Goal: Task Accomplishment & Management: Use online tool/utility

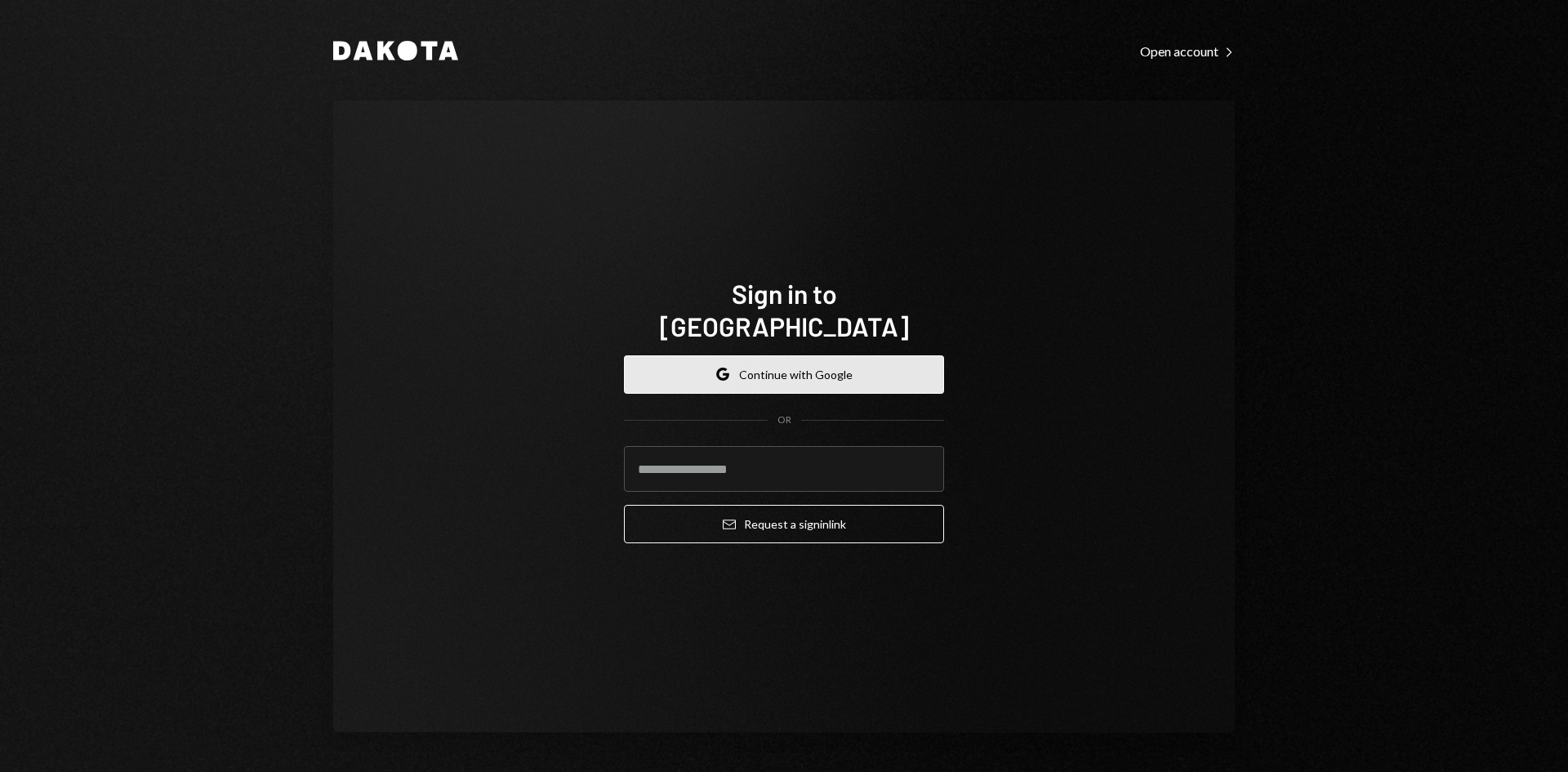
click at [814, 357] on button "Google Continue with Google" at bounding box center [784, 374] width 320 height 39
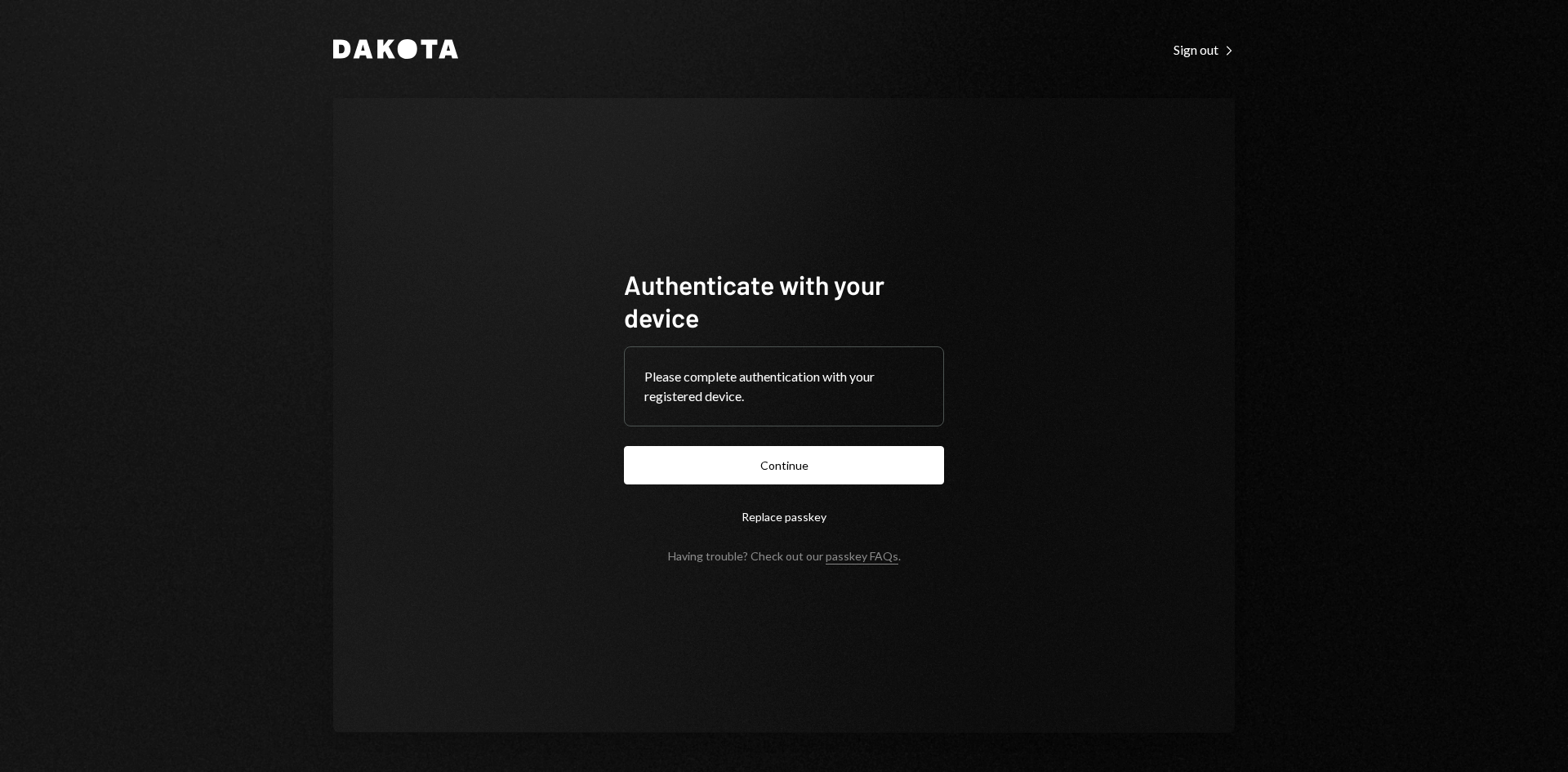
click at [754, 457] on button "Continue" at bounding box center [784, 465] width 320 height 39
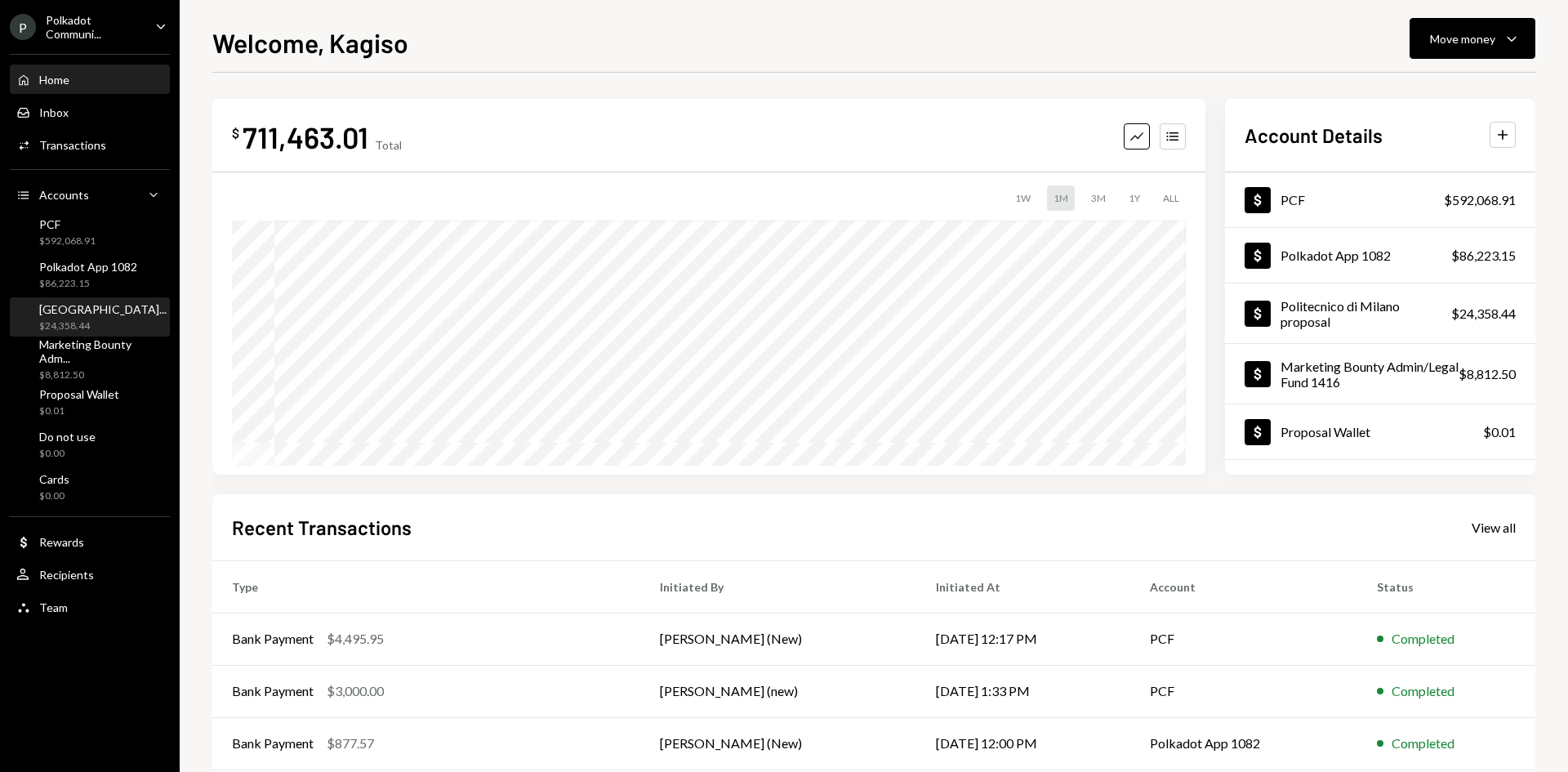
click at [78, 330] on div "$24,358.44" at bounding box center [103, 326] width 127 height 14
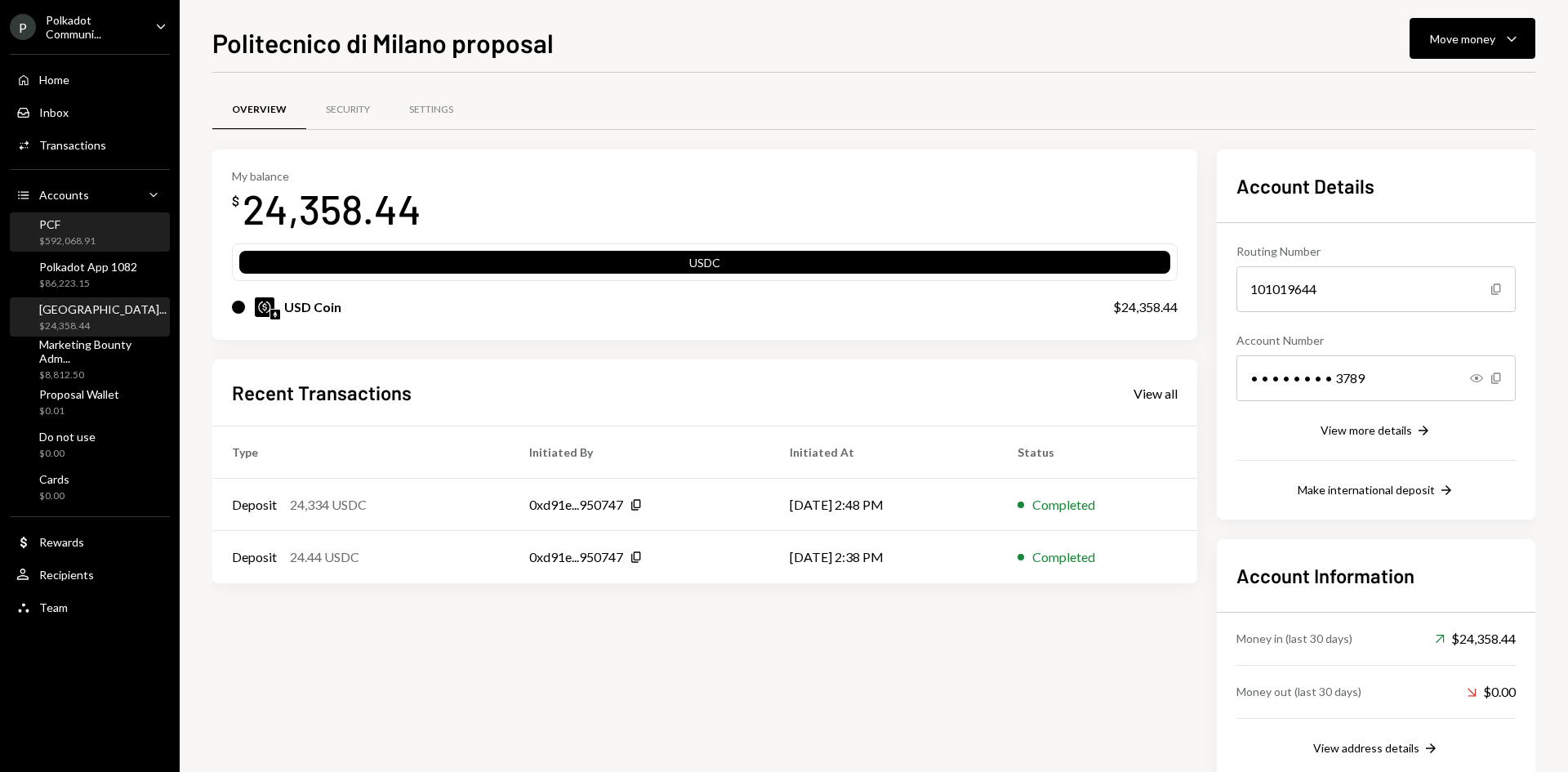
click at [63, 239] on div "$592,068.91" at bounding box center [67, 241] width 57 height 14
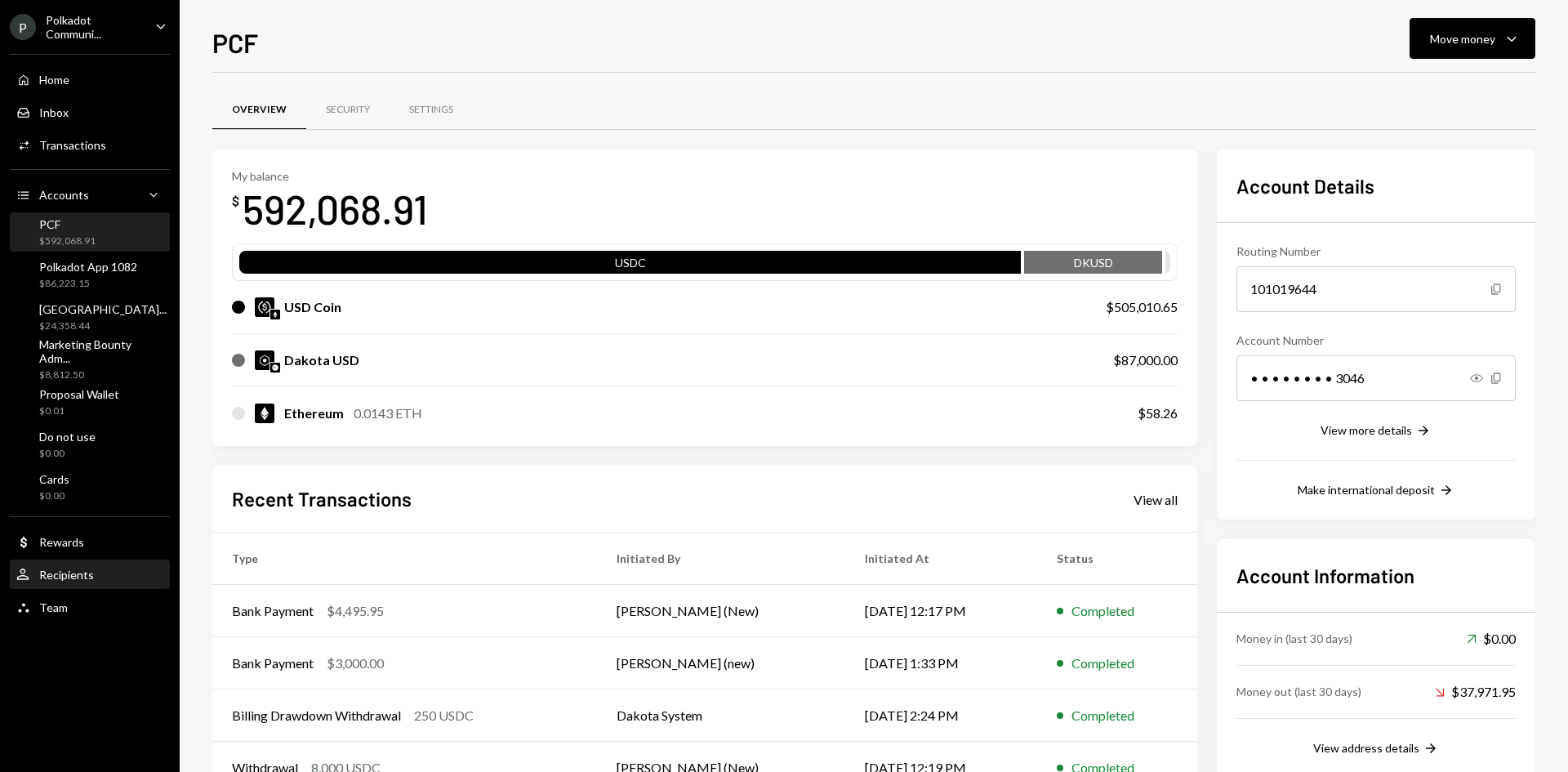
click at [82, 575] on div "Recipients" at bounding box center [67, 574] width 55 height 14
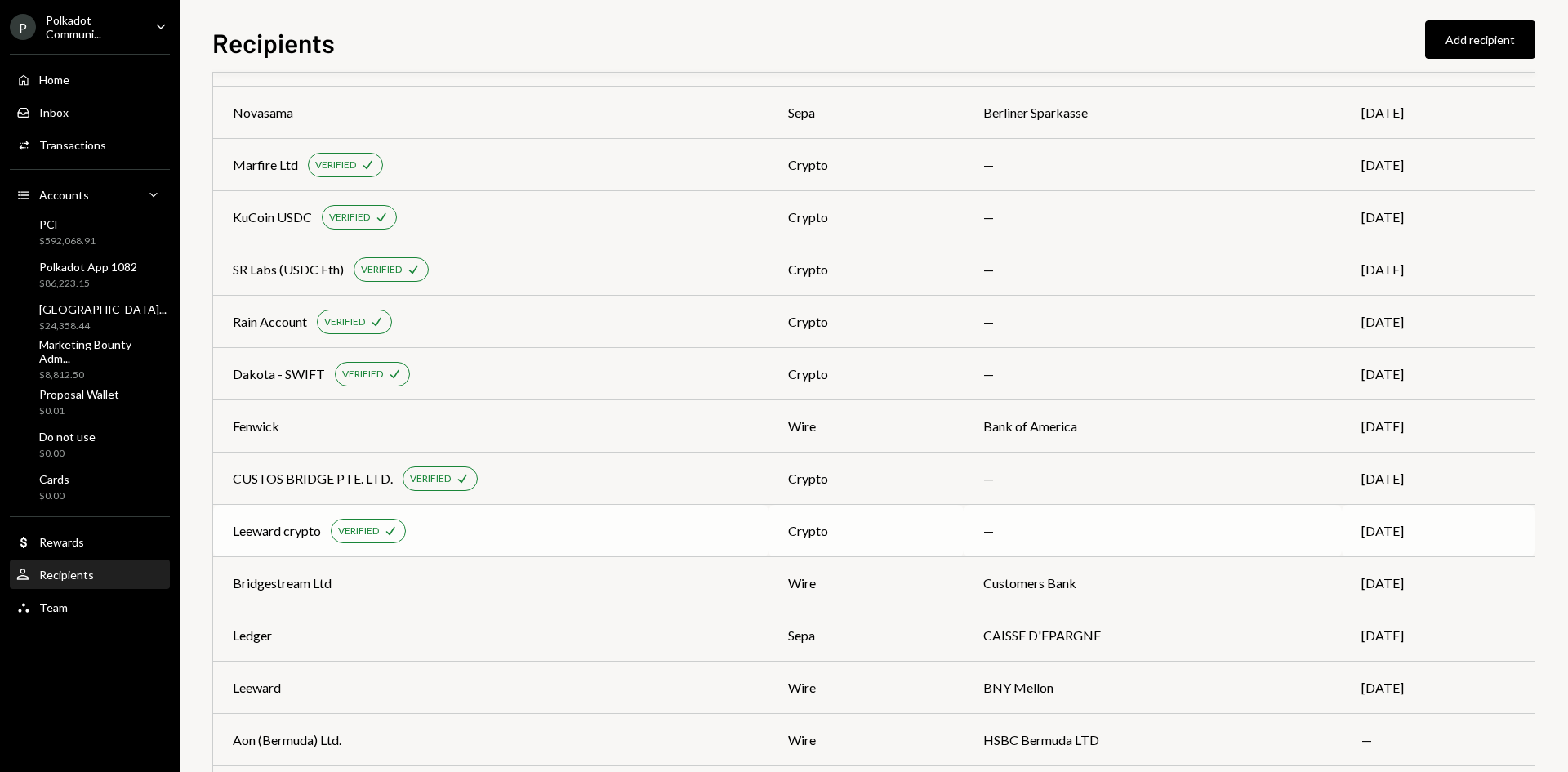
scroll to position [407, 0]
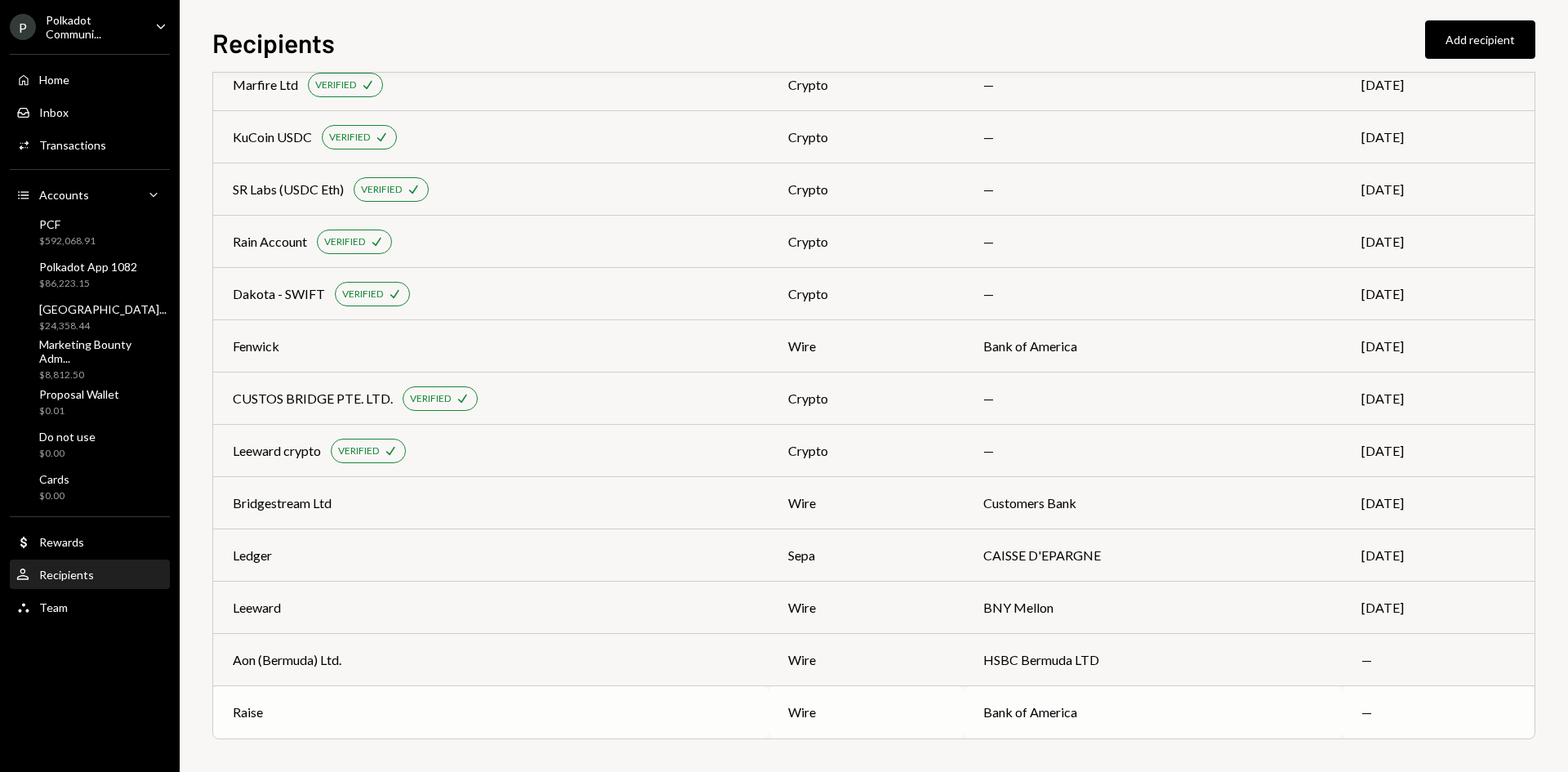
click at [510, 710] on div "Raise" at bounding box center [490, 712] width 516 height 20
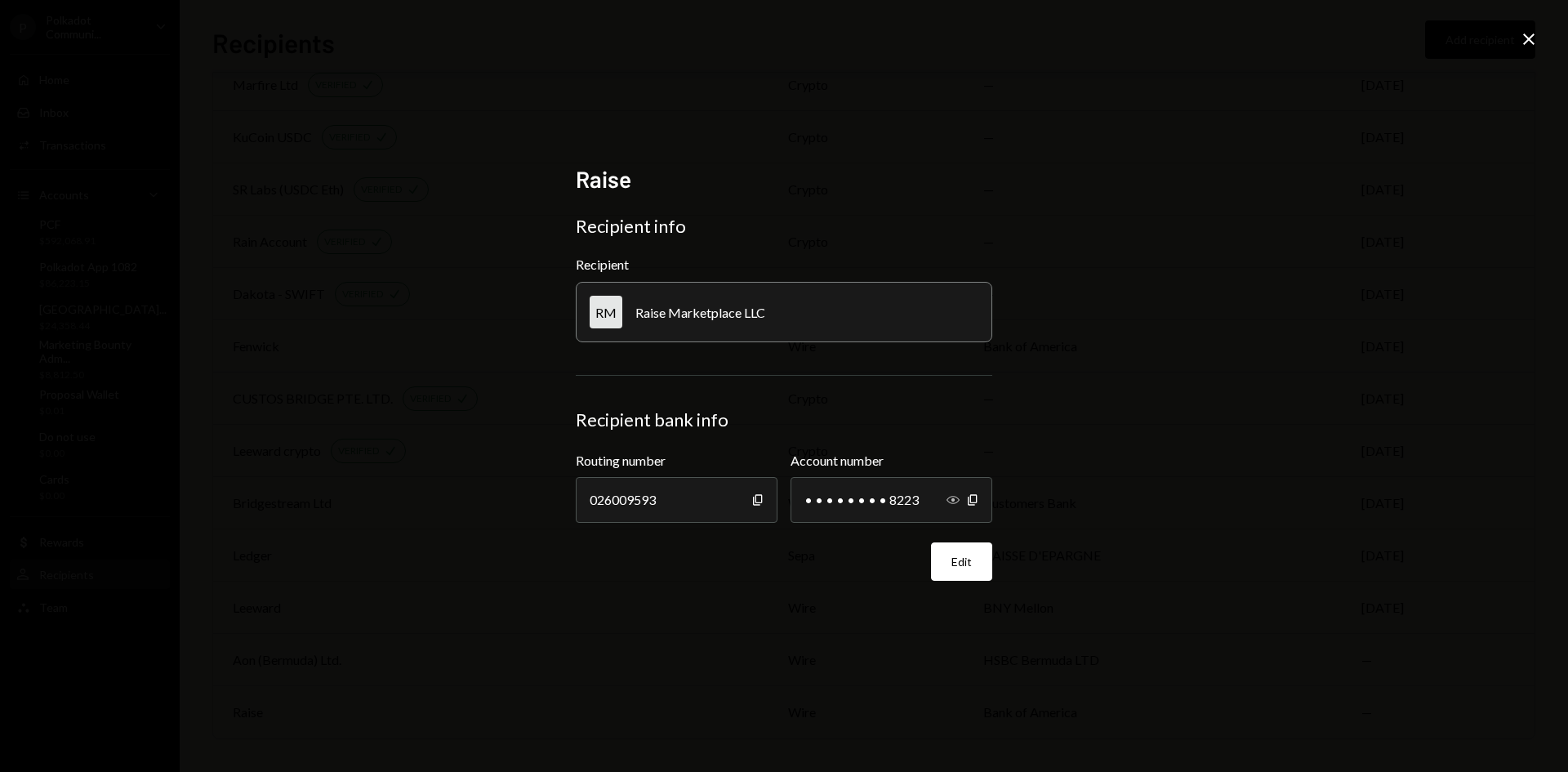
click at [952, 496] on icon "Show" at bounding box center [953, 500] width 13 height 13
click at [1535, 34] on icon "Close" at bounding box center [1529, 39] width 20 height 20
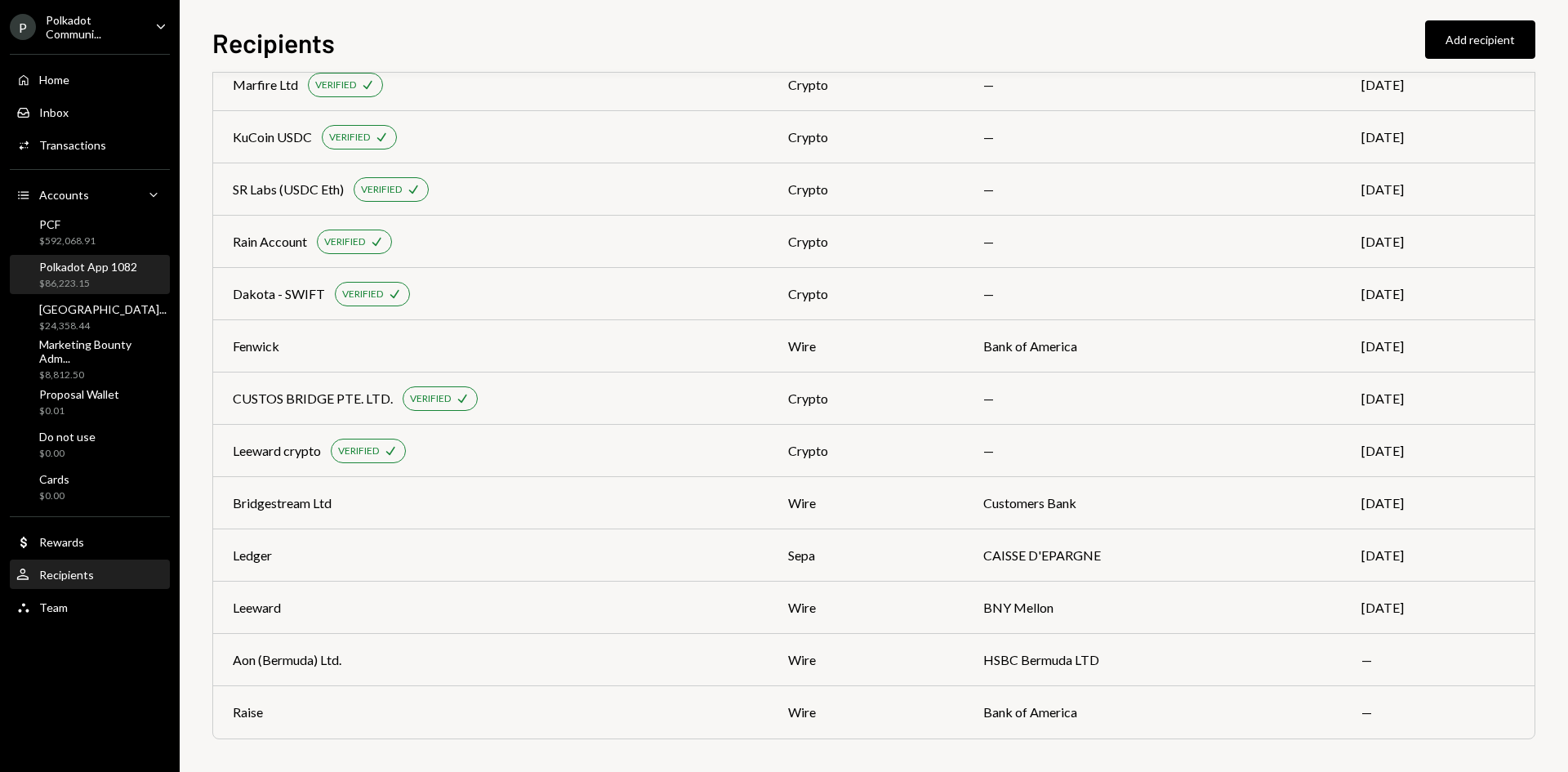
click at [49, 265] on div "Polkadot App 1082" at bounding box center [88, 266] width 98 height 14
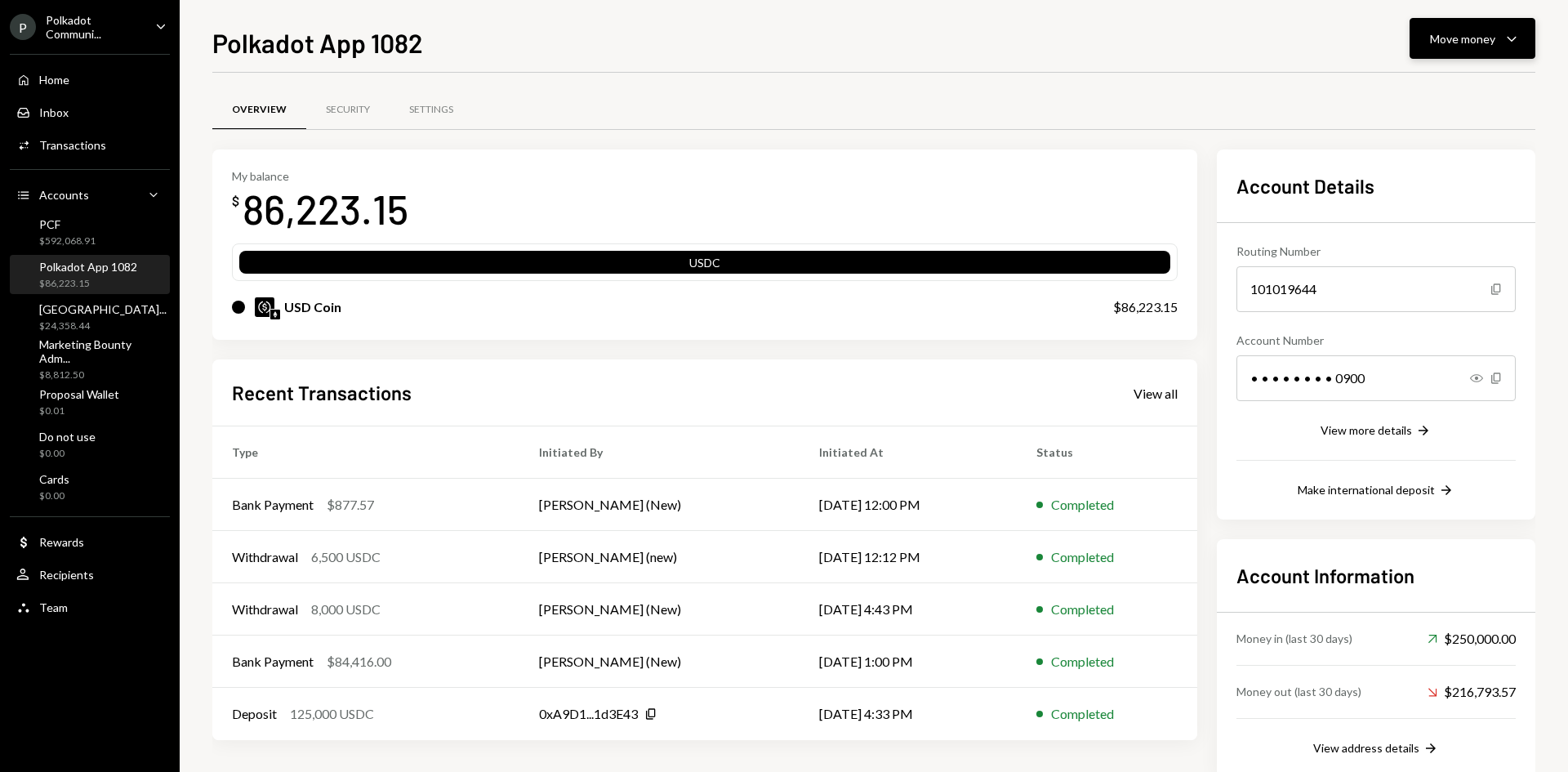
click at [1511, 24] on button "Move money Caret Down" at bounding box center [1472, 39] width 126 height 41
click at [1426, 89] on div "Send" at bounding box center [1459, 87] width 119 height 17
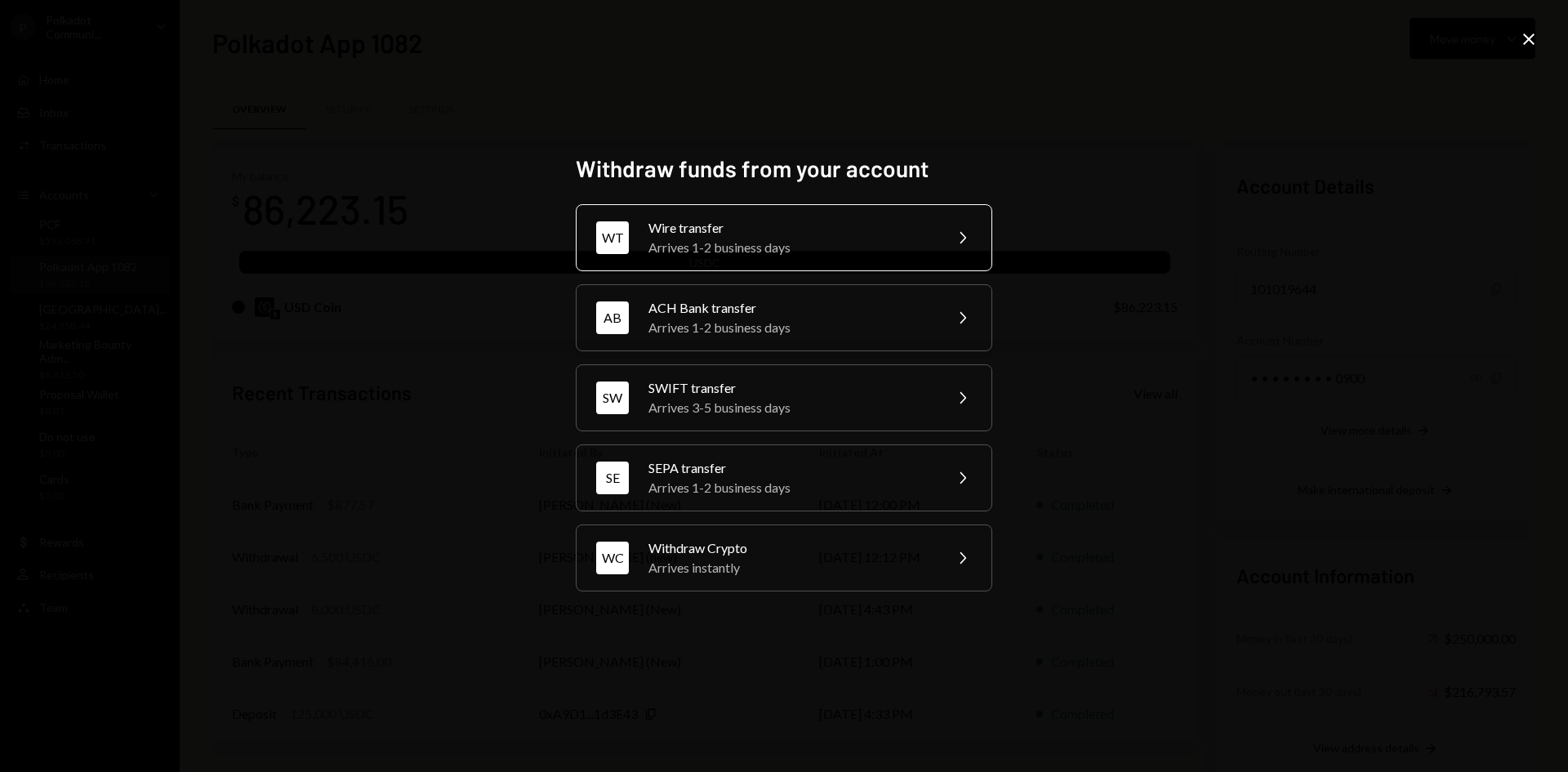
click at [716, 230] on div "Wire transfer" at bounding box center [790, 227] width 284 height 20
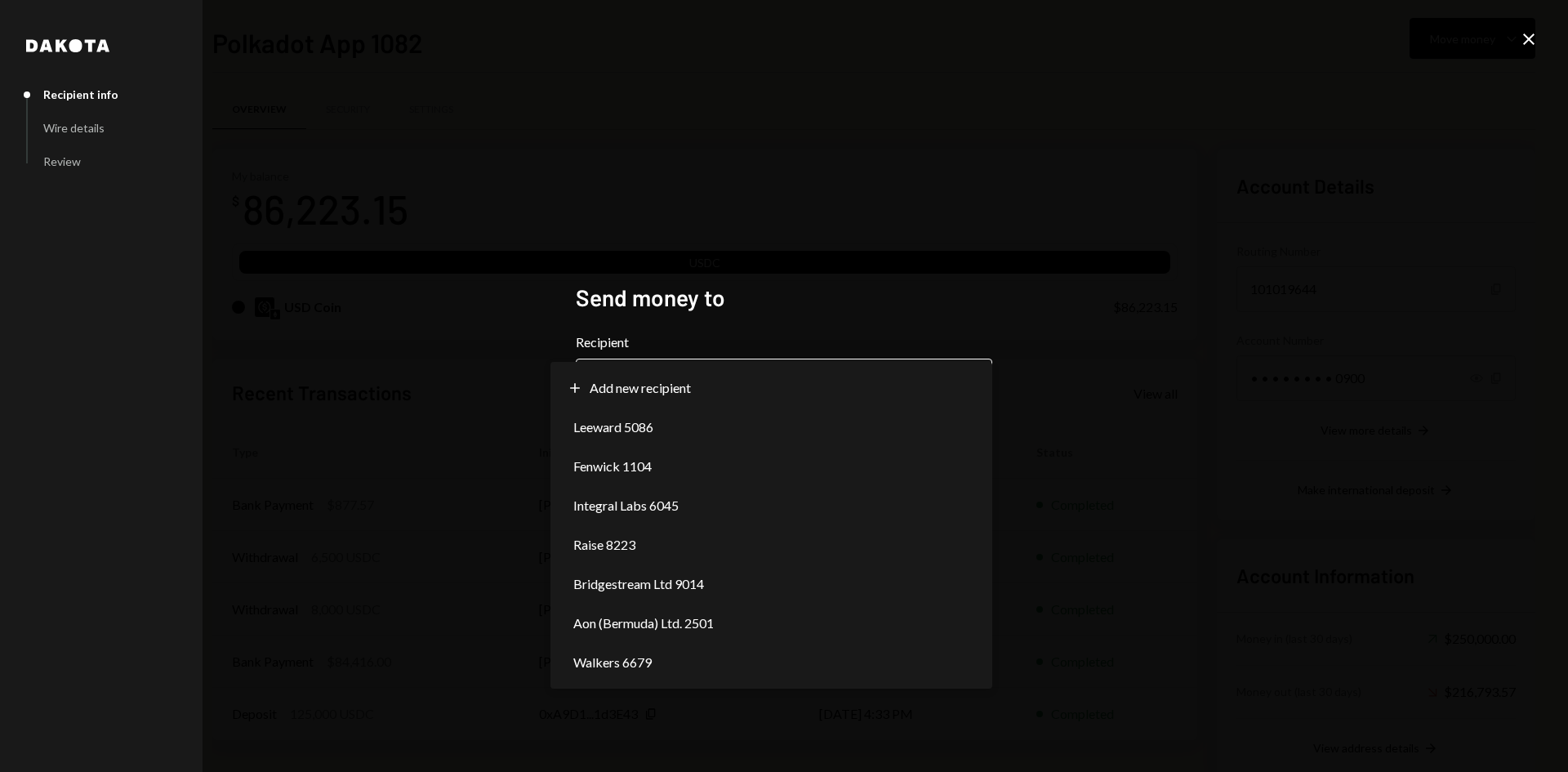
click at [862, 361] on button "Chevron Down" at bounding box center [784, 381] width 416 height 46
click at [700, 384] on body "P Polkadot Communi... Caret Down Home Home Inbox Inbox Activities Transactions …" at bounding box center [784, 386] width 1568 height 772
select select "**********"
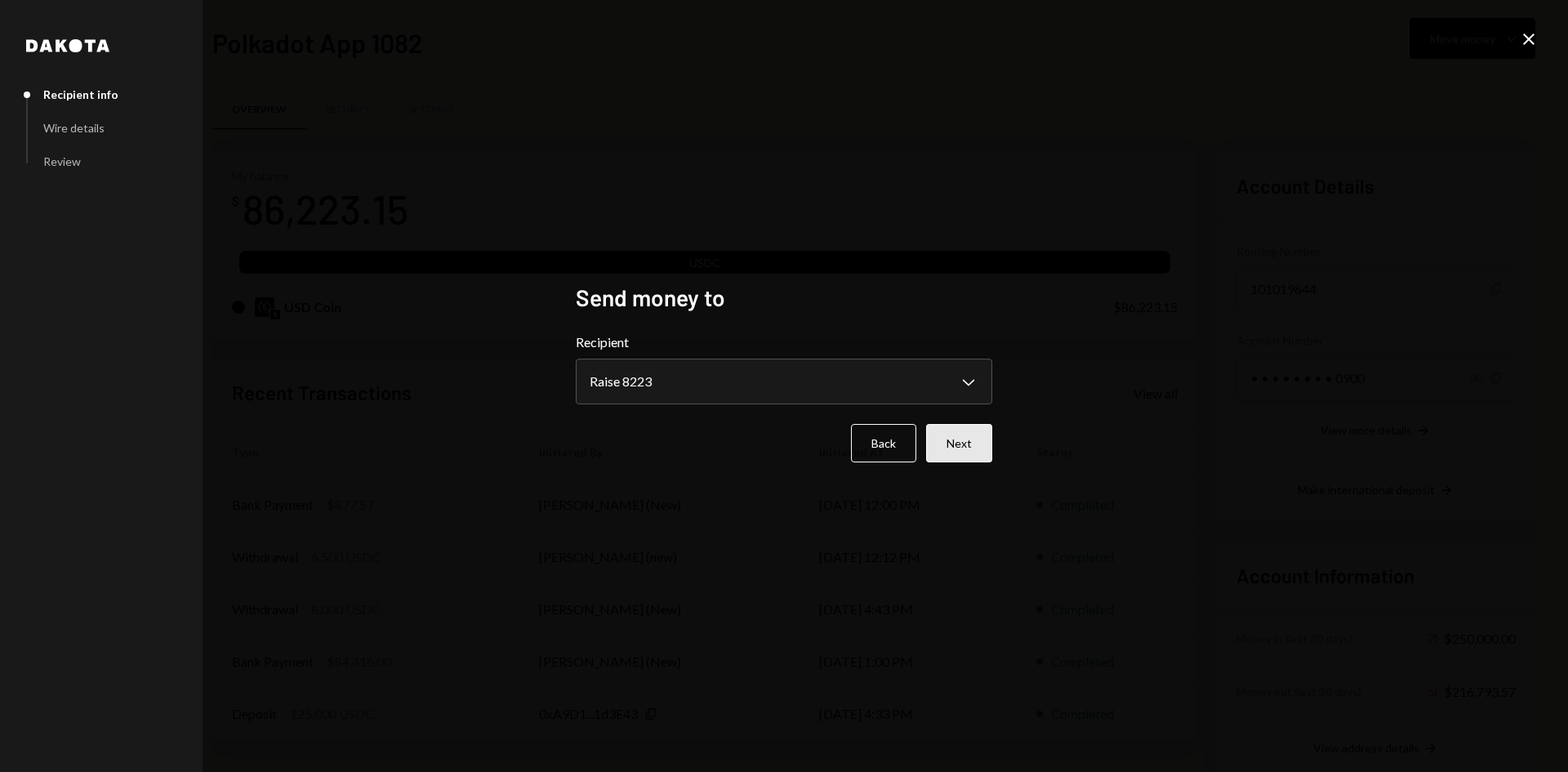
click at [981, 457] on button "Next" at bounding box center [959, 443] width 67 height 39
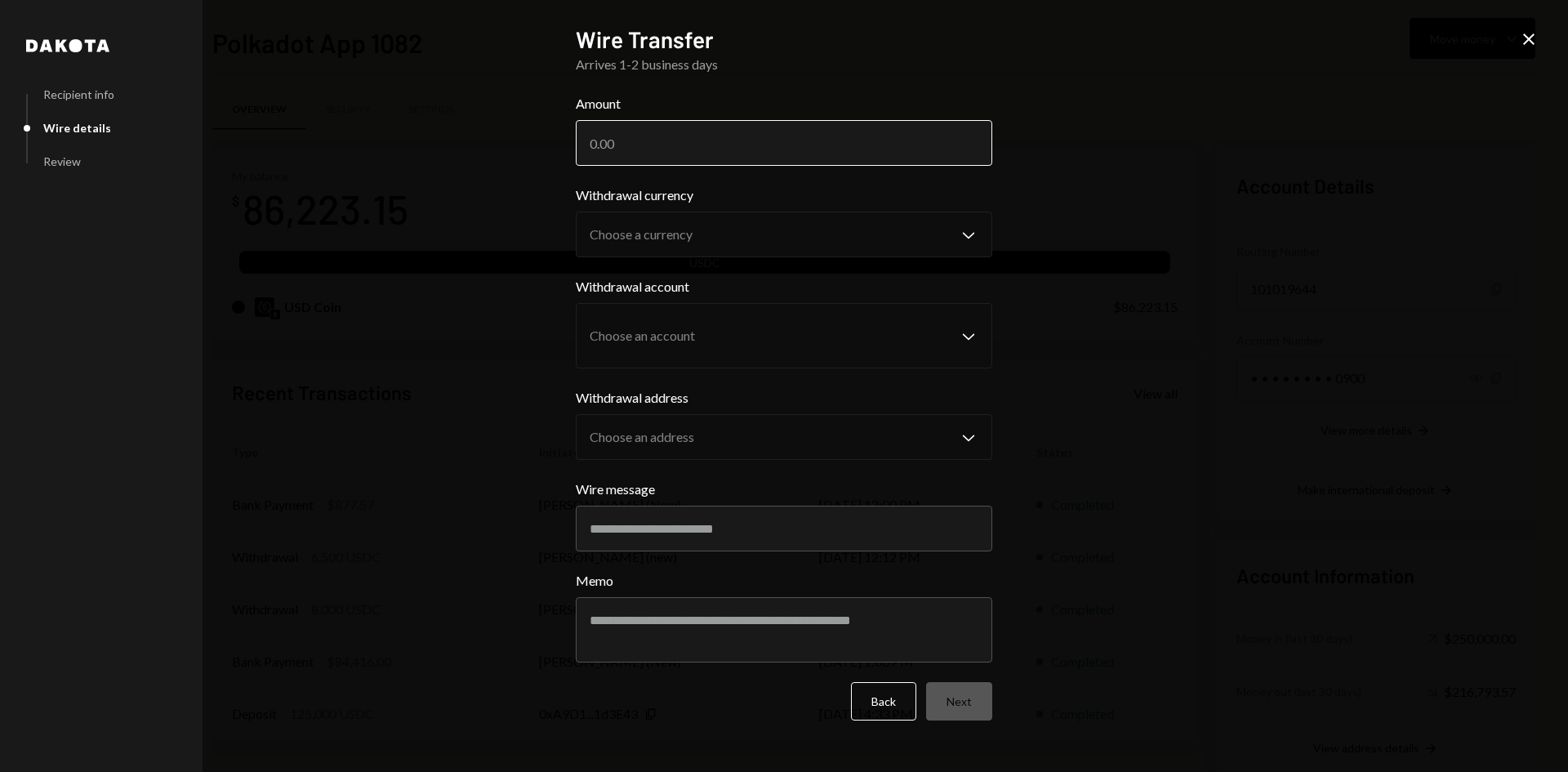
click at [736, 139] on input "Amount" at bounding box center [784, 143] width 416 height 46
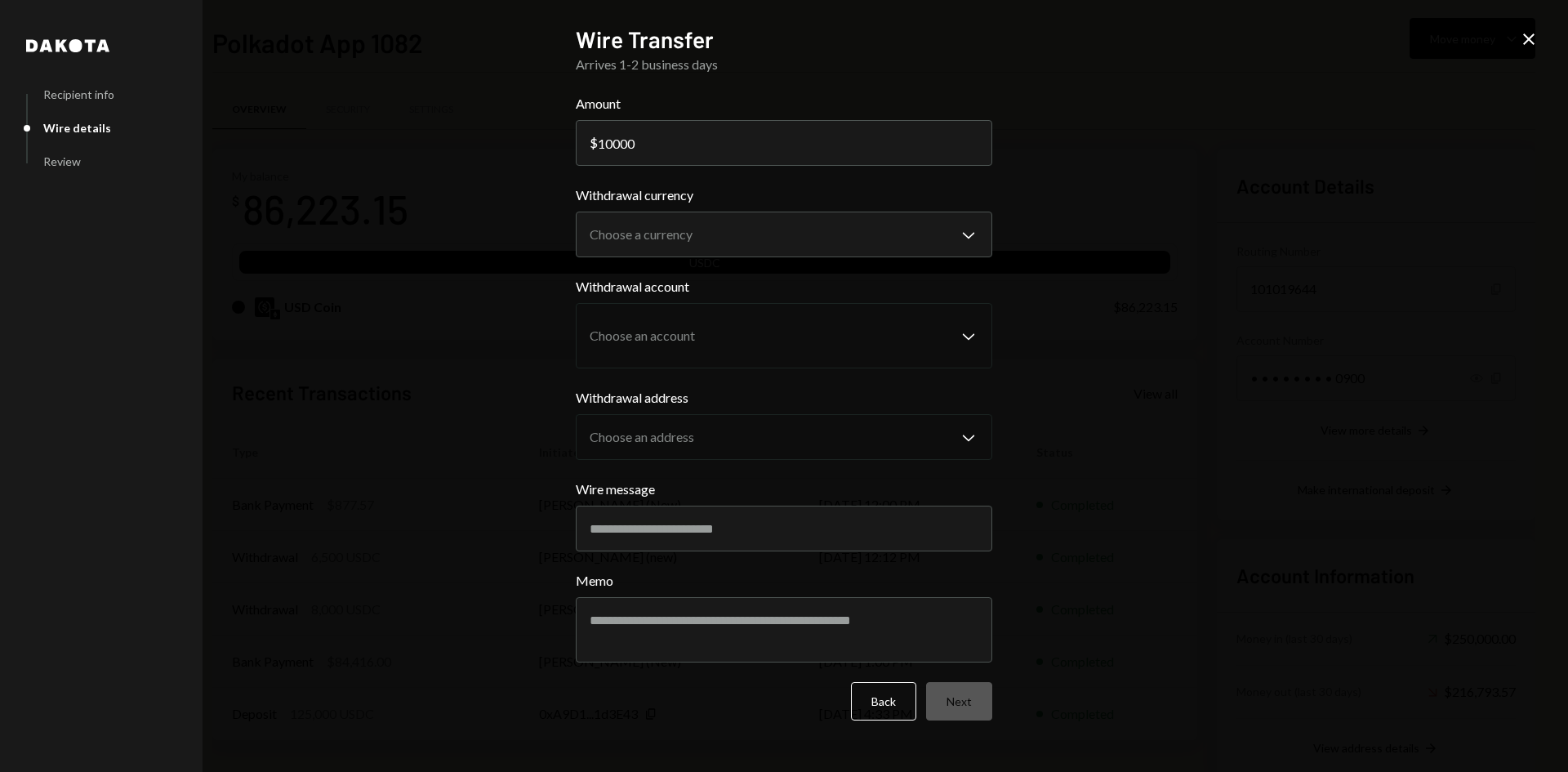
type input "10000"
click at [1267, 263] on div "**********" at bounding box center [784, 386] width 1568 height 772
click at [914, 248] on body "P Polkadot Communi... Caret Down Home Home Inbox Inbox Activities Transactions …" at bounding box center [784, 386] width 1568 height 772
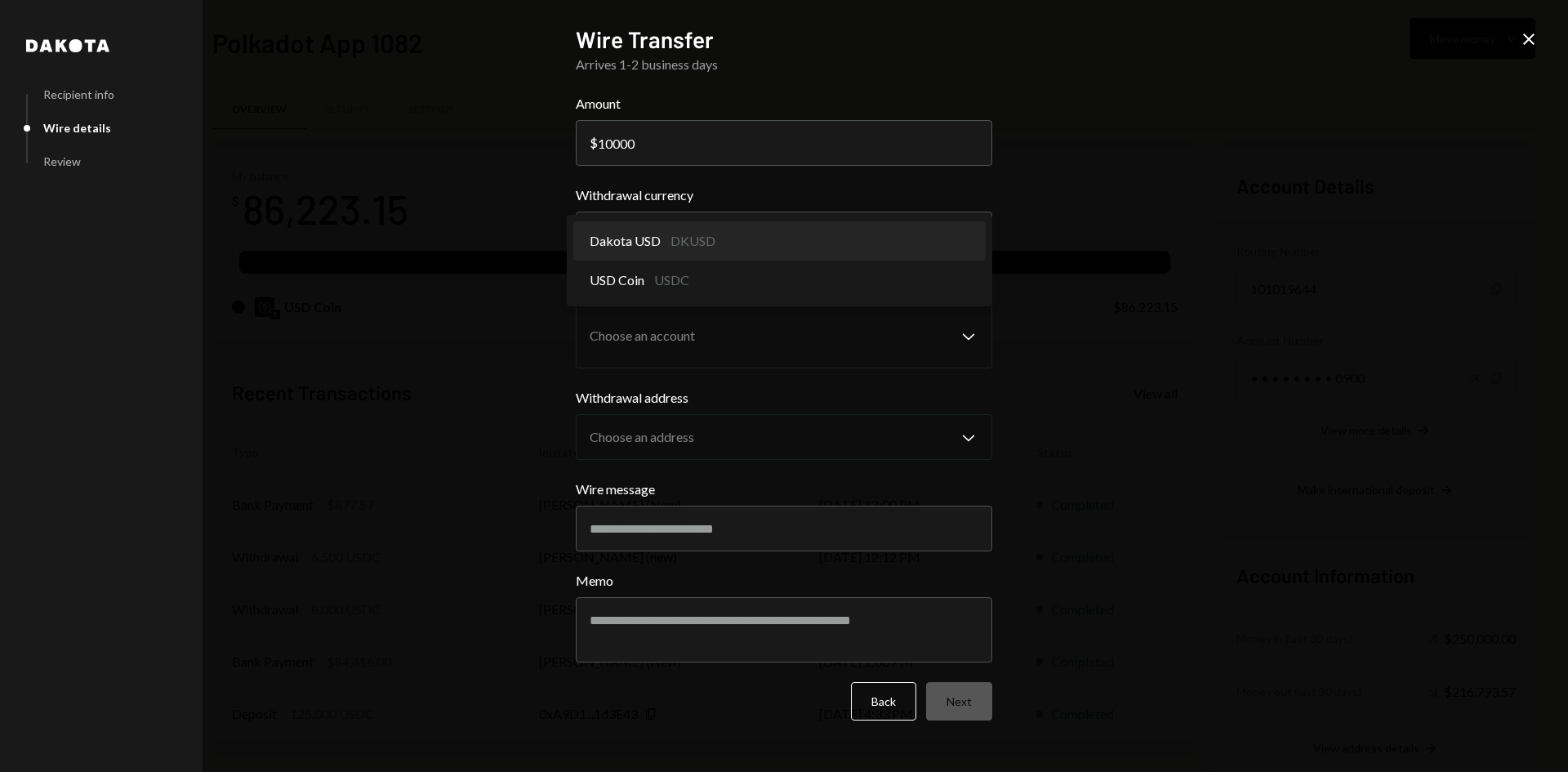
select select "*****"
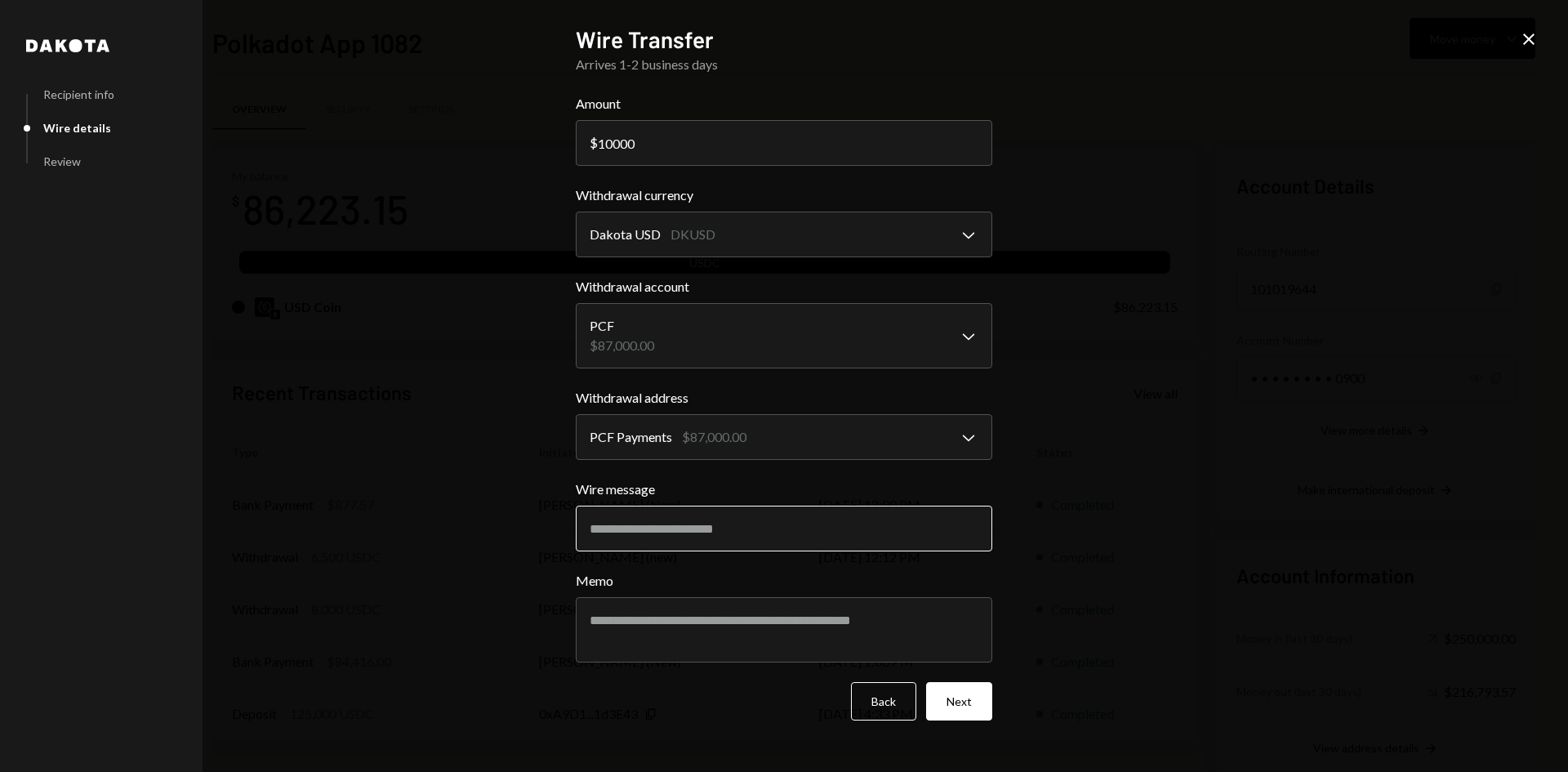
click at [659, 523] on input "Wire message" at bounding box center [784, 528] width 416 height 46
click at [671, 519] on input "***" at bounding box center [784, 528] width 416 height 46
paste input "*****"
type input "********"
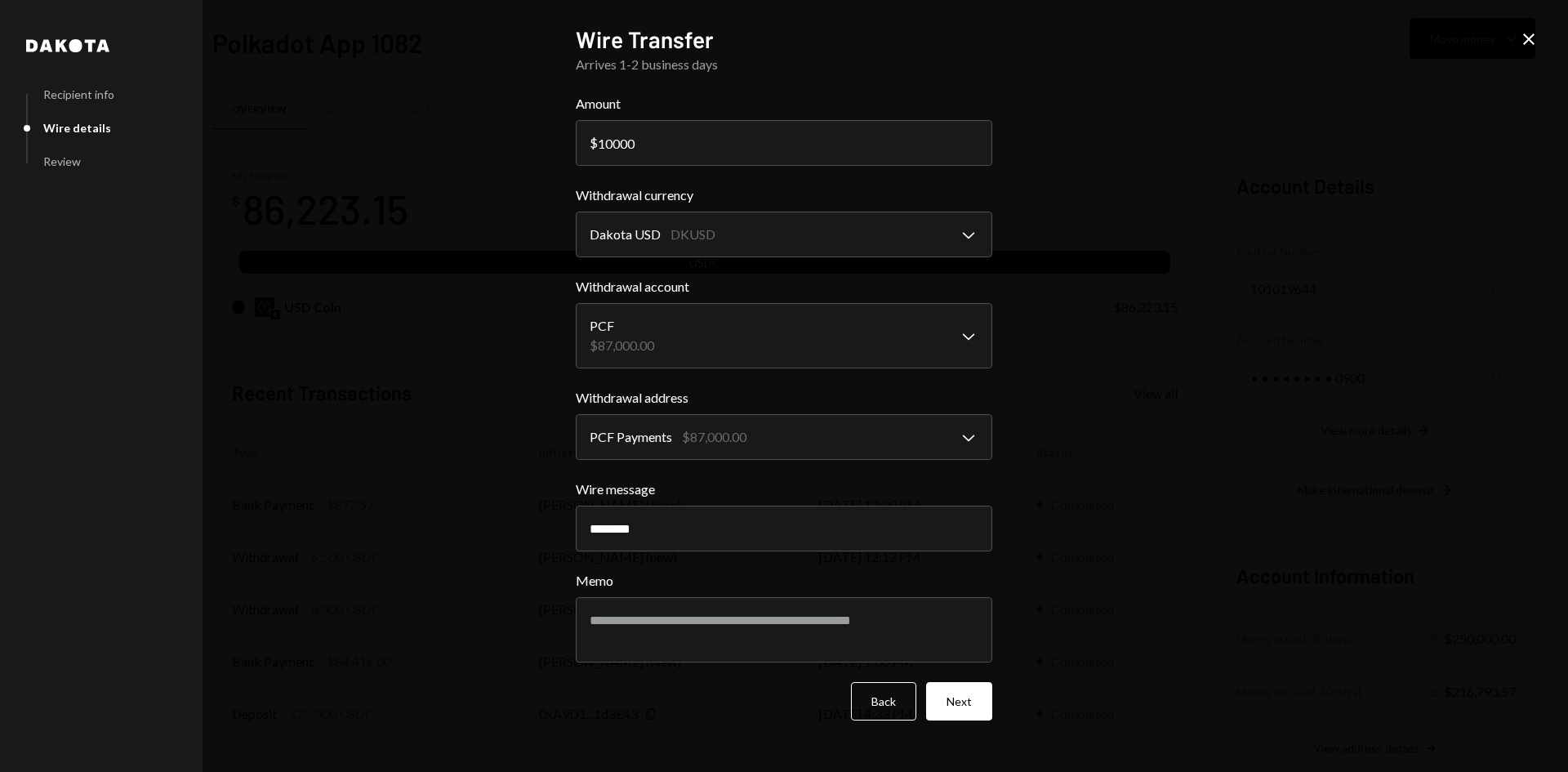
click at [520, 628] on div "**********" at bounding box center [784, 386] width 1568 height 772
click at [604, 616] on textarea "Memo" at bounding box center [784, 630] width 416 height 66
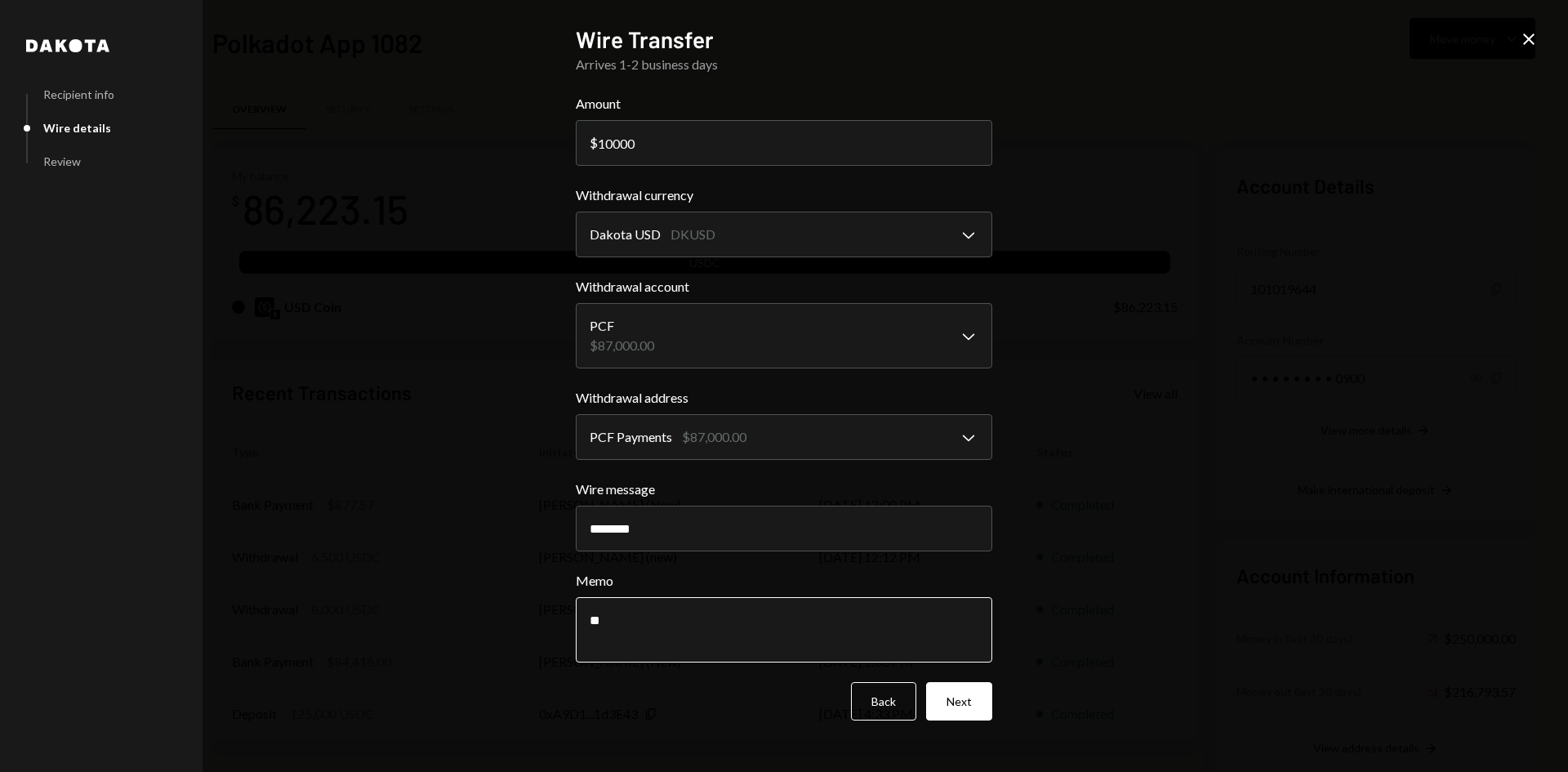
type textarea "*"
paste textarea "*********"
type textarea "**********"
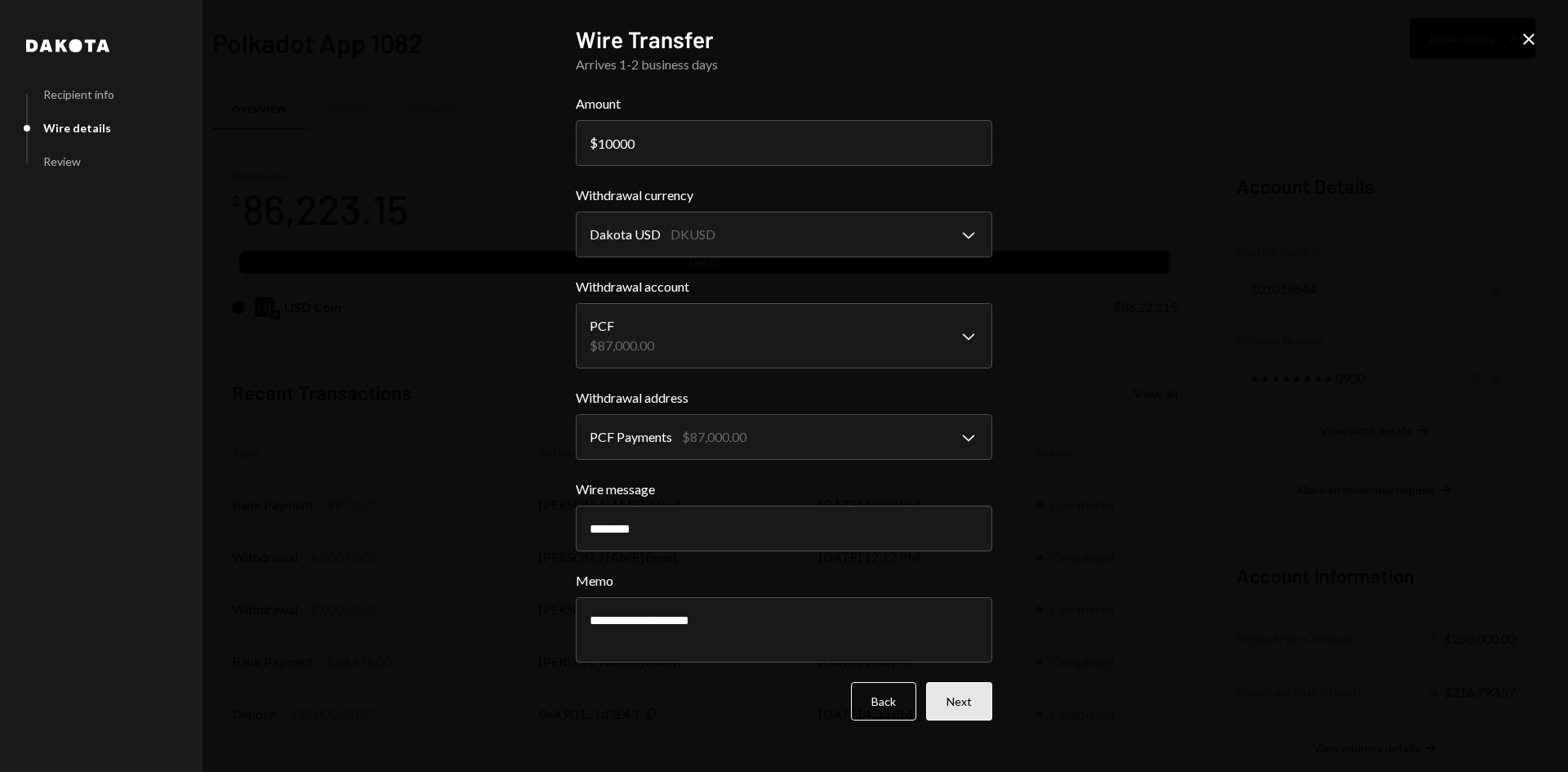
click at [961, 714] on button "Next" at bounding box center [959, 701] width 67 height 39
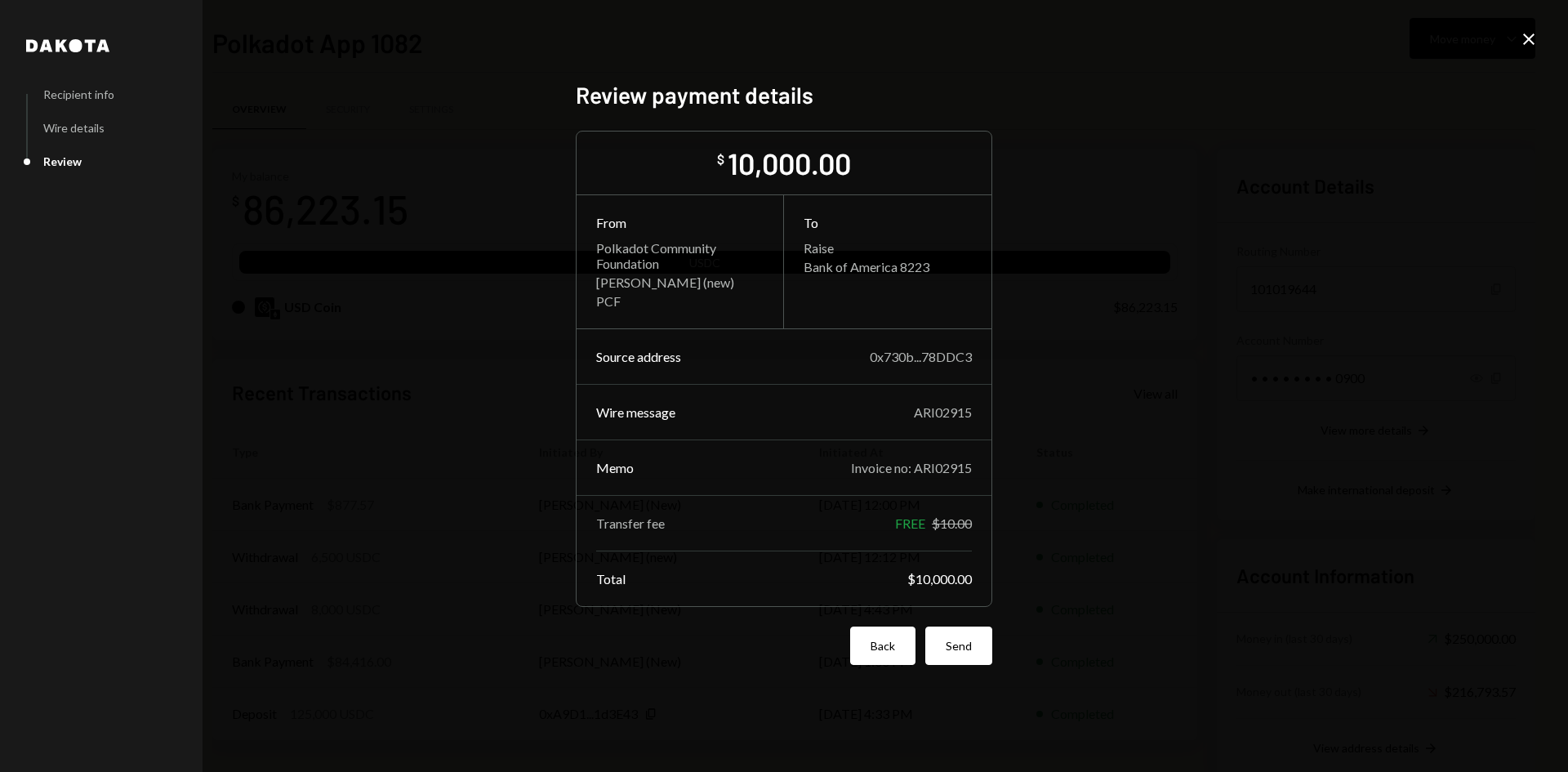
click at [897, 649] on button "Back" at bounding box center [883, 646] width 66 height 39
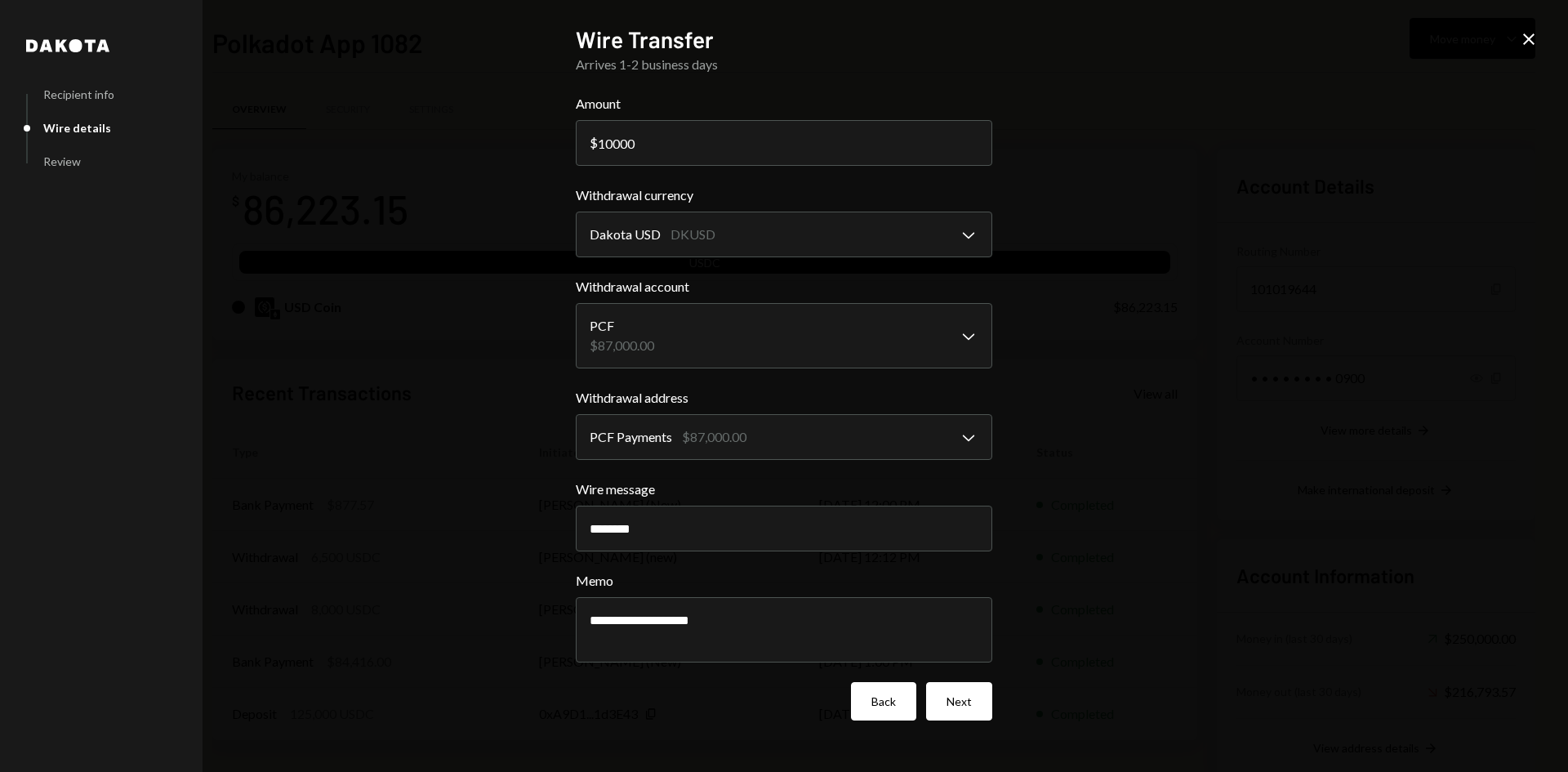
click at [878, 693] on button "Back" at bounding box center [884, 701] width 66 height 39
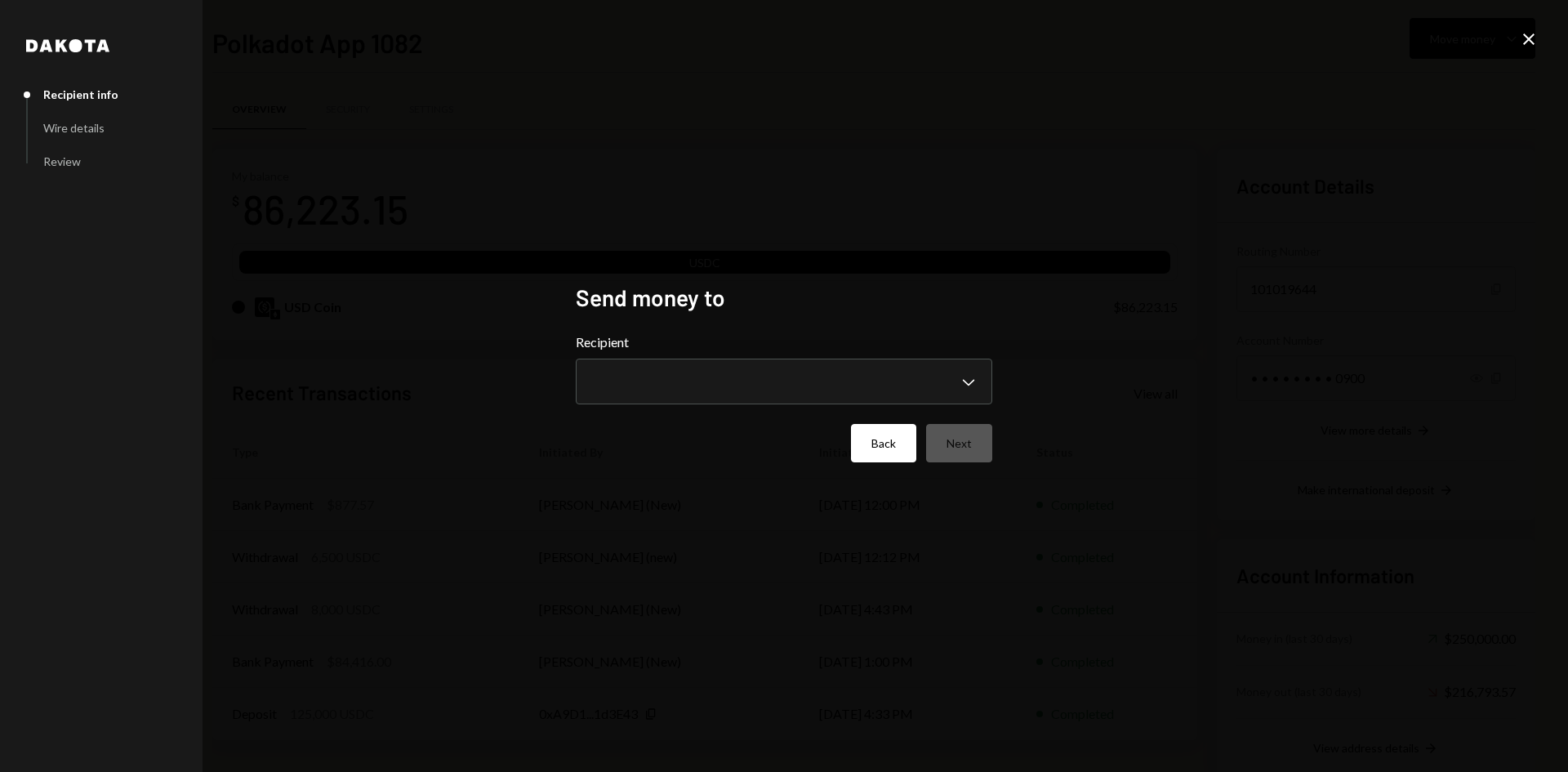
click at [886, 438] on button "Back" at bounding box center [884, 443] width 66 height 39
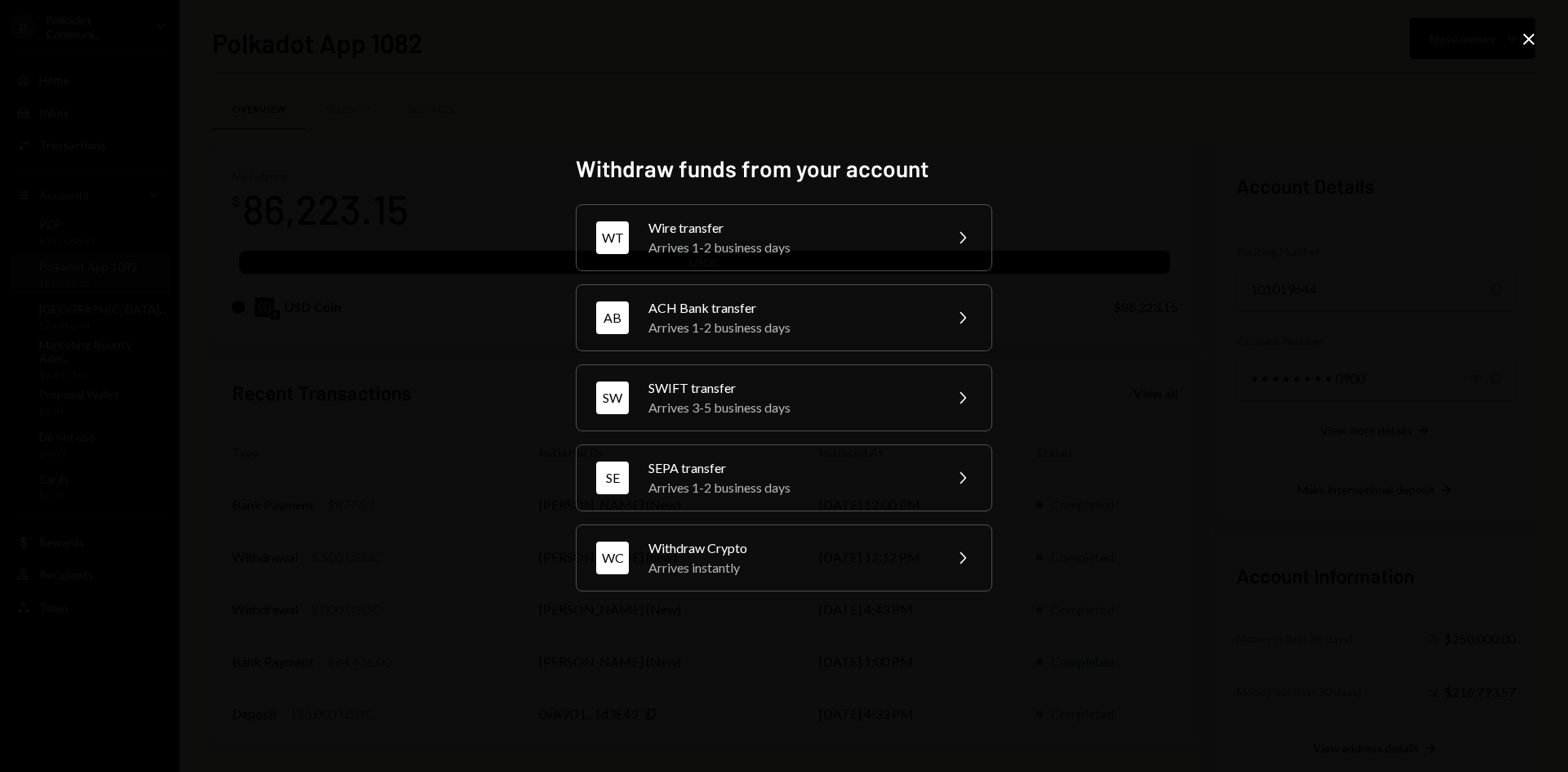
click at [1543, 51] on div "Withdraw funds from your account WT Wire transfer Arrives 1-2 business days Che…" at bounding box center [784, 386] width 1568 height 772
click at [1532, 39] on icon "Close" at bounding box center [1529, 39] width 20 height 20
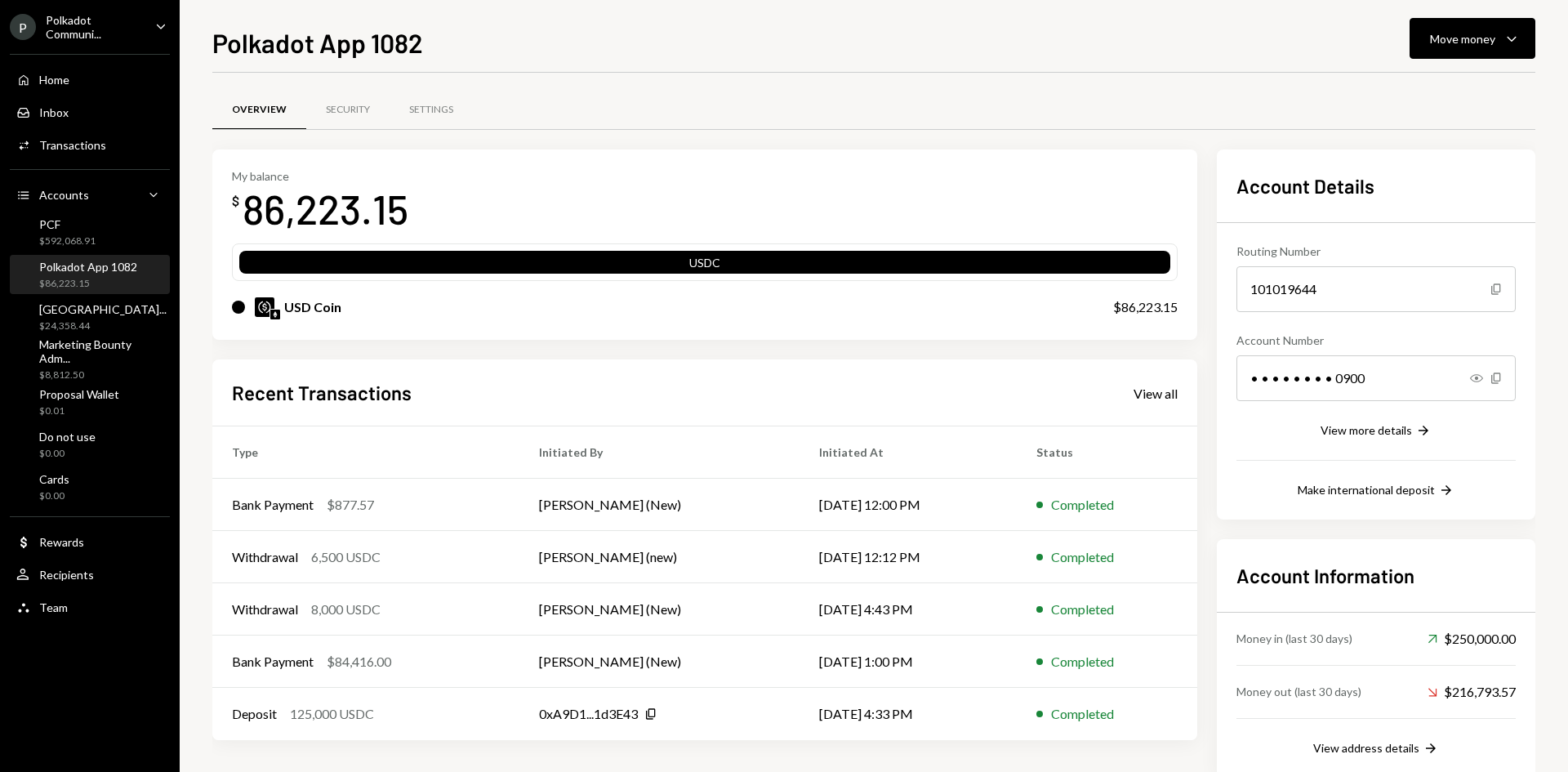
click at [85, 264] on div "Polkadot App 1082" at bounding box center [88, 266] width 98 height 14
click at [1508, 38] on icon "button" at bounding box center [1511, 39] width 9 height 5
click at [1419, 95] on div "Send" at bounding box center [1459, 87] width 119 height 17
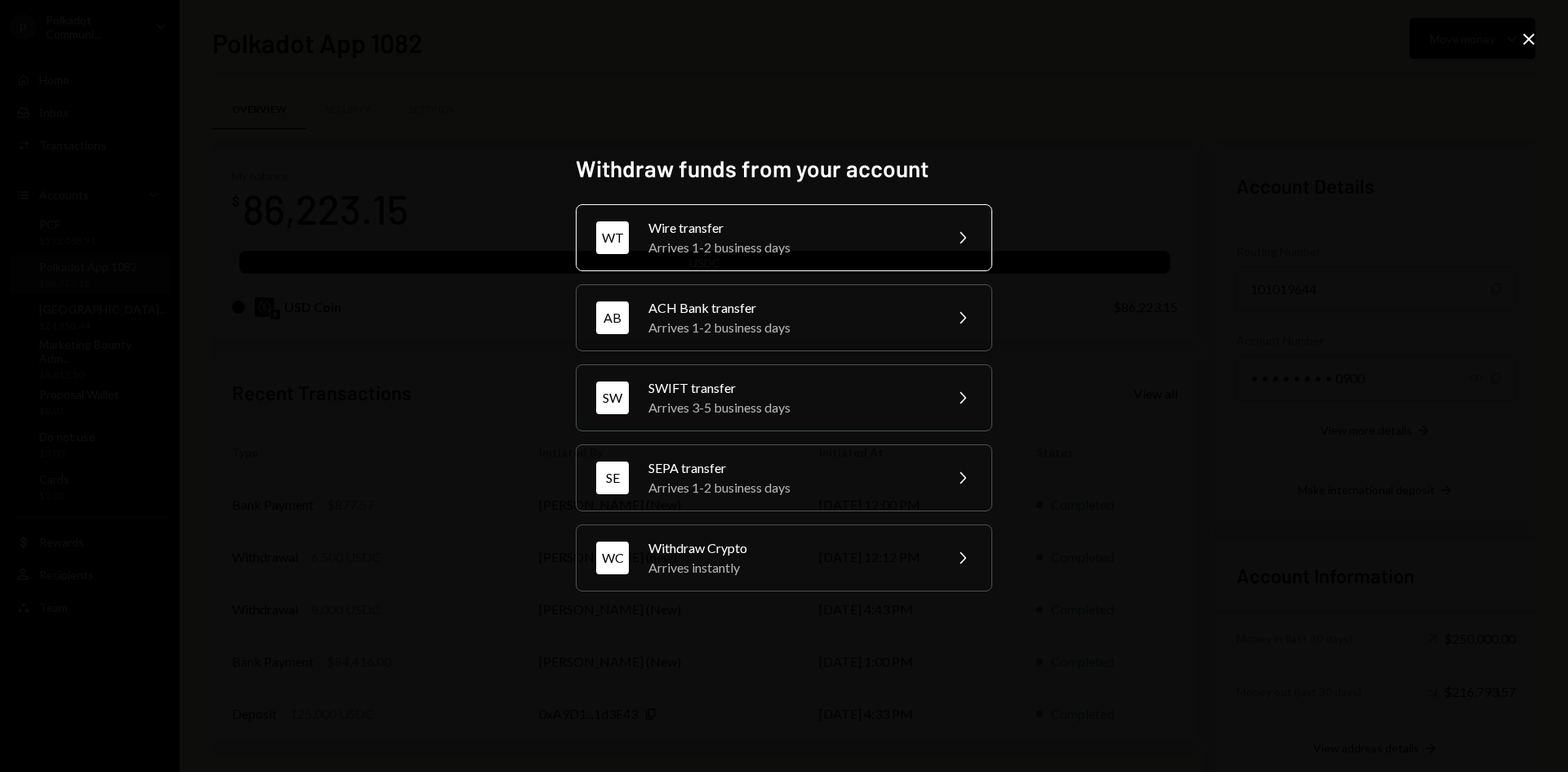
click at [705, 227] on div "Wire transfer" at bounding box center [790, 227] width 284 height 20
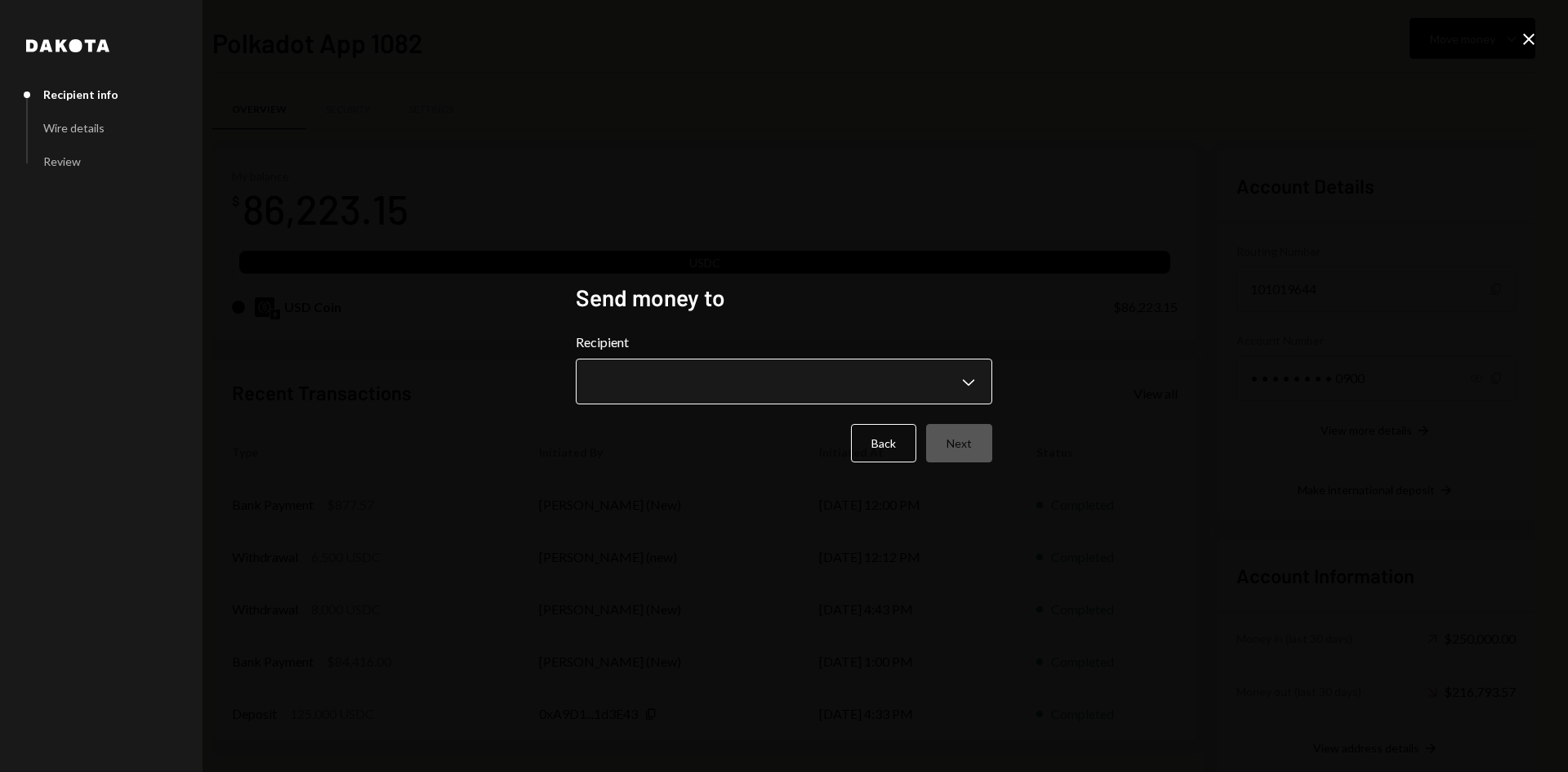
click at [729, 403] on body "P Polkadot Communi... Caret Down Home Home Inbox Inbox Activities Transactions …" at bounding box center [784, 386] width 1568 height 772
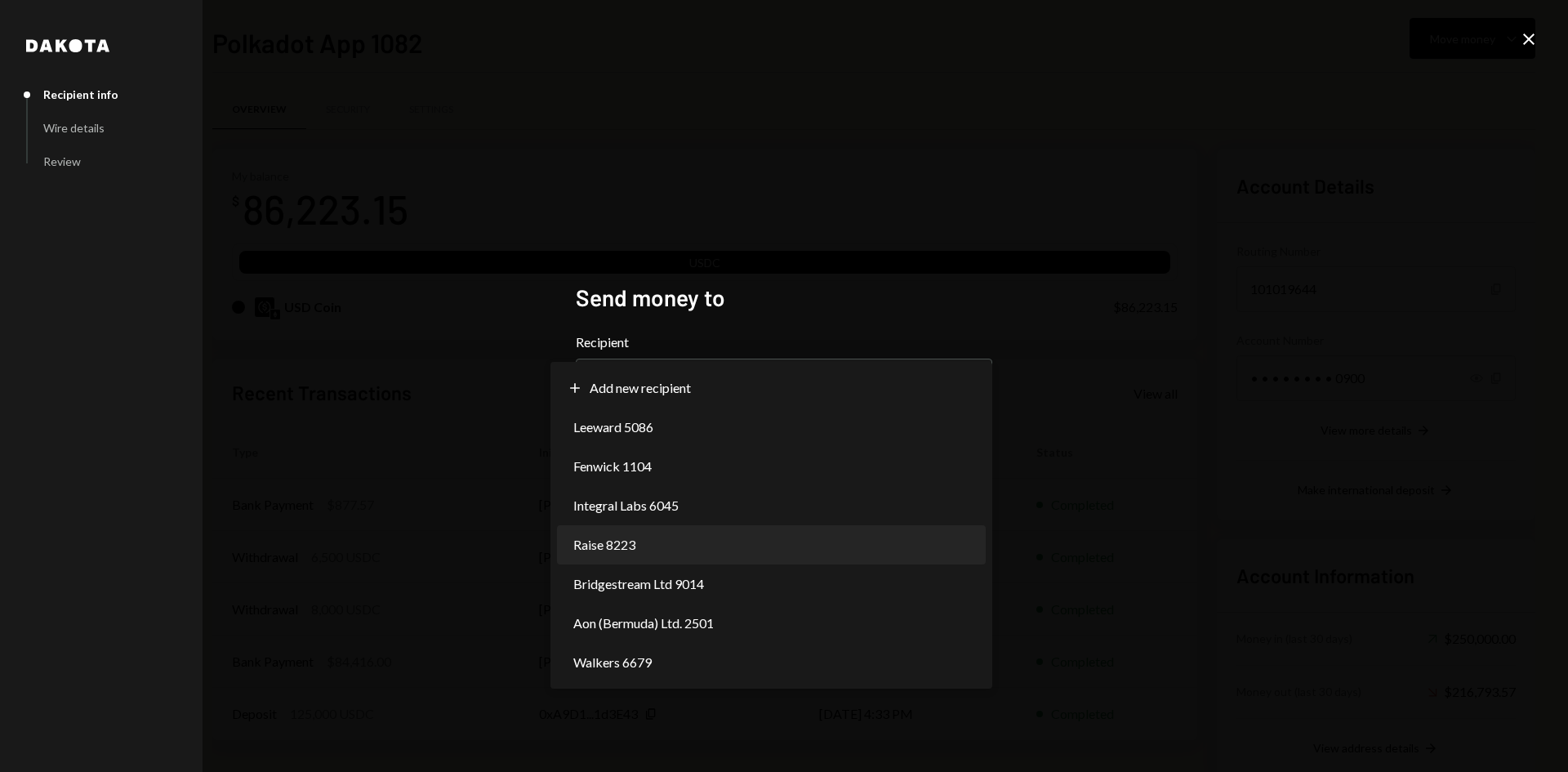
select select "**********"
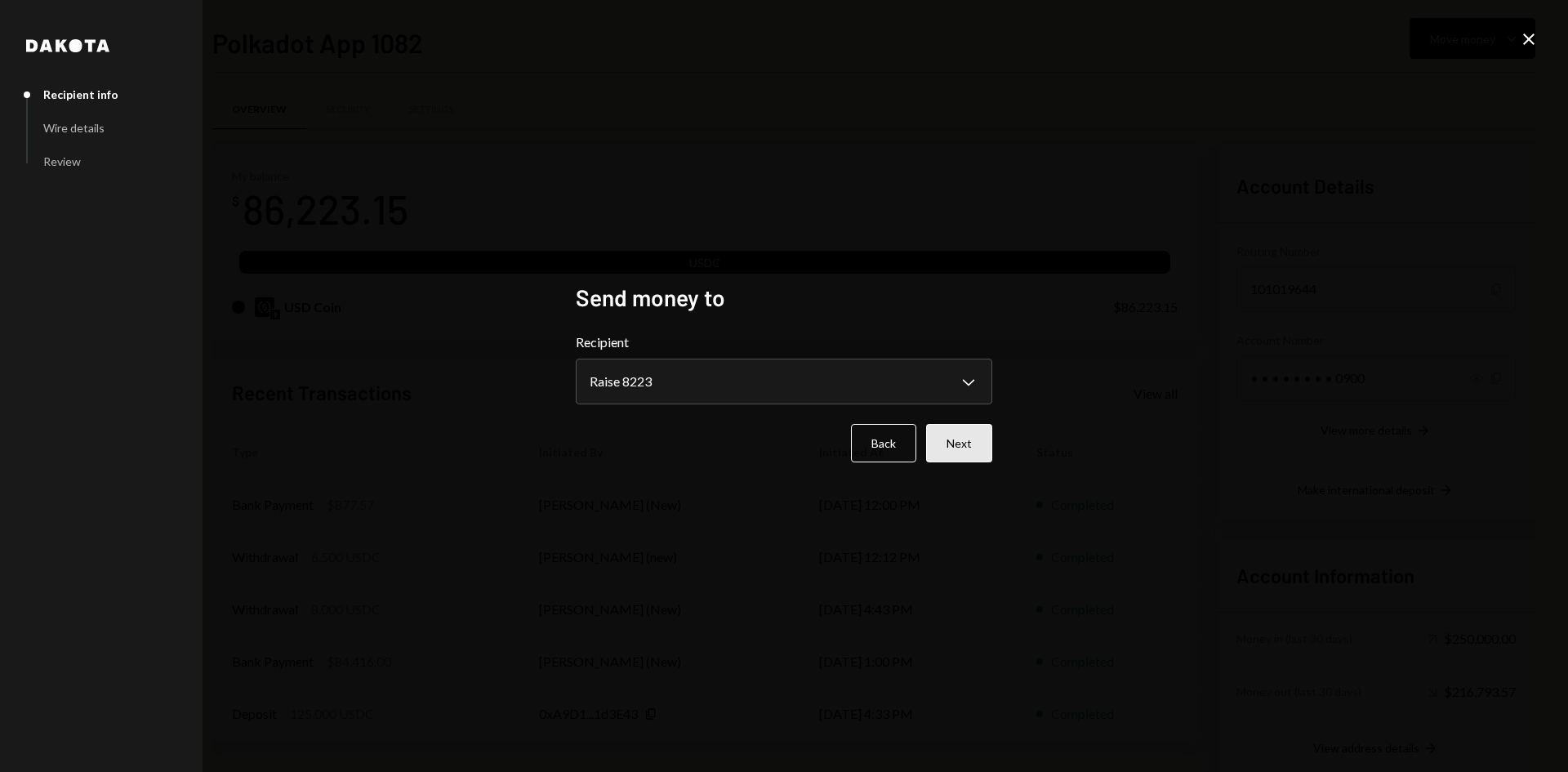
click at [963, 441] on button "Next" at bounding box center [959, 443] width 67 height 39
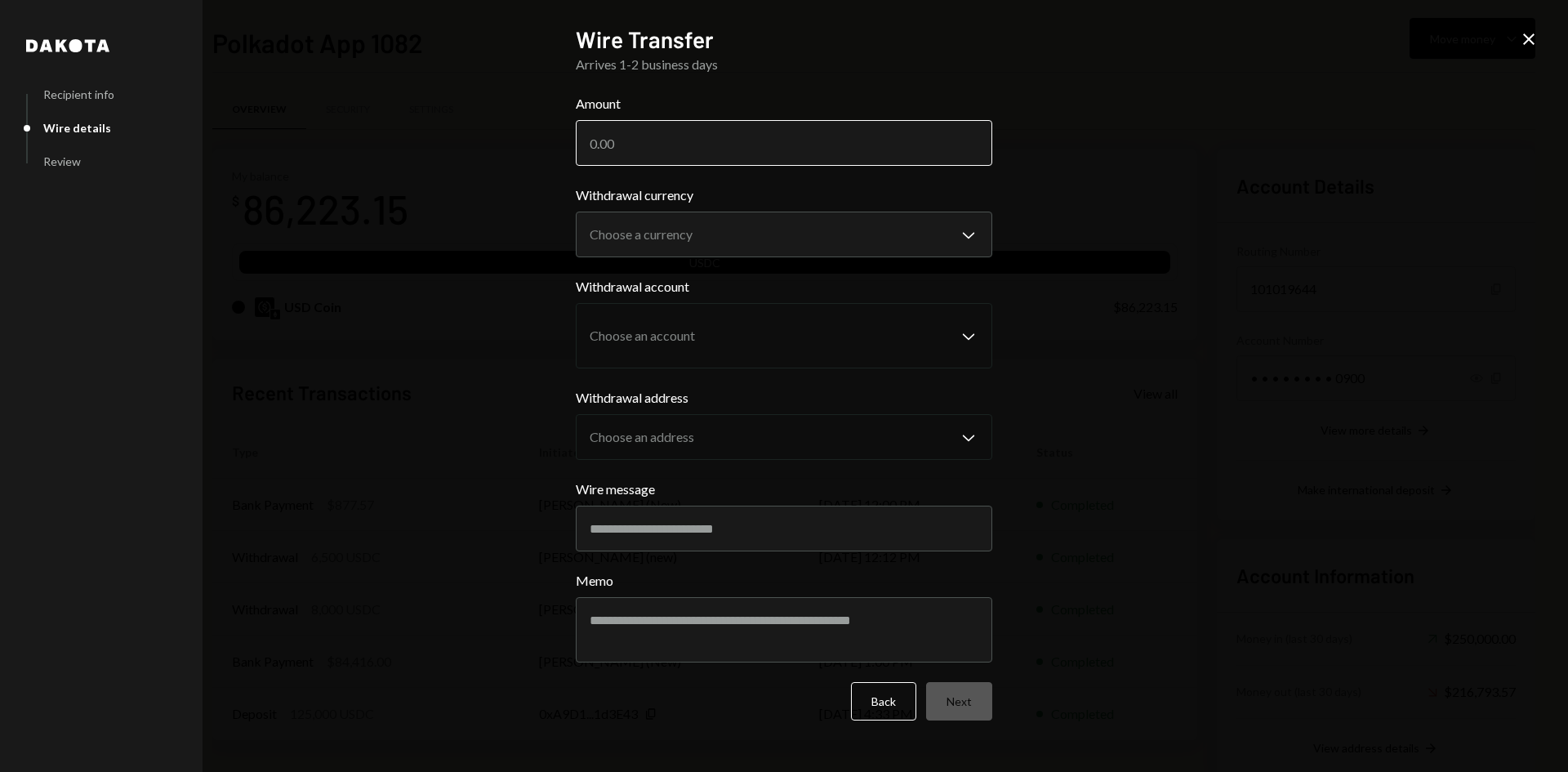
click at [755, 152] on input "Amount" at bounding box center [784, 143] width 416 height 46
click at [745, 144] on input "Amount" at bounding box center [784, 143] width 416 height 46
type input "10000"
click at [677, 241] on body "P Polkadot Communi... Caret Down Home Home Inbox Inbox Activities Transactions …" at bounding box center [784, 386] width 1568 height 772
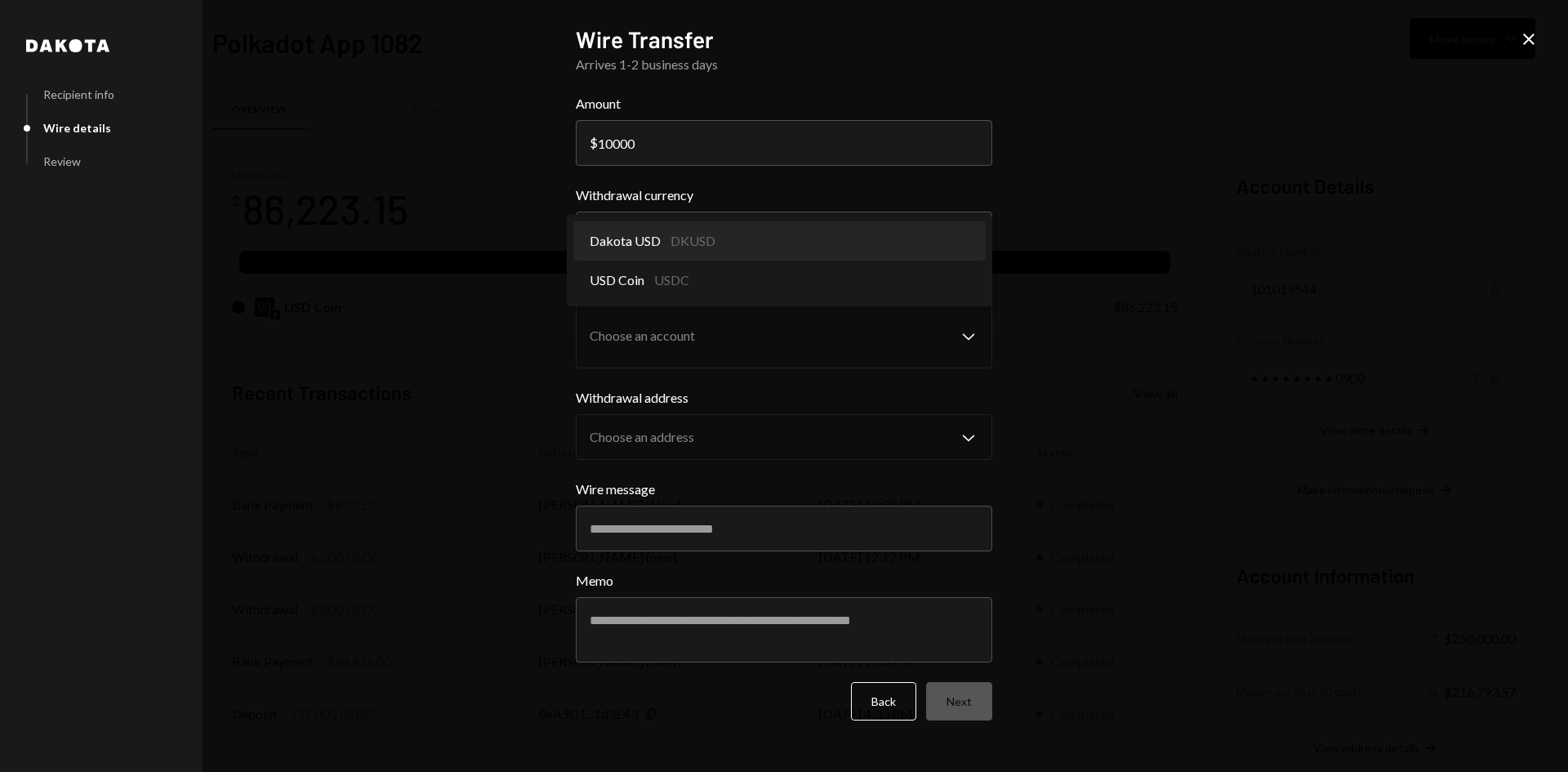
select select "*****"
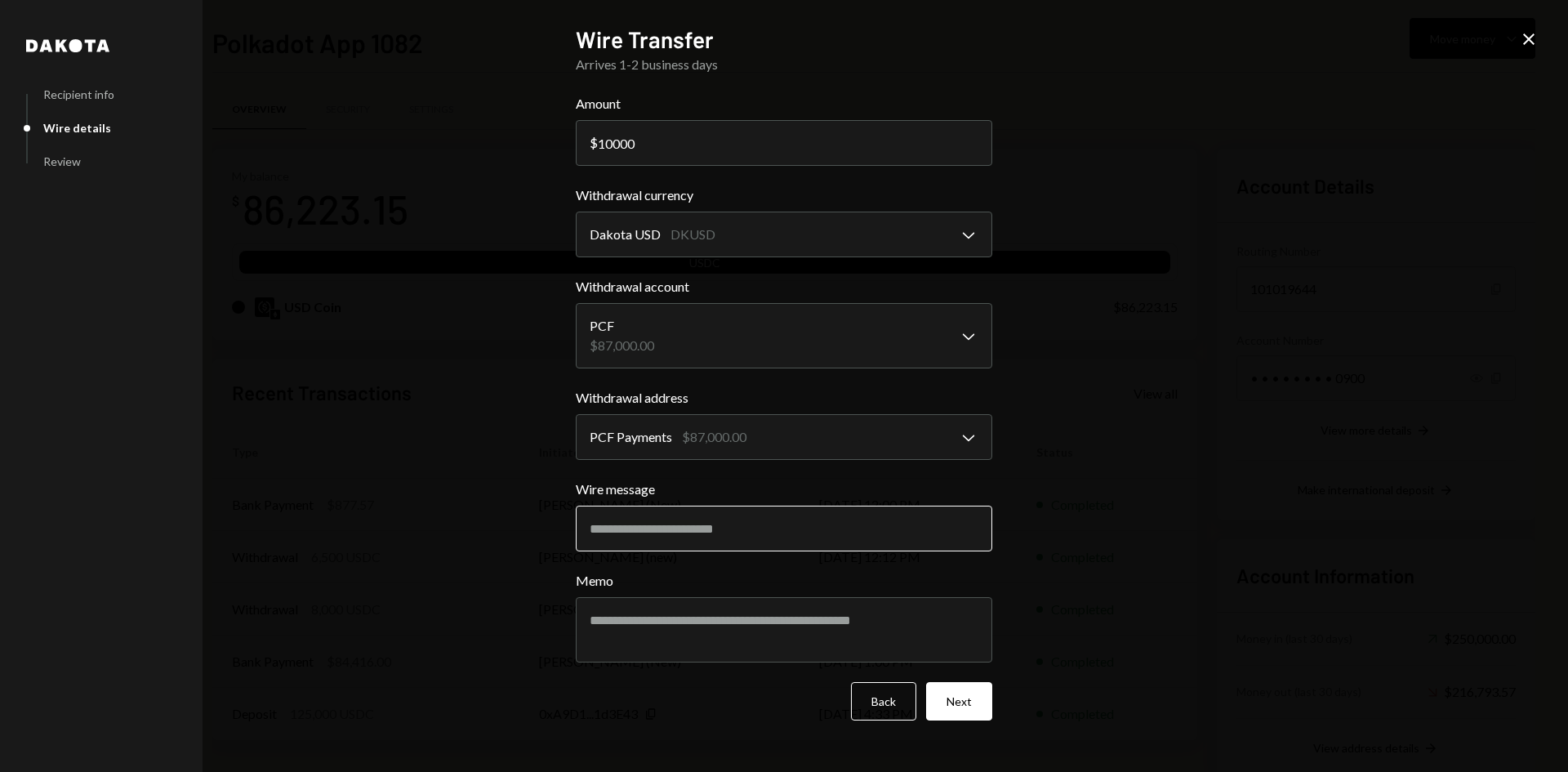
click at [665, 529] on input "Wire message" at bounding box center [784, 528] width 416 height 46
paste input "********"
type input "********"
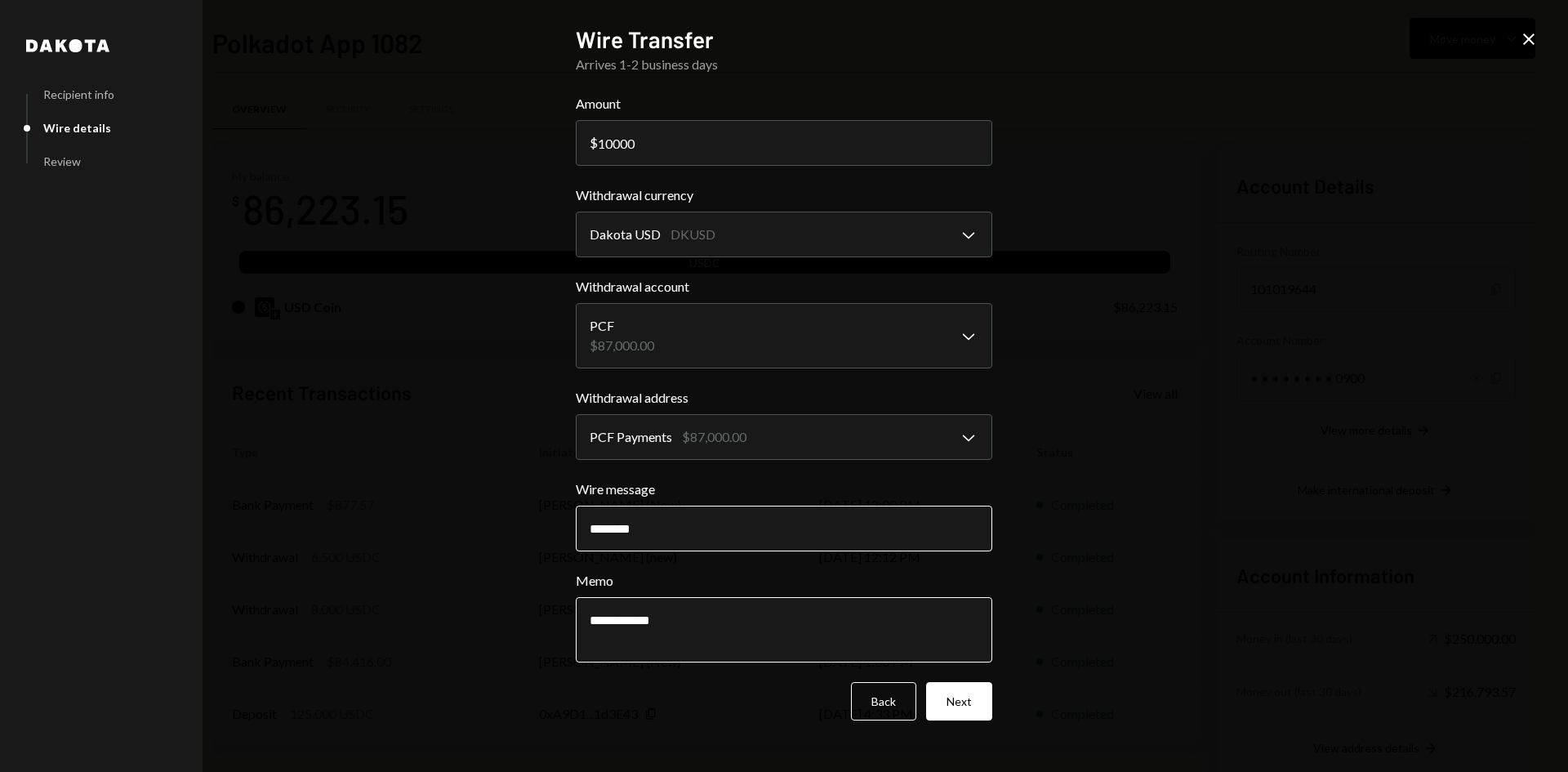
paste textarea "*********"
type textarea "**********"
click at [980, 705] on button "Next" at bounding box center [959, 701] width 67 height 39
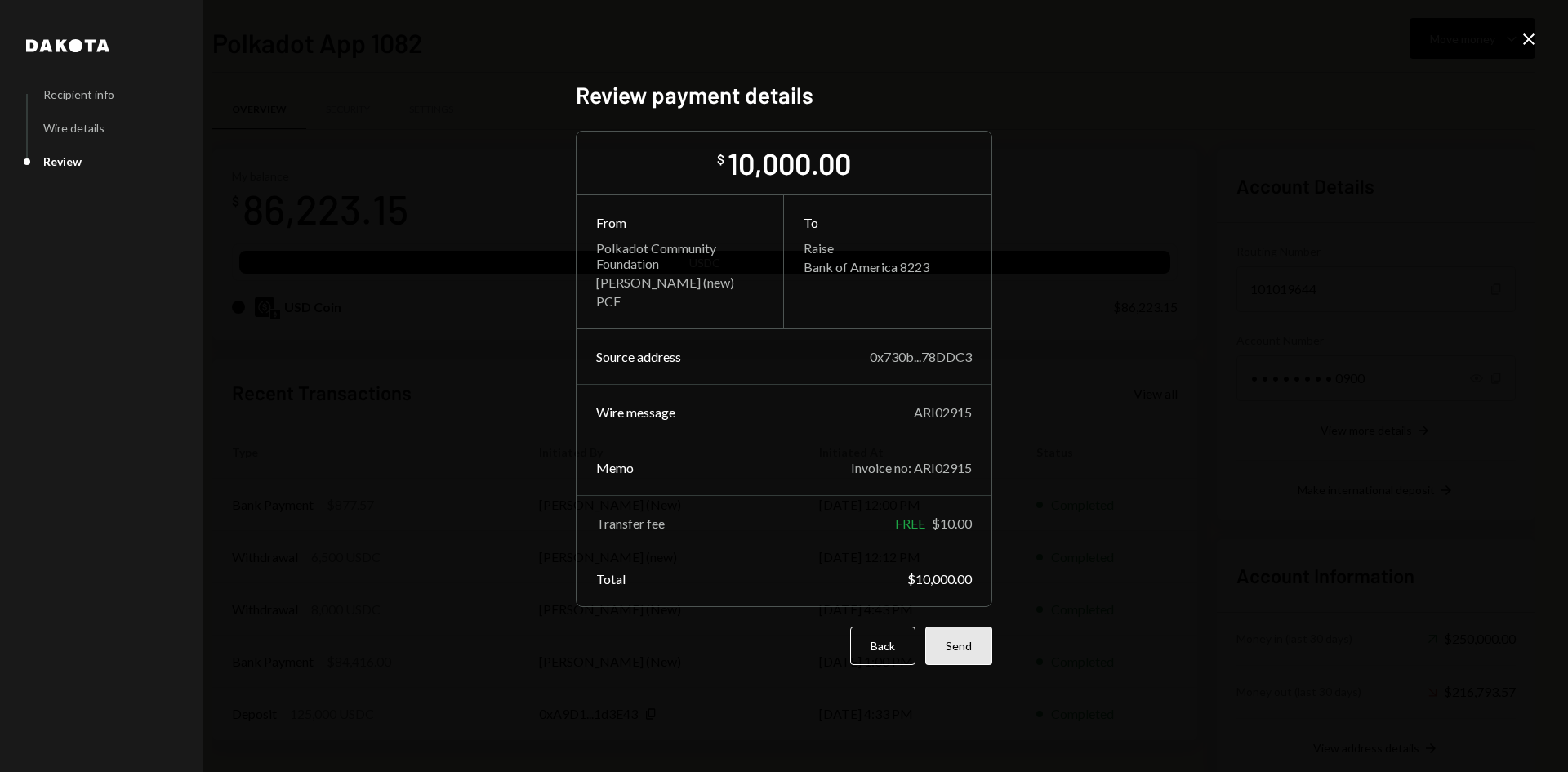
click at [948, 637] on button "Send" at bounding box center [959, 646] width 67 height 39
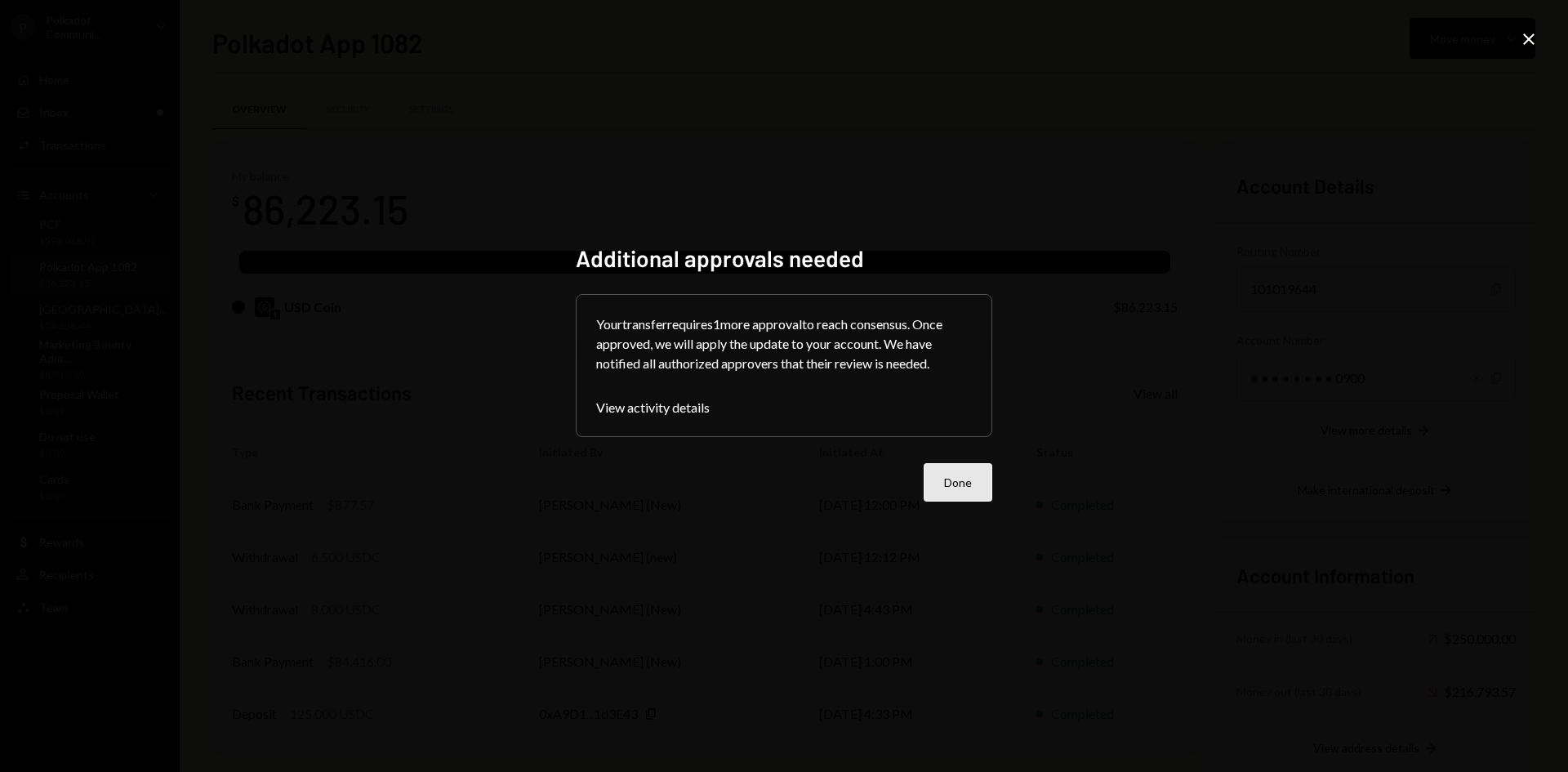
click at [965, 496] on button "Done" at bounding box center [958, 482] width 69 height 39
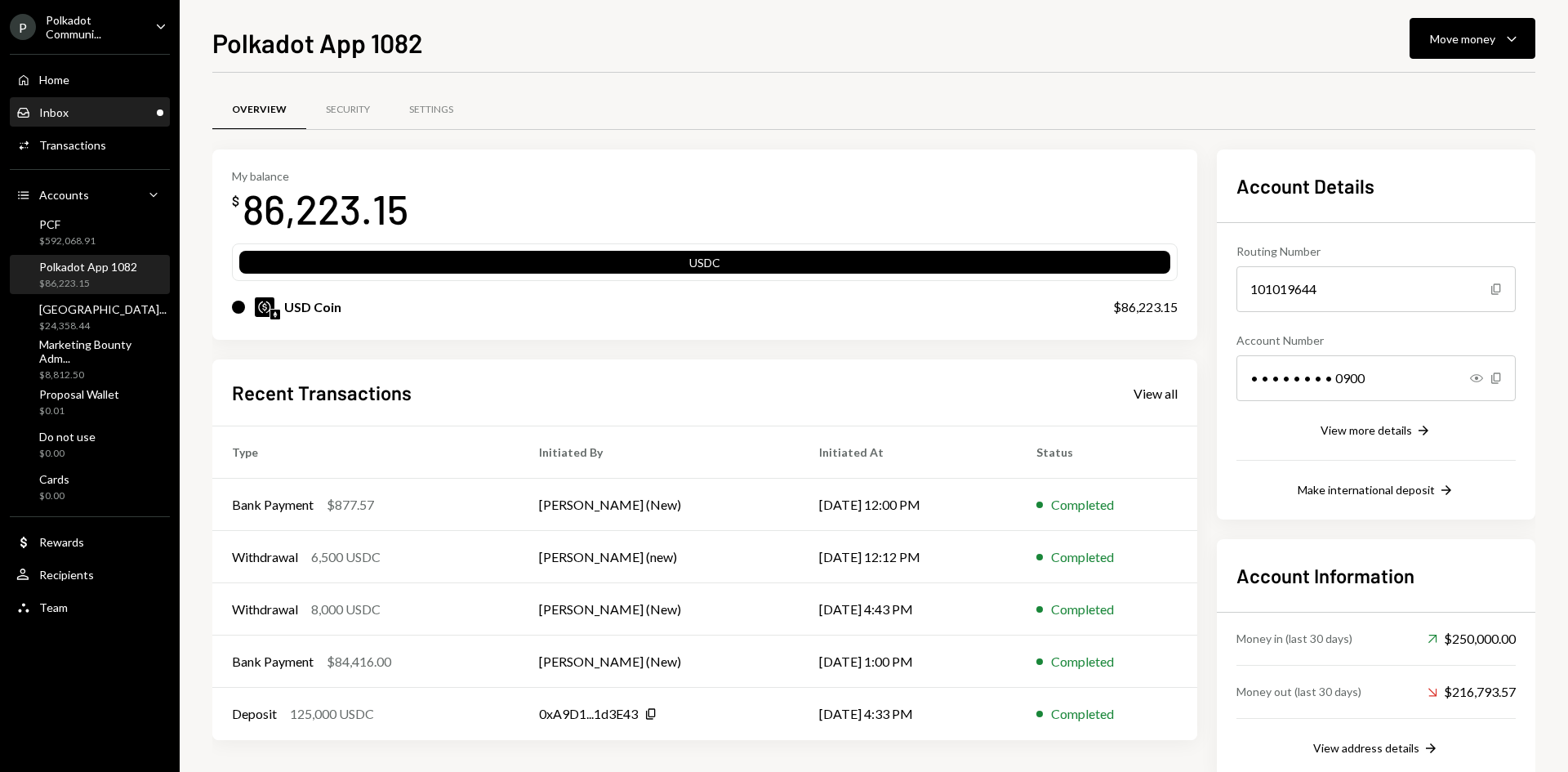
click at [67, 120] on div "Inbox Inbox" at bounding box center [90, 113] width 147 height 28
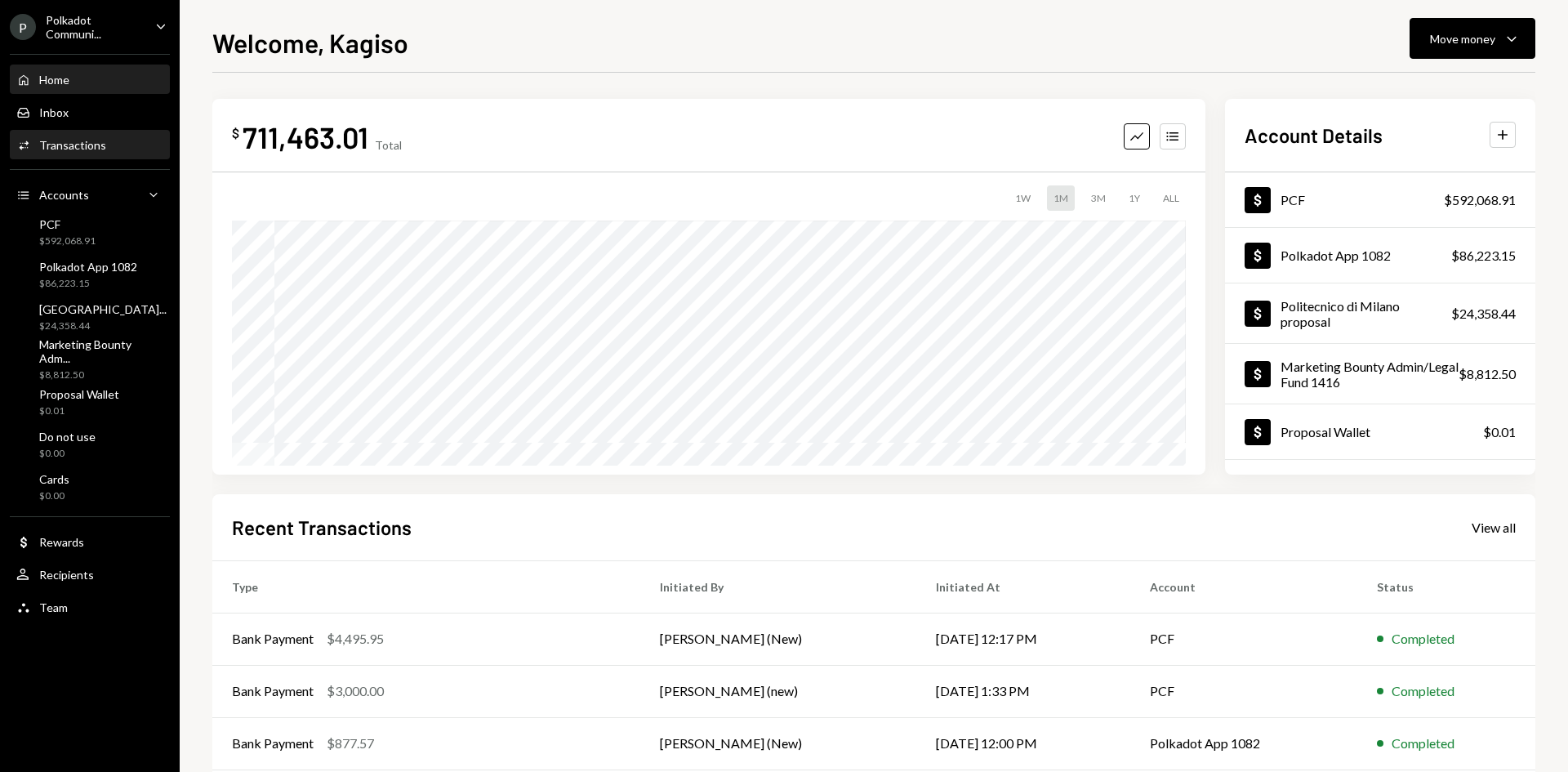
click at [75, 147] on div "Transactions" at bounding box center [73, 145] width 67 height 14
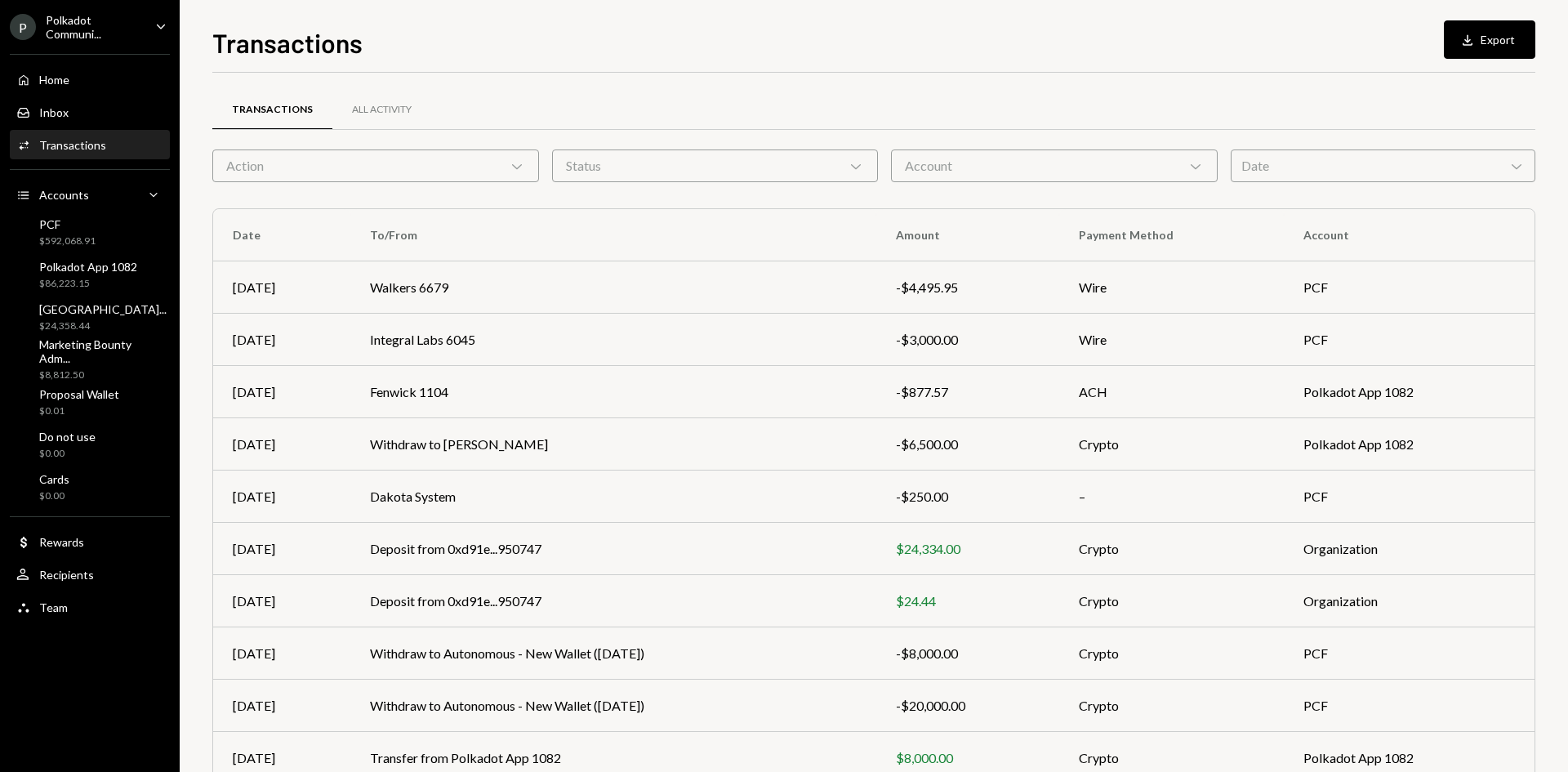
click at [85, 23] on div "Polkadot Communi..." at bounding box center [94, 27] width 96 height 28
click at [455, 58] on div "Transactions Download Export" at bounding box center [874, 41] width 1323 height 36
click at [81, 120] on div "Inbox Inbox" at bounding box center [90, 113] width 147 height 28
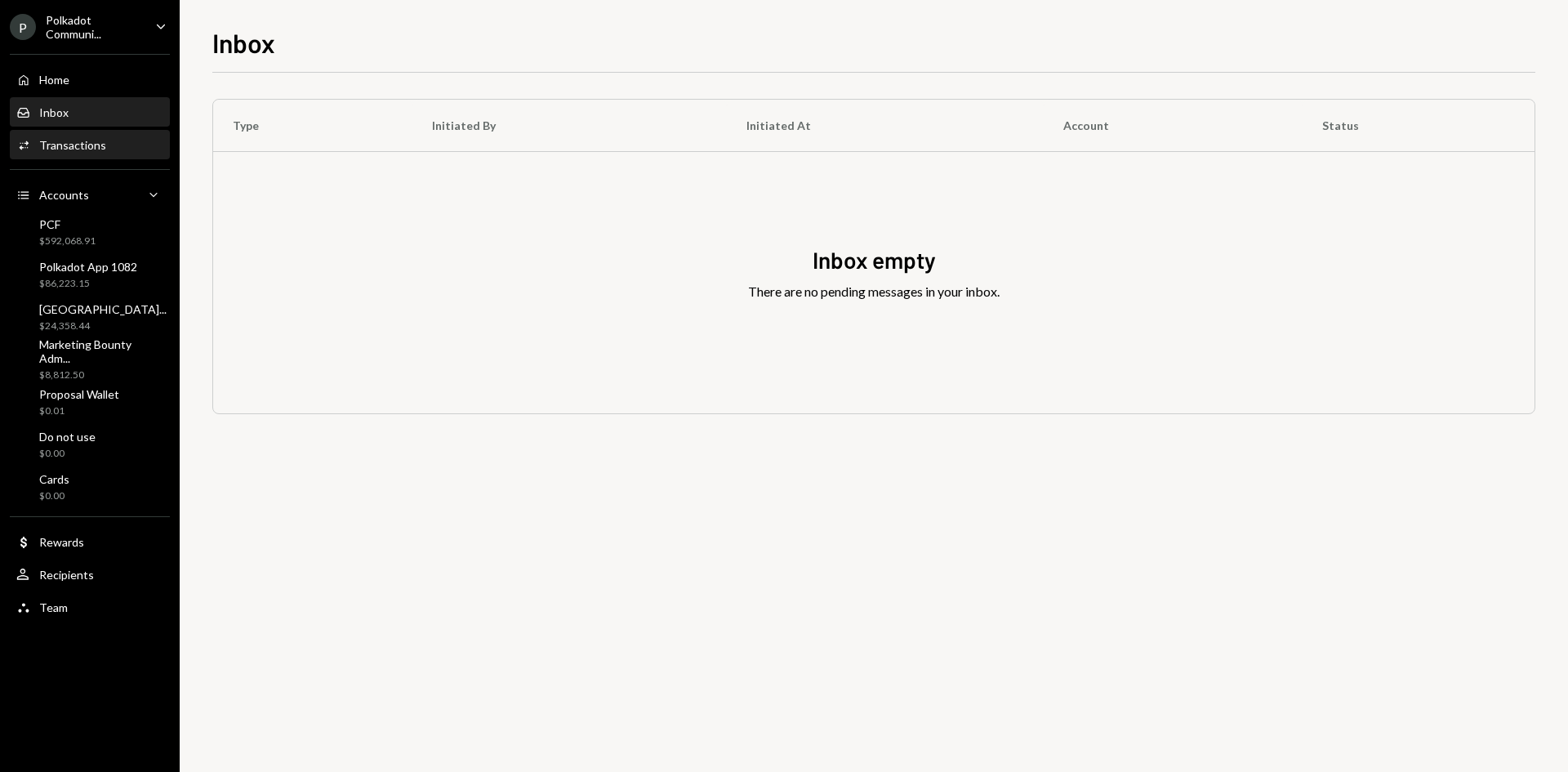
click at [74, 144] on div "Transactions" at bounding box center [73, 145] width 67 height 14
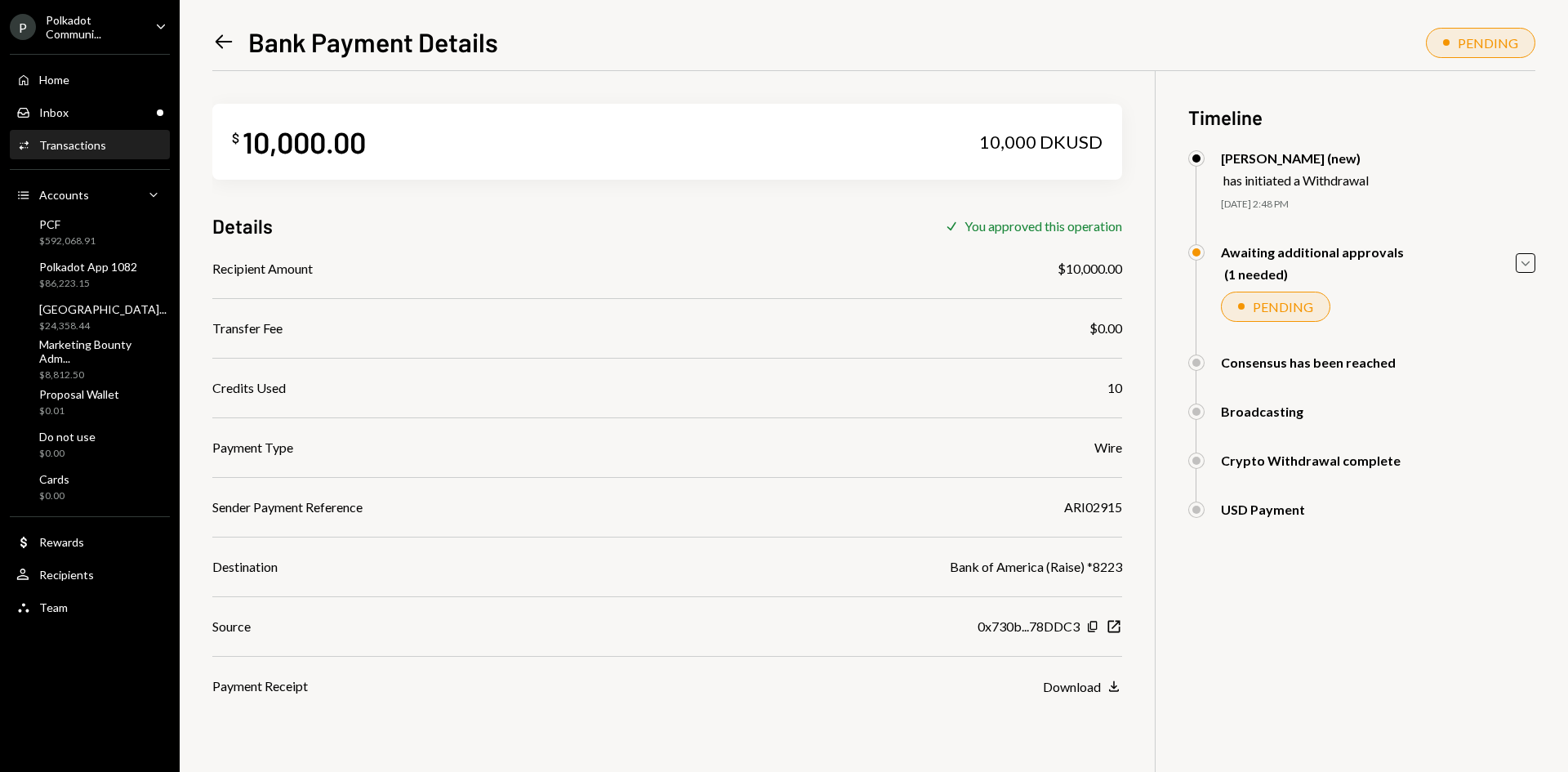
click at [220, 47] on icon at bounding box center [223, 42] width 17 height 14
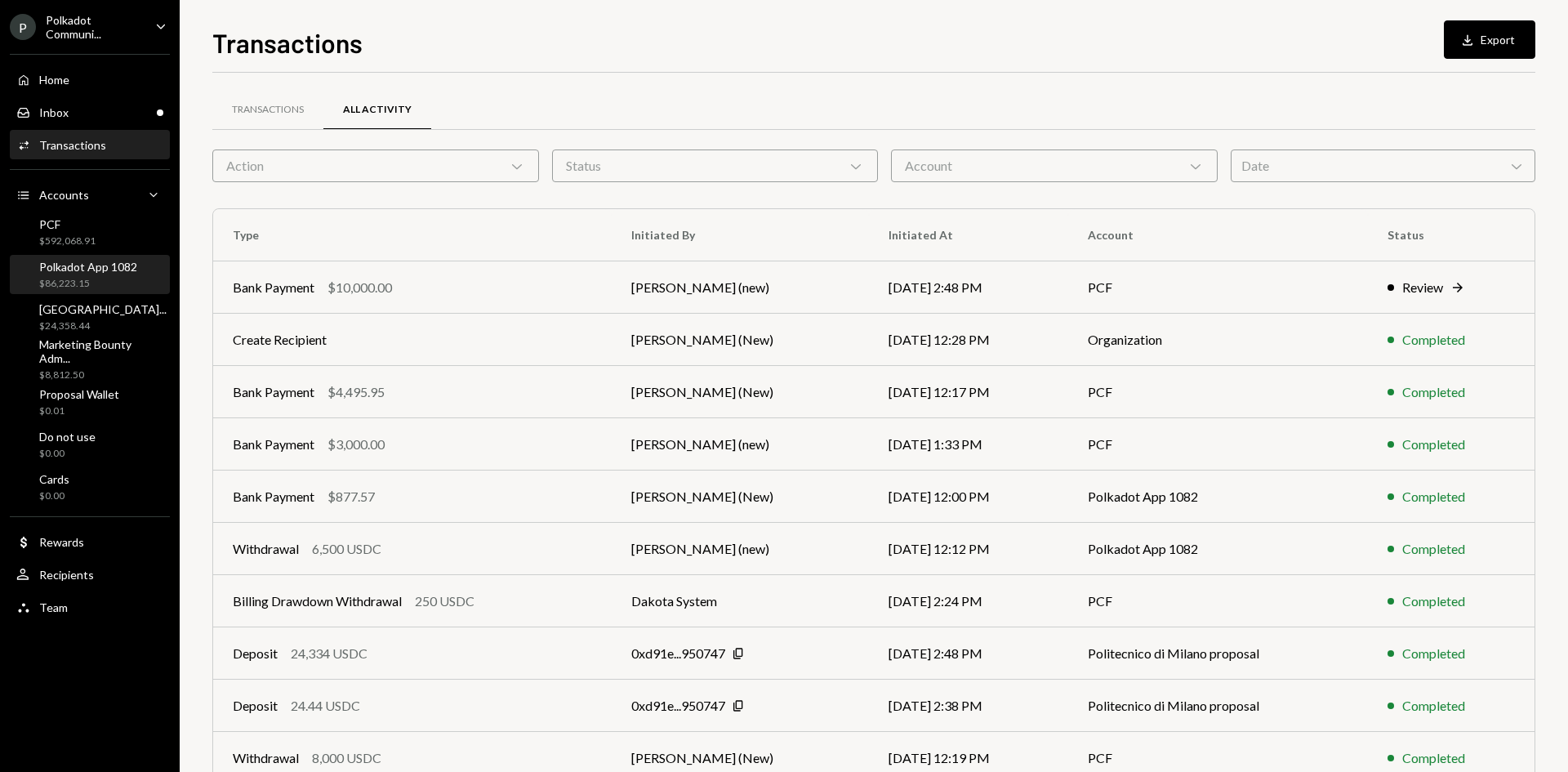
click at [53, 278] on div "$86,223.15" at bounding box center [88, 283] width 98 height 14
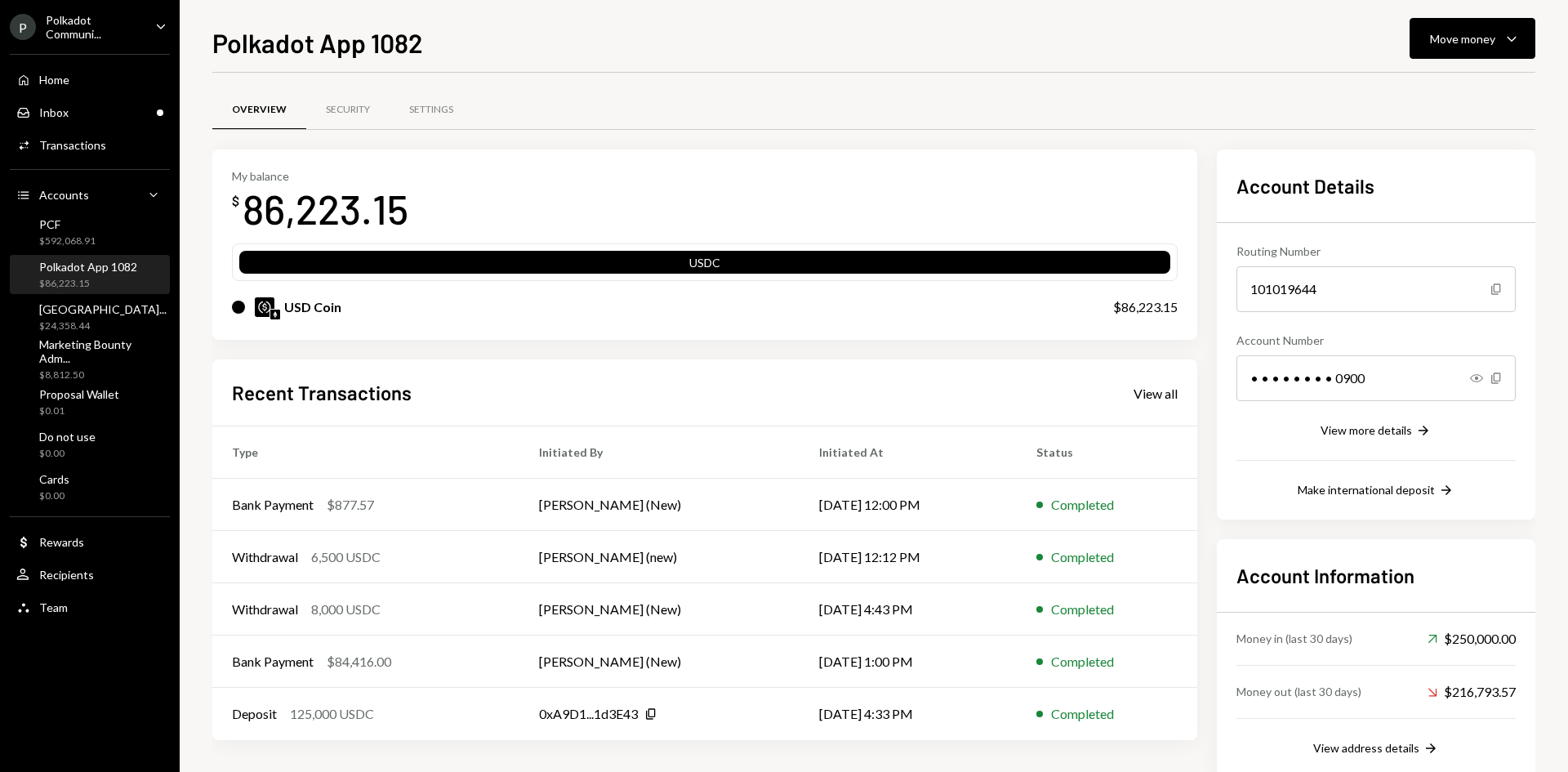
click at [53, 278] on div "$86,223.15" at bounding box center [88, 283] width 98 height 14
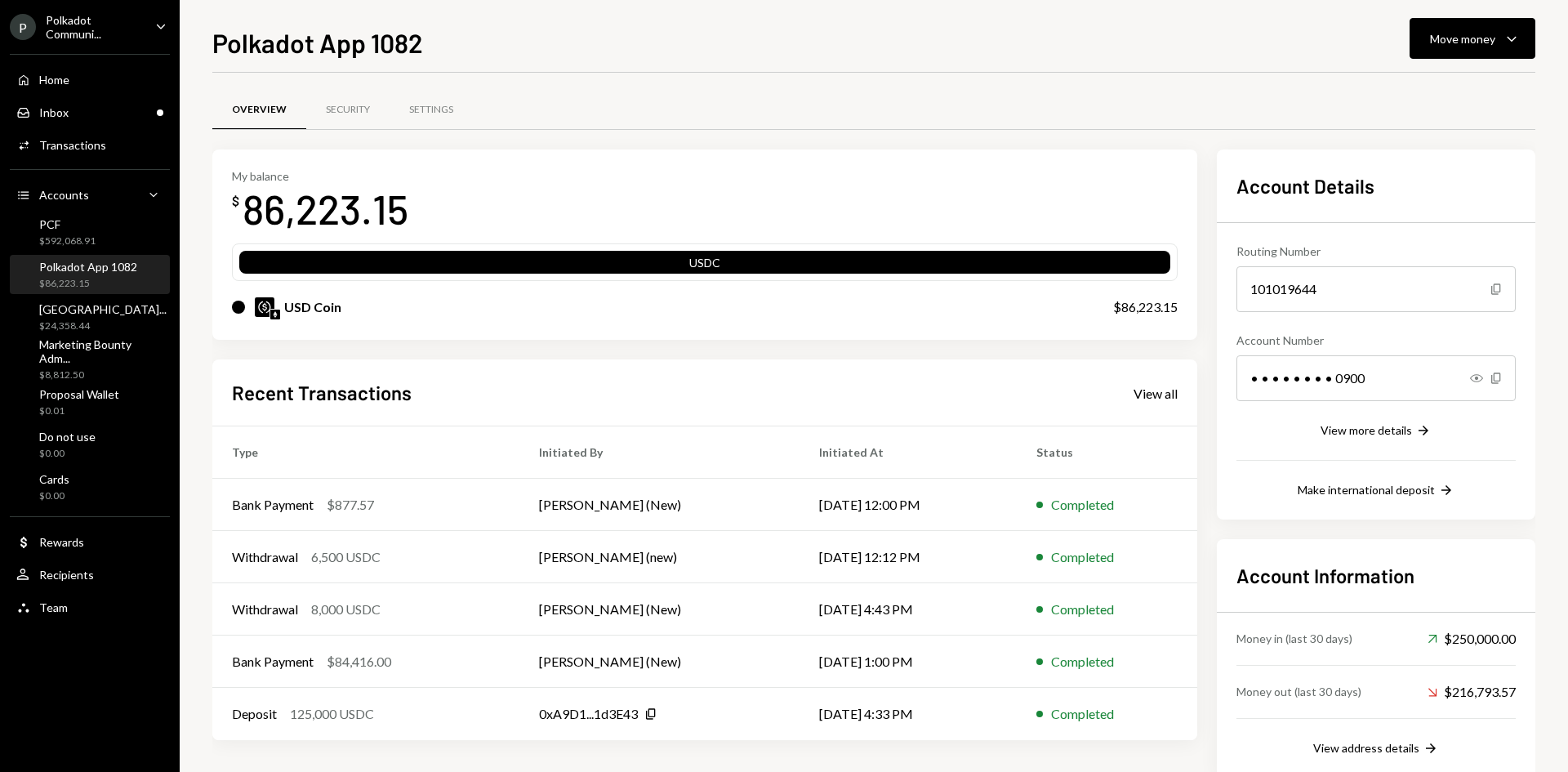
click at [53, 278] on div "$86,223.15" at bounding box center [88, 283] width 98 height 14
click at [63, 226] on div "PCF" at bounding box center [67, 223] width 57 height 14
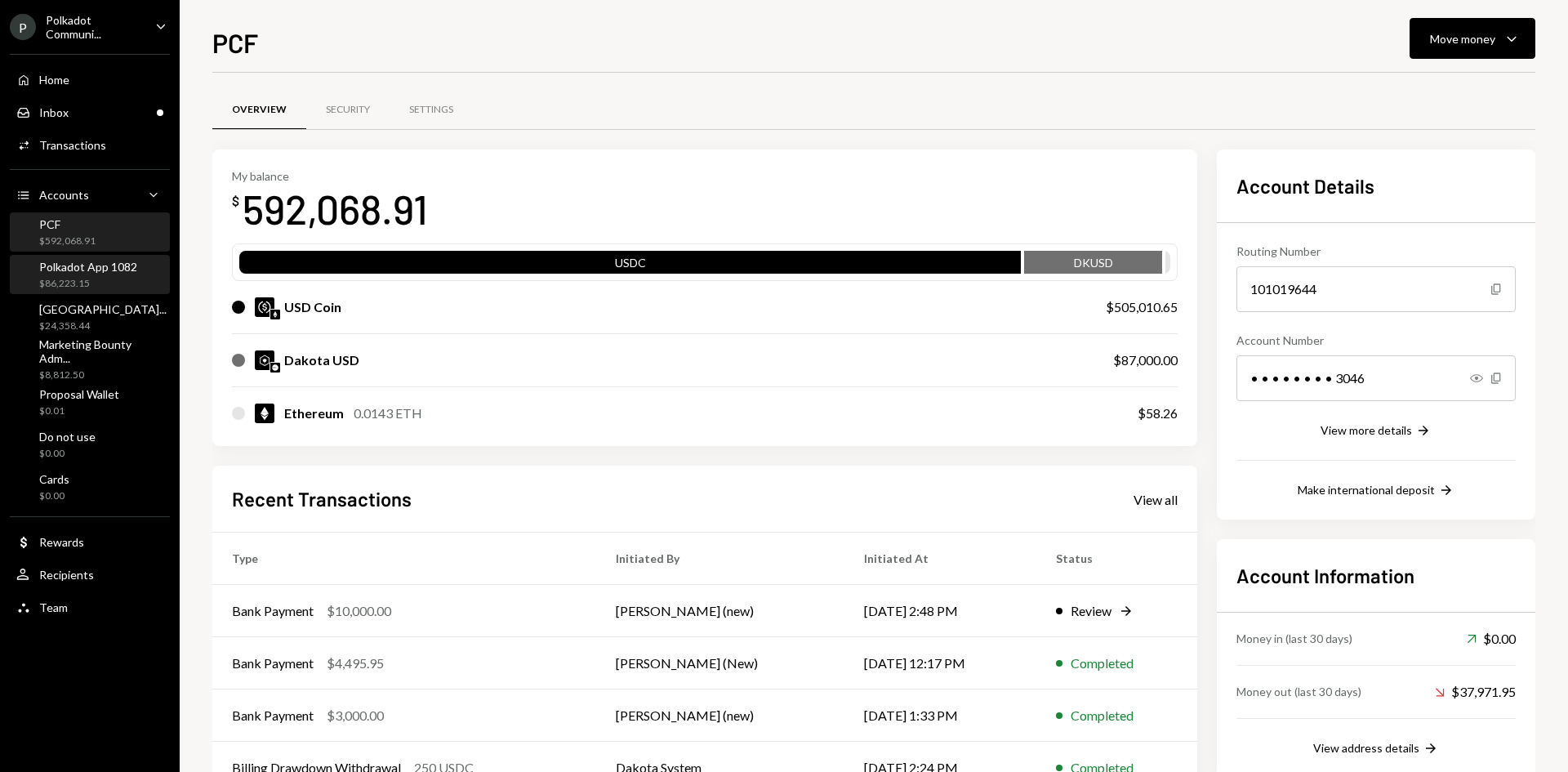
click at [45, 282] on div "$86,223.15" at bounding box center [88, 283] width 98 height 14
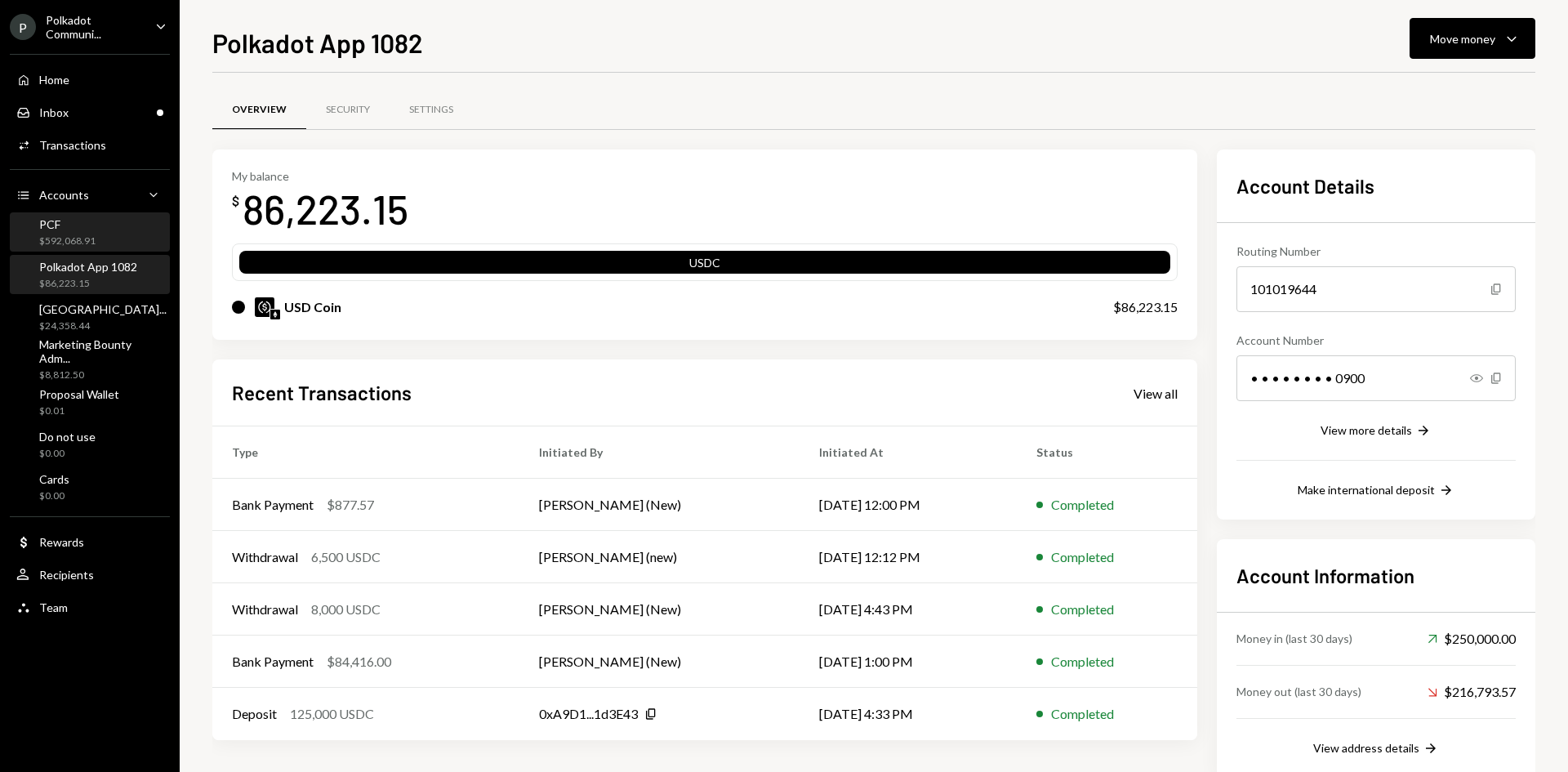
click at [44, 235] on div "$592,068.91" at bounding box center [67, 241] width 57 height 14
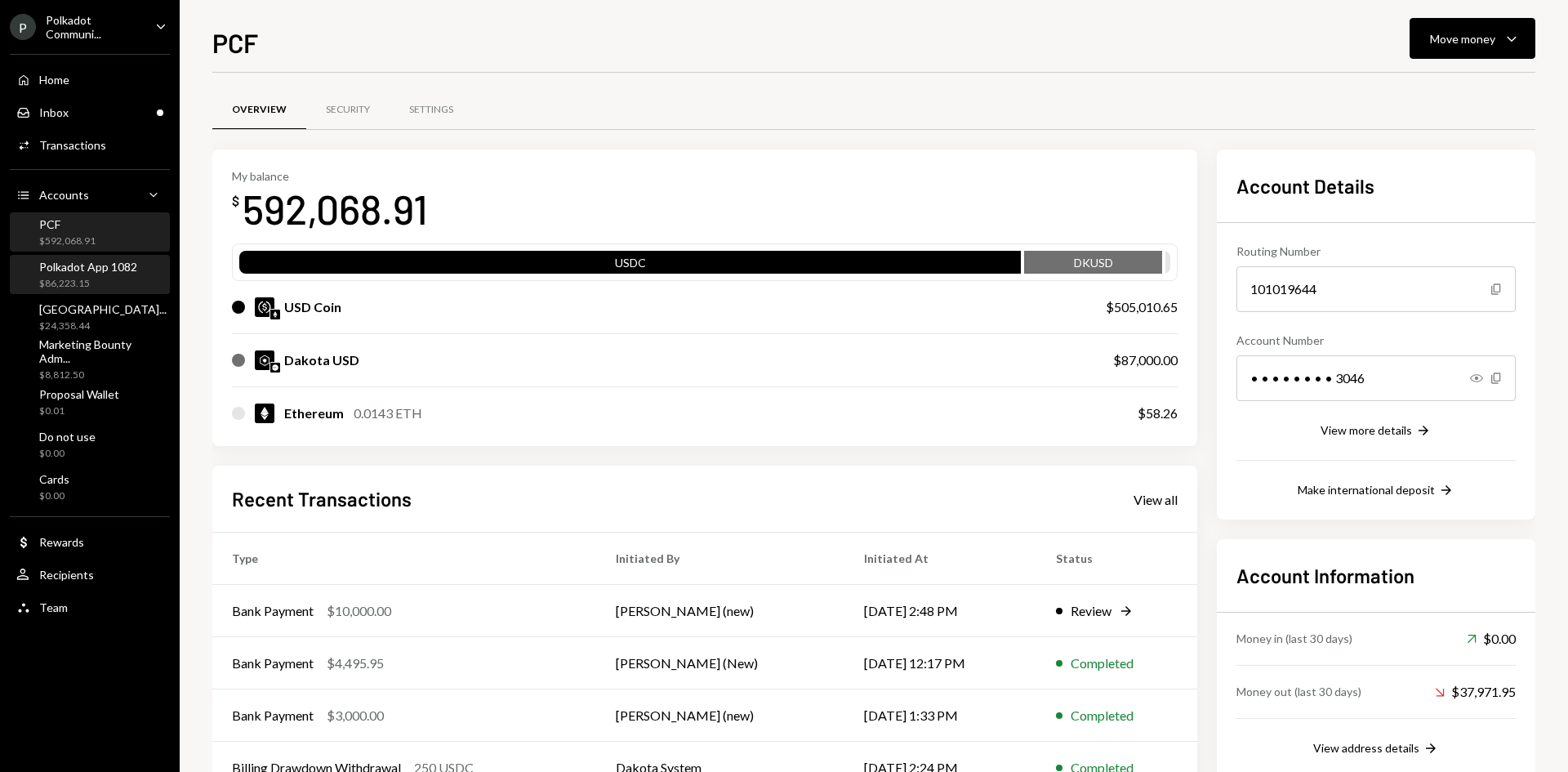
click at [94, 269] on div "Polkadot App 1082" at bounding box center [88, 266] width 98 height 14
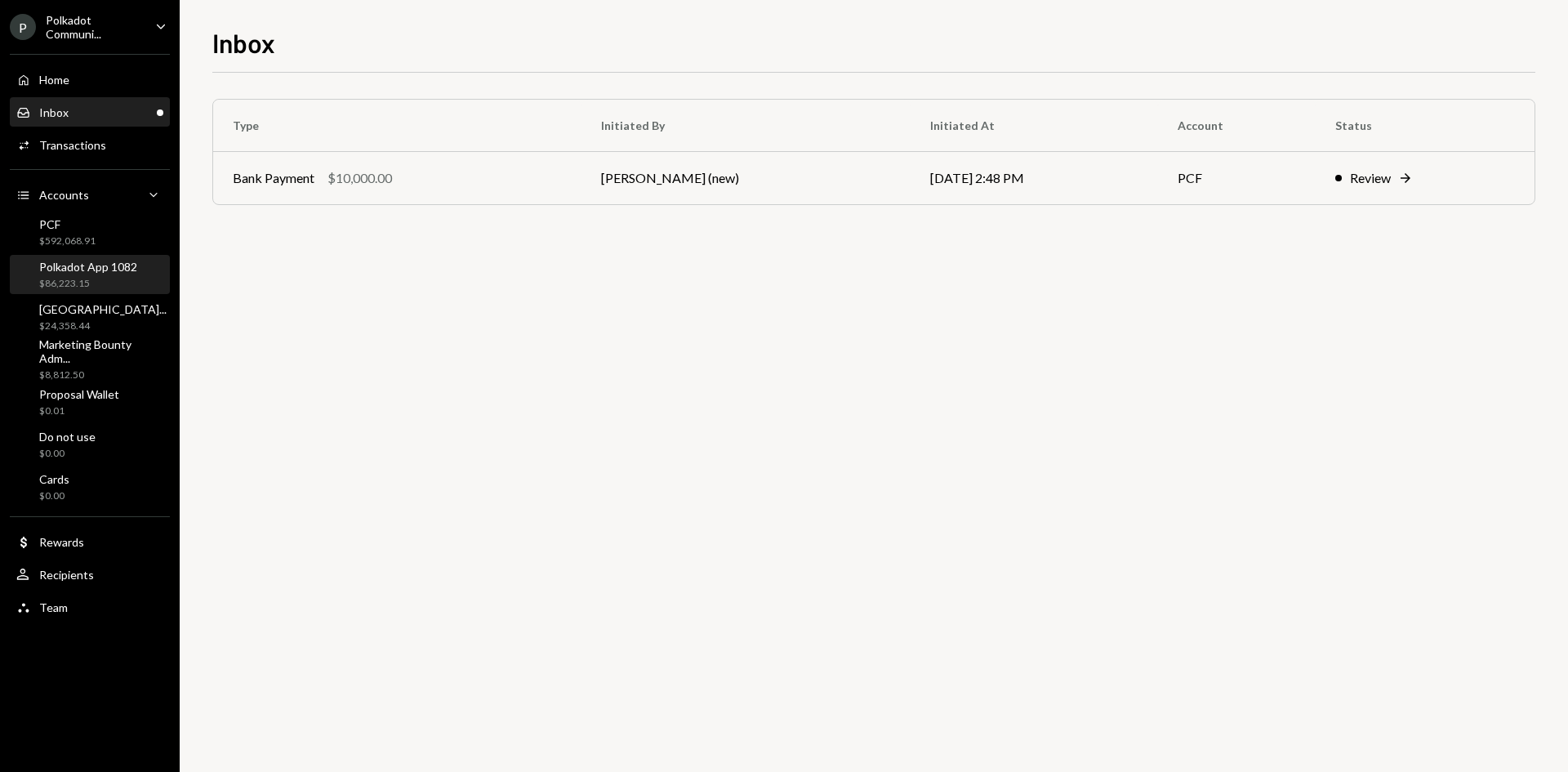
click at [99, 277] on div "$86,223.15" at bounding box center [88, 283] width 98 height 14
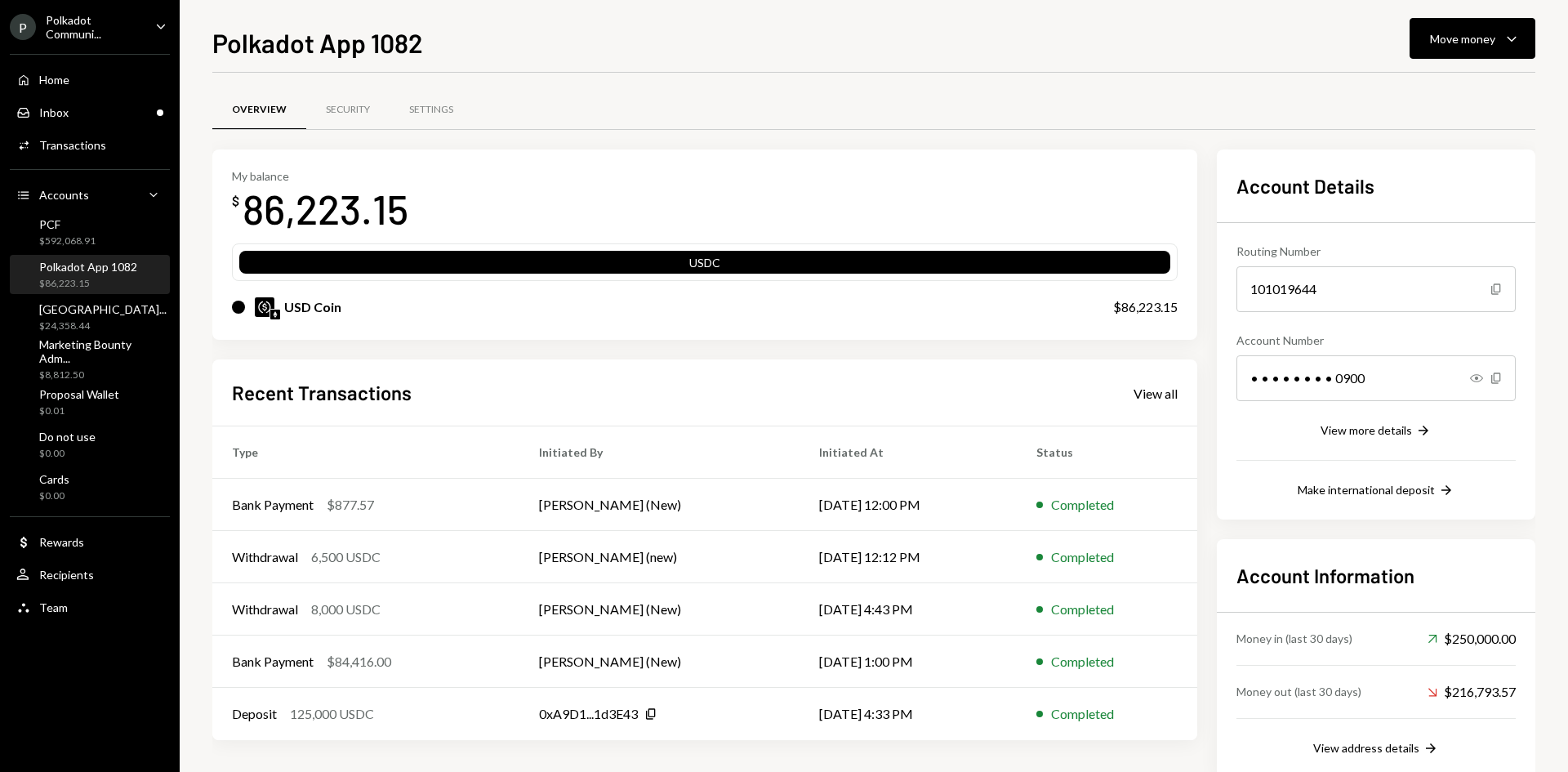
click at [99, 277] on div "$86,223.15" at bounding box center [88, 283] width 98 height 14
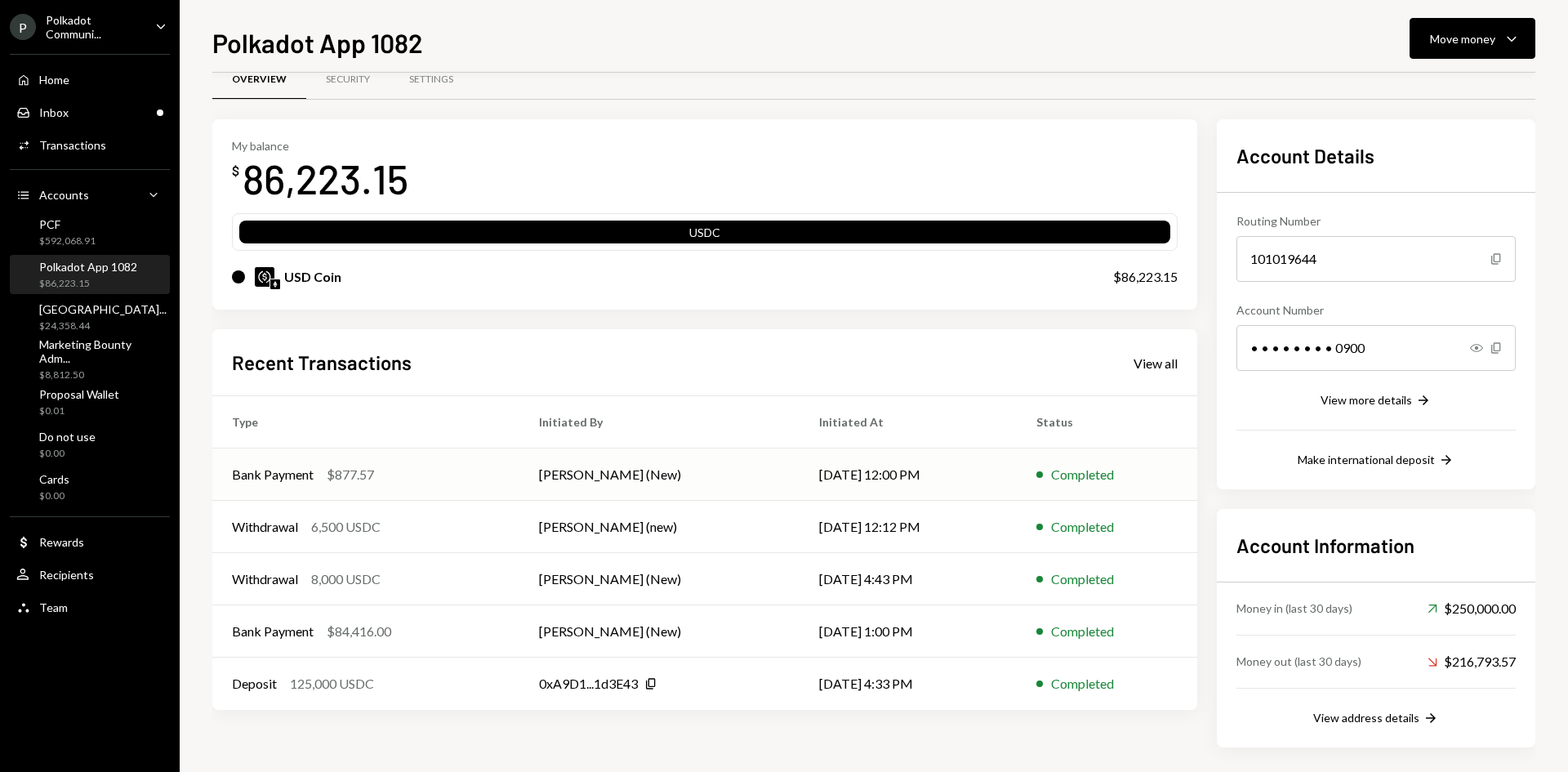
scroll to position [39, 0]
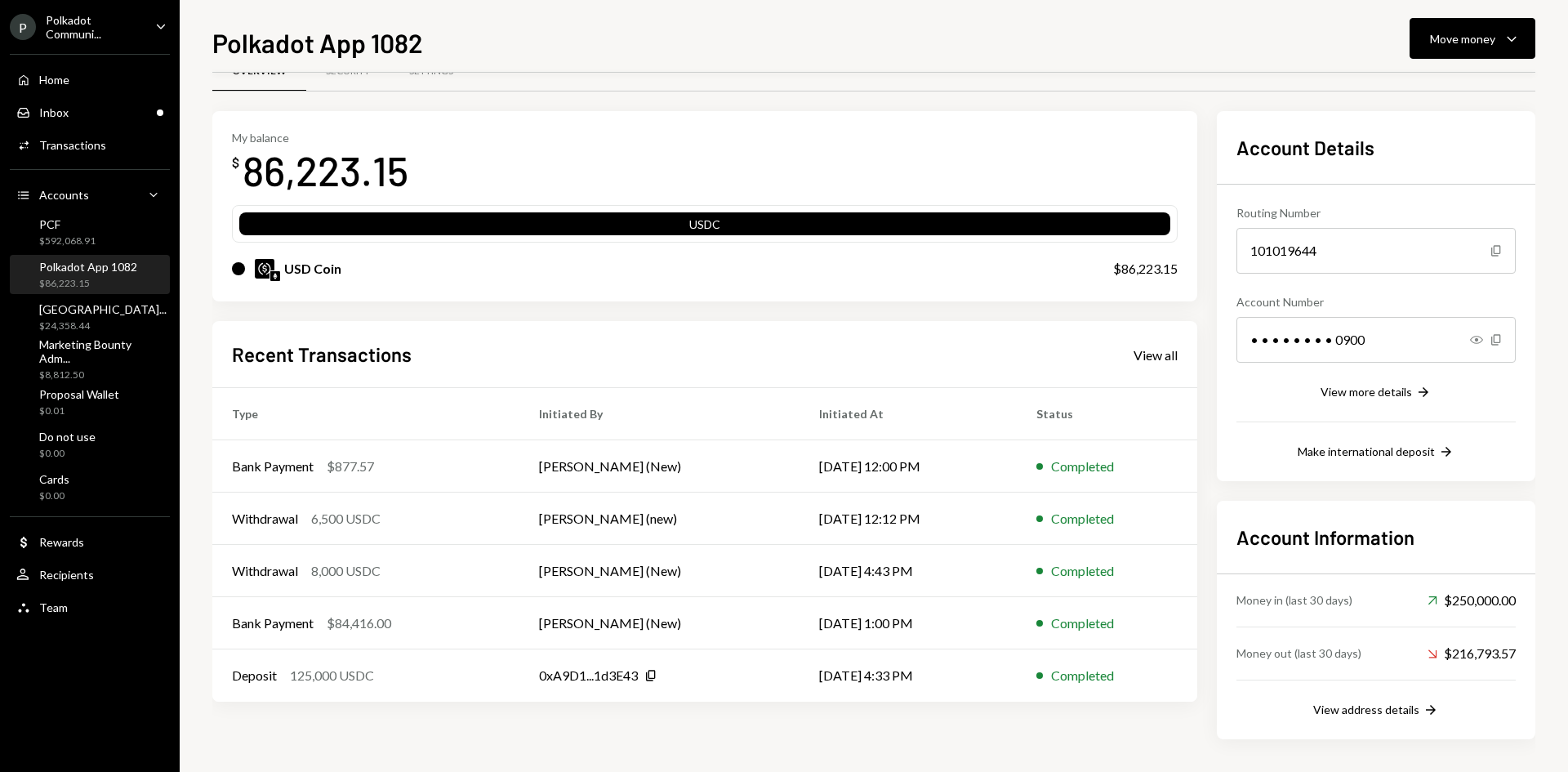
click at [83, 269] on div "Polkadot App 1082" at bounding box center [88, 266] width 98 height 14
click at [93, 99] on div "Inbox Inbox" at bounding box center [90, 113] width 147 height 28
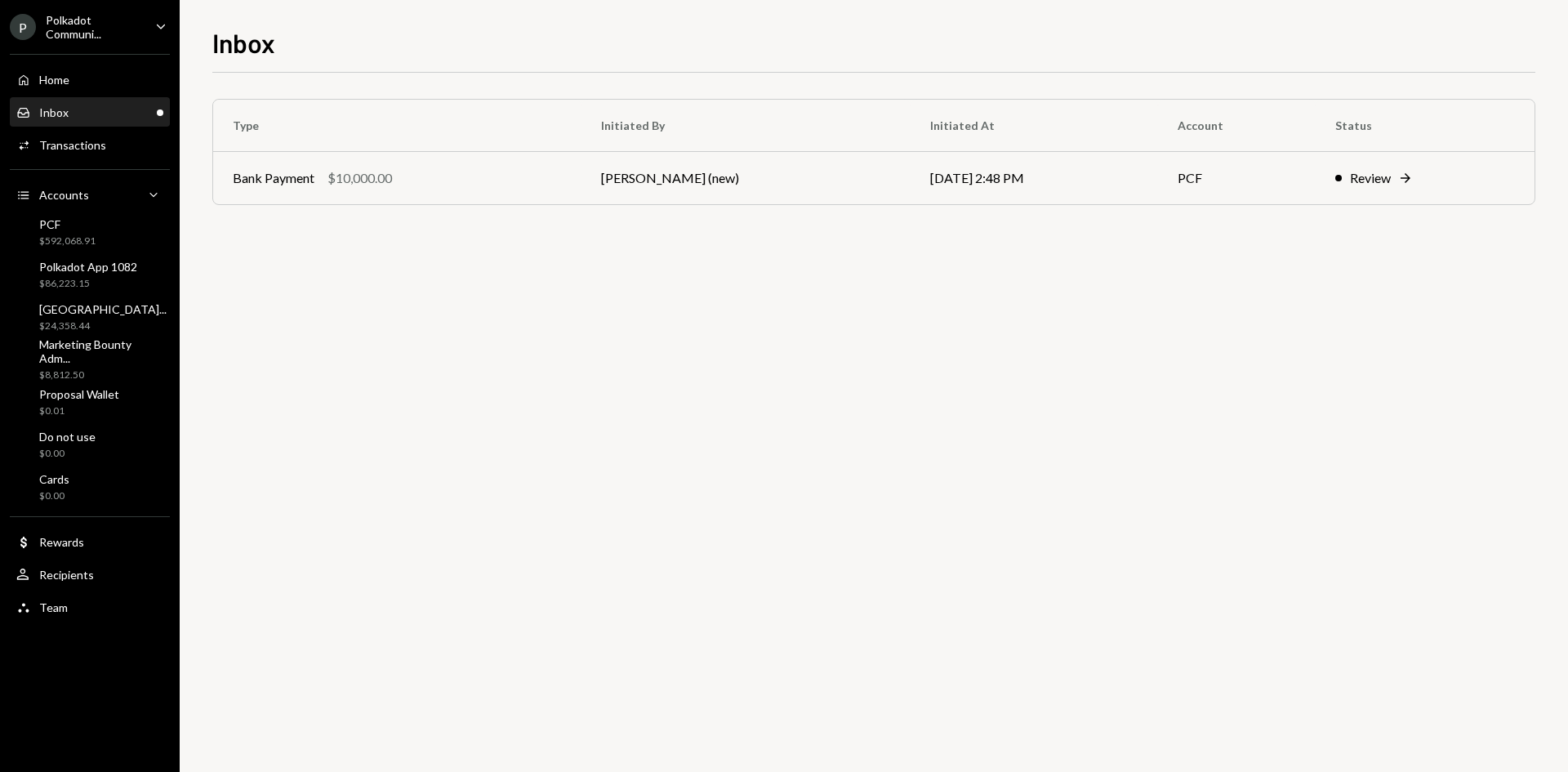
click at [1503, 31] on div "Inbox" at bounding box center [874, 41] width 1323 height 36
click at [39, 321] on div "$24,358.44" at bounding box center [103, 326] width 127 height 14
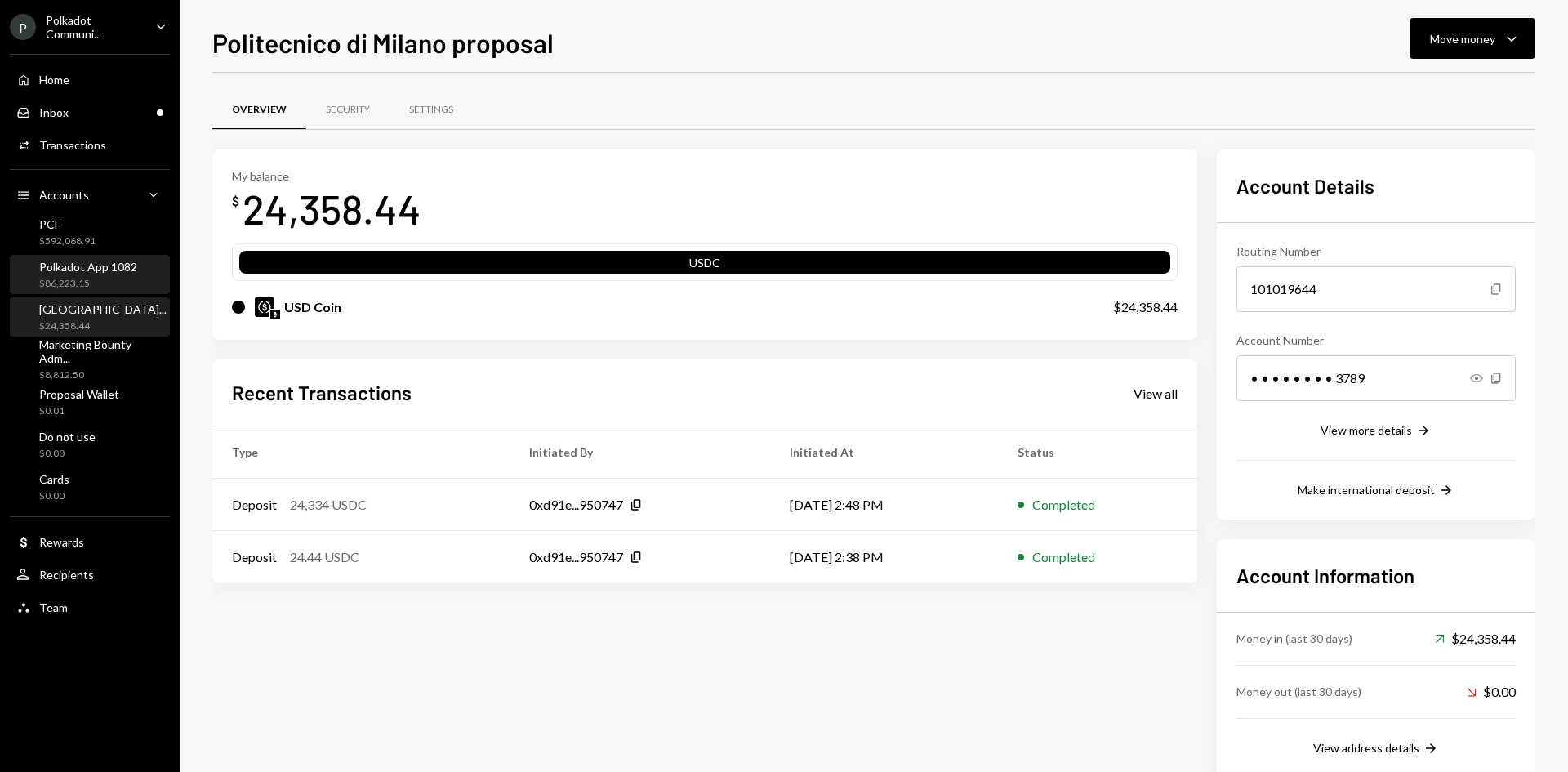
click at [51, 281] on div "$86,223.15" at bounding box center [88, 283] width 98 height 14
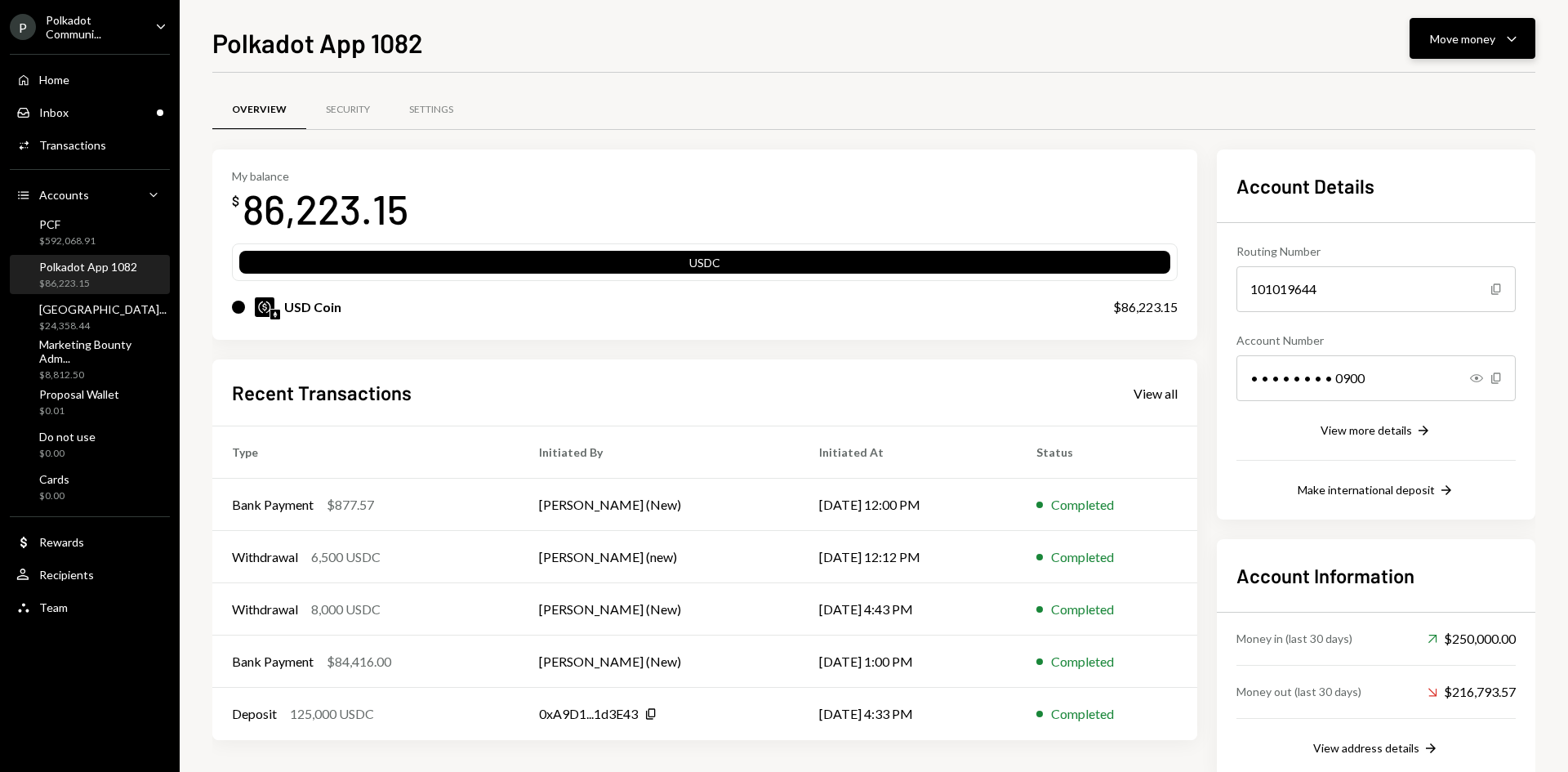
click at [1475, 26] on button "Move money Caret Down" at bounding box center [1472, 39] width 126 height 41
click at [1409, 91] on div "Send" at bounding box center [1459, 87] width 119 height 17
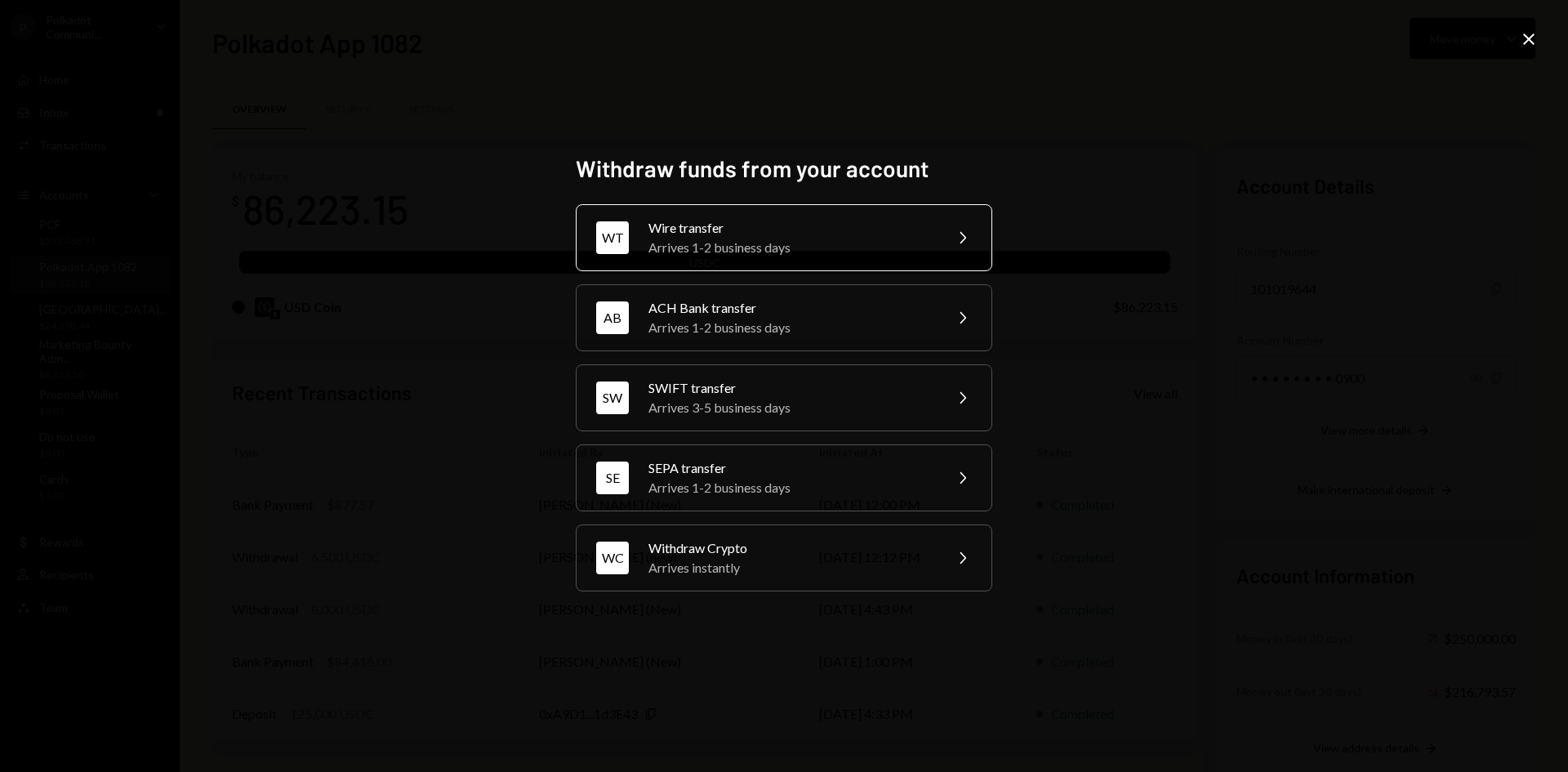
click at [734, 244] on div "Arrives 1-2 business days" at bounding box center [790, 247] width 284 height 20
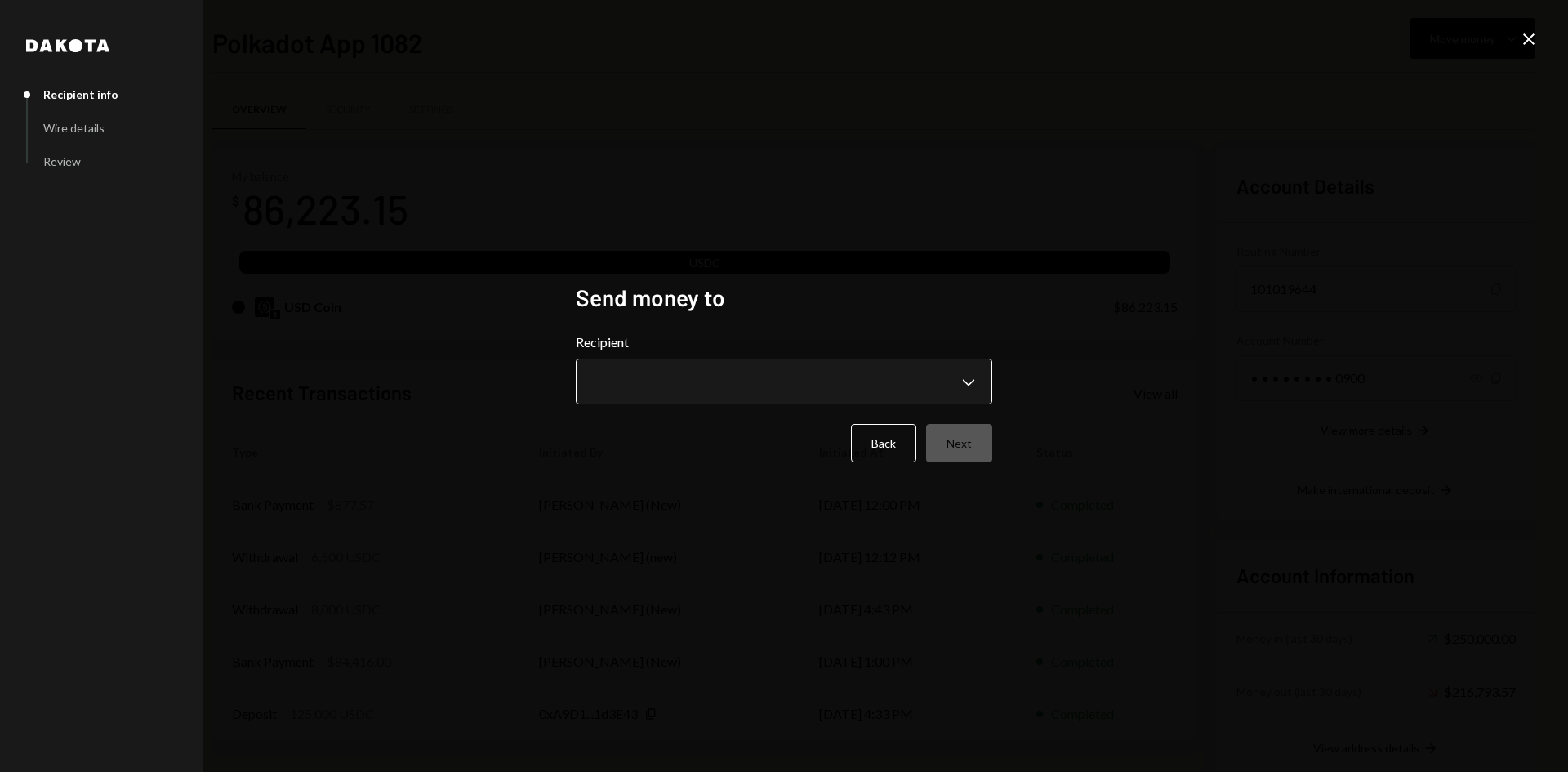
click at [710, 372] on body "P Polkadot Communi... Caret Down Home Home Inbox Inbox Activities Transactions …" at bounding box center [784, 386] width 1568 height 772
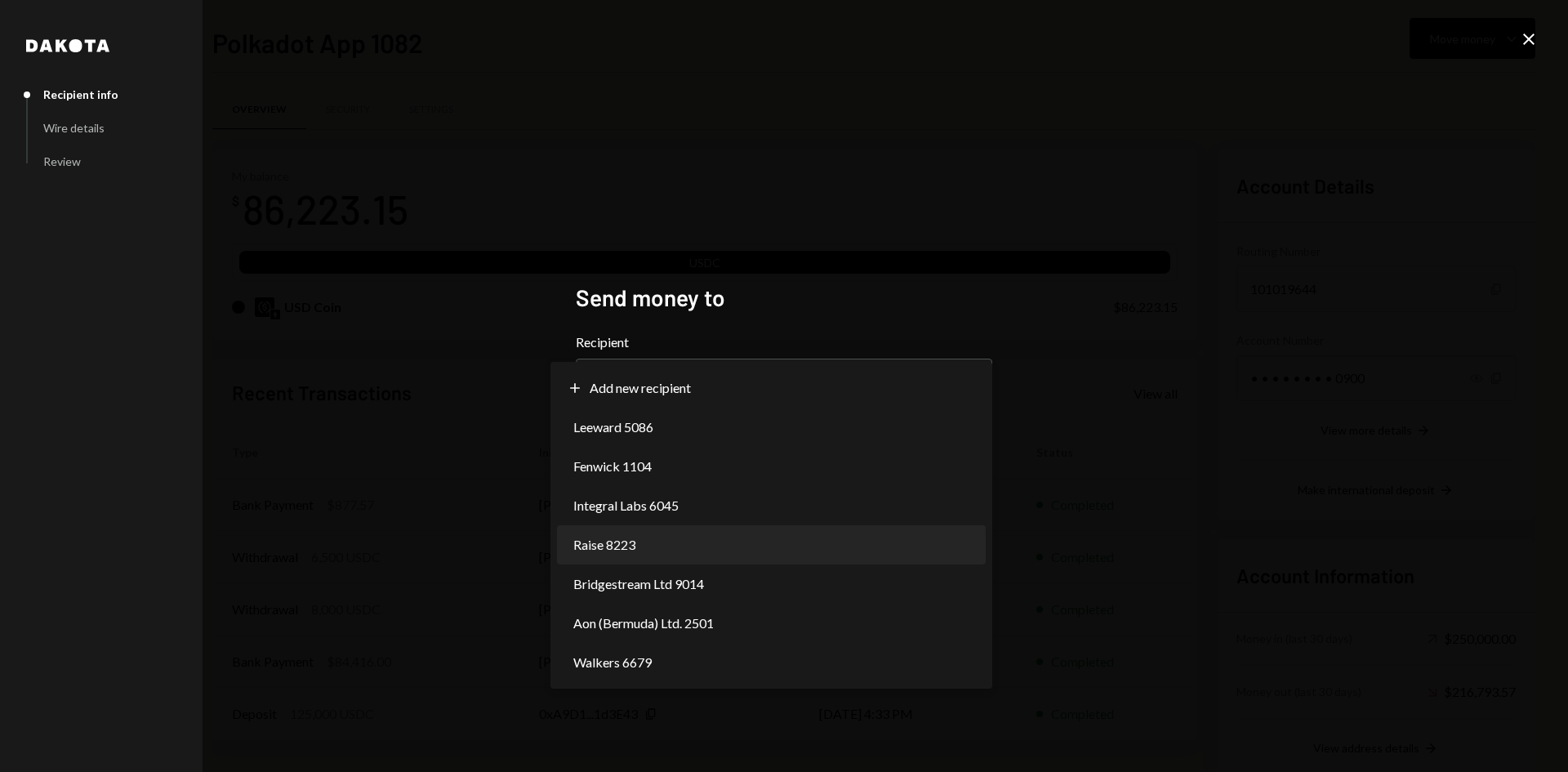
select select "**********"
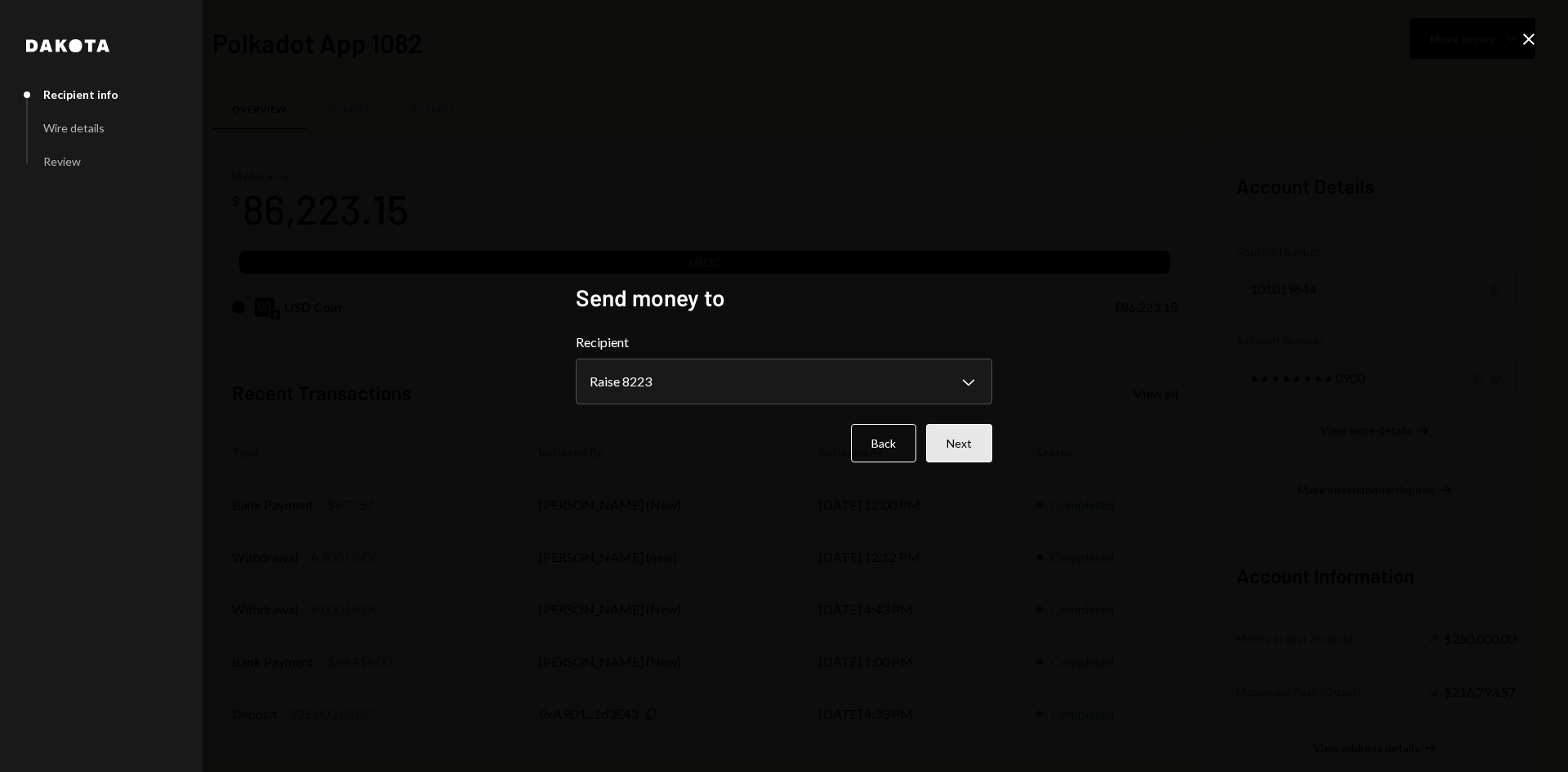
click at [971, 448] on button "Next" at bounding box center [959, 443] width 67 height 39
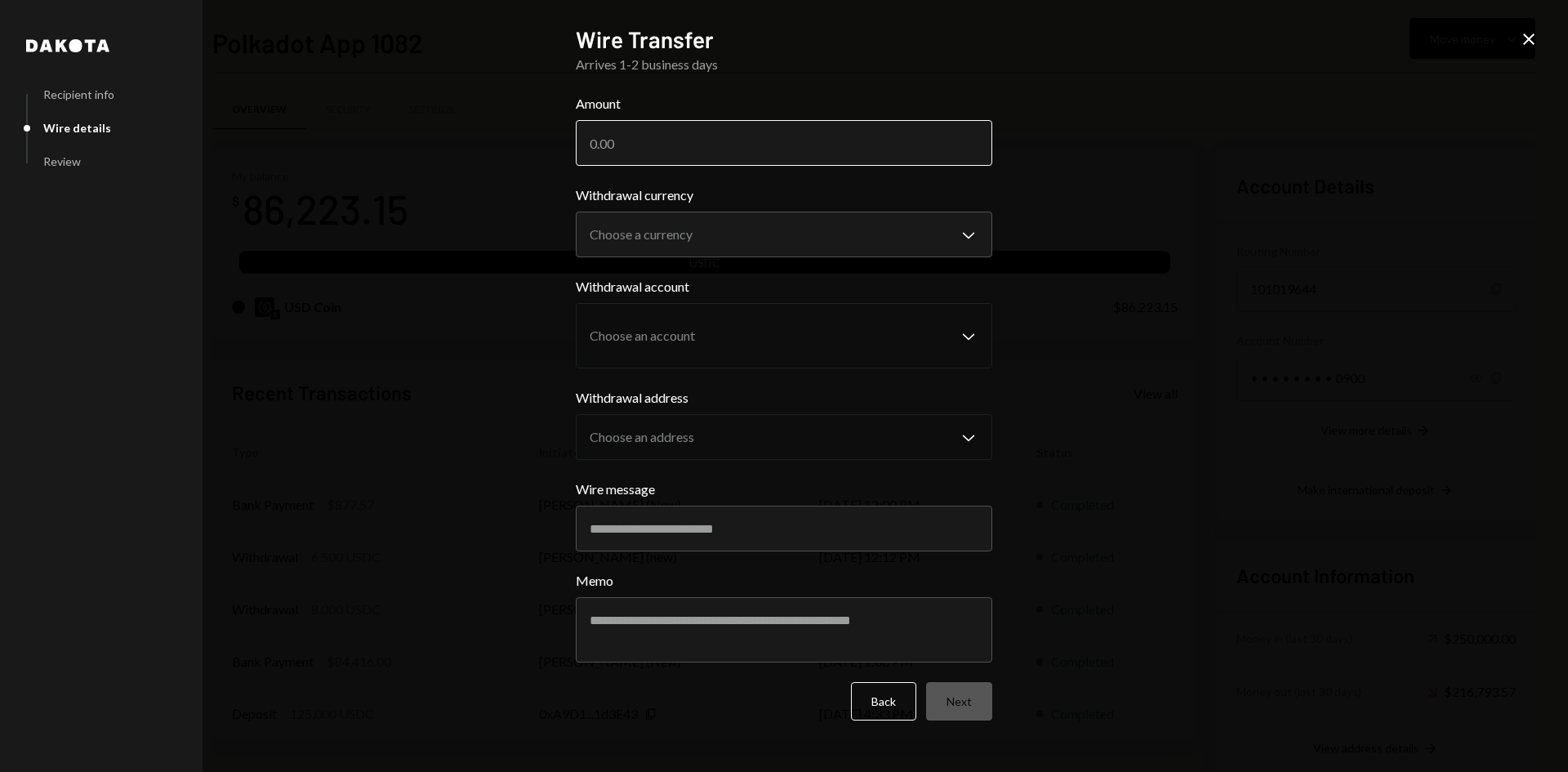
click at [663, 145] on input "Amount" at bounding box center [784, 143] width 416 height 46
type input "10000"
click at [666, 225] on body "P Polkadot Communi... Caret Down Home Home Inbox Inbox Activities Transactions …" at bounding box center [784, 386] width 1568 height 772
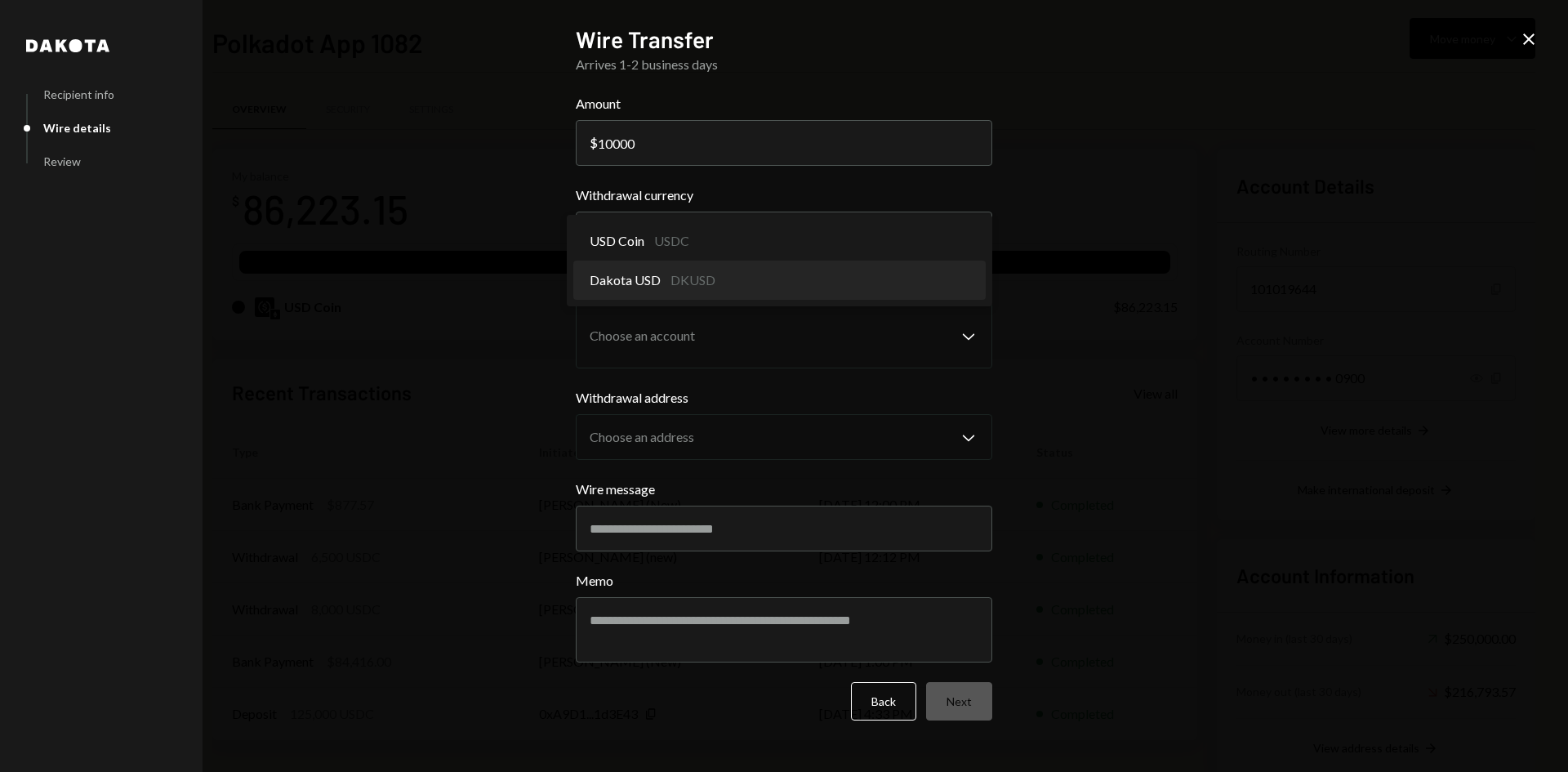
select select "*****"
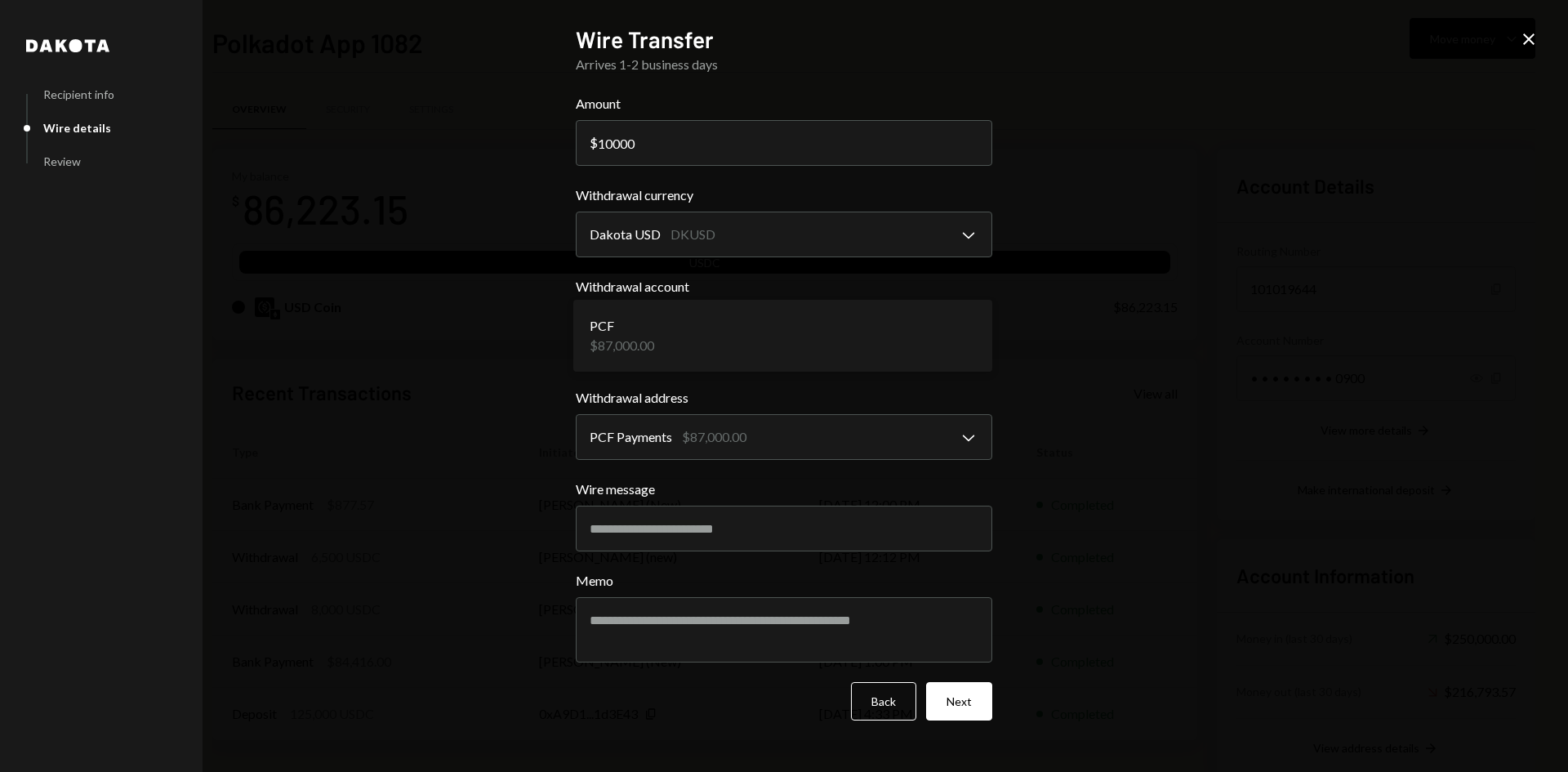
click at [651, 329] on body "P Polkadot Communi... Caret Down Home Home Inbox Inbox Activities Transactions …" at bounding box center [784, 386] width 1568 height 772
click at [647, 346] on body "P Polkadot Communi... Caret Down Home Home Inbox Inbox Activities Transactions …" at bounding box center [784, 386] width 1568 height 772
click at [632, 357] on body "P Polkadot Communi... Caret Down Home Home Inbox Inbox Activities Transactions …" at bounding box center [784, 386] width 1568 height 772
click at [894, 713] on button "Back" at bounding box center [884, 701] width 66 height 39
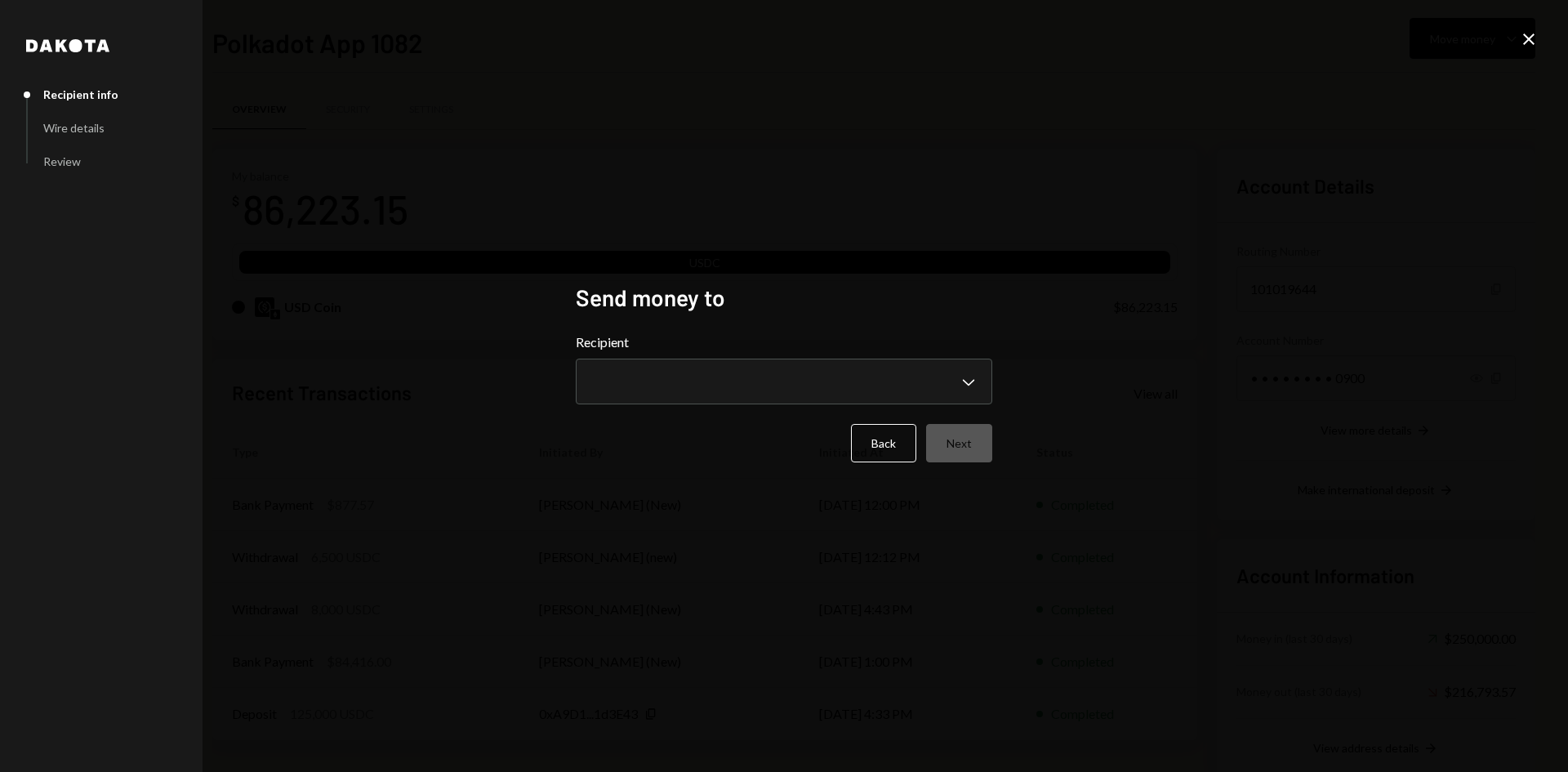
click at [1528, 44] on icon "Close" at bounding box center [1529, 39] width 20 height 20
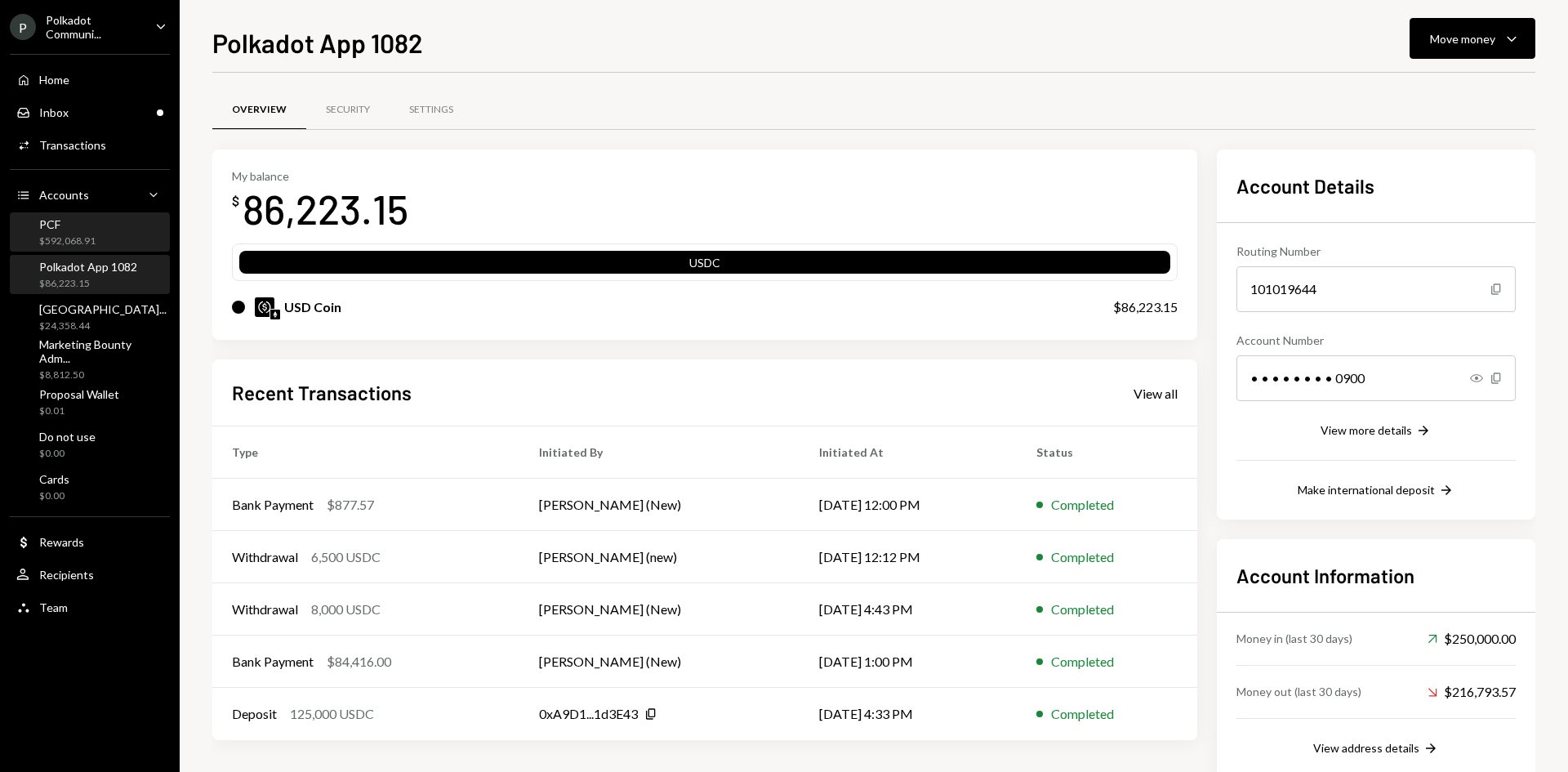
click at [75, 226] on div "PCF" at bounding box center [67, 223] width 57 height 14
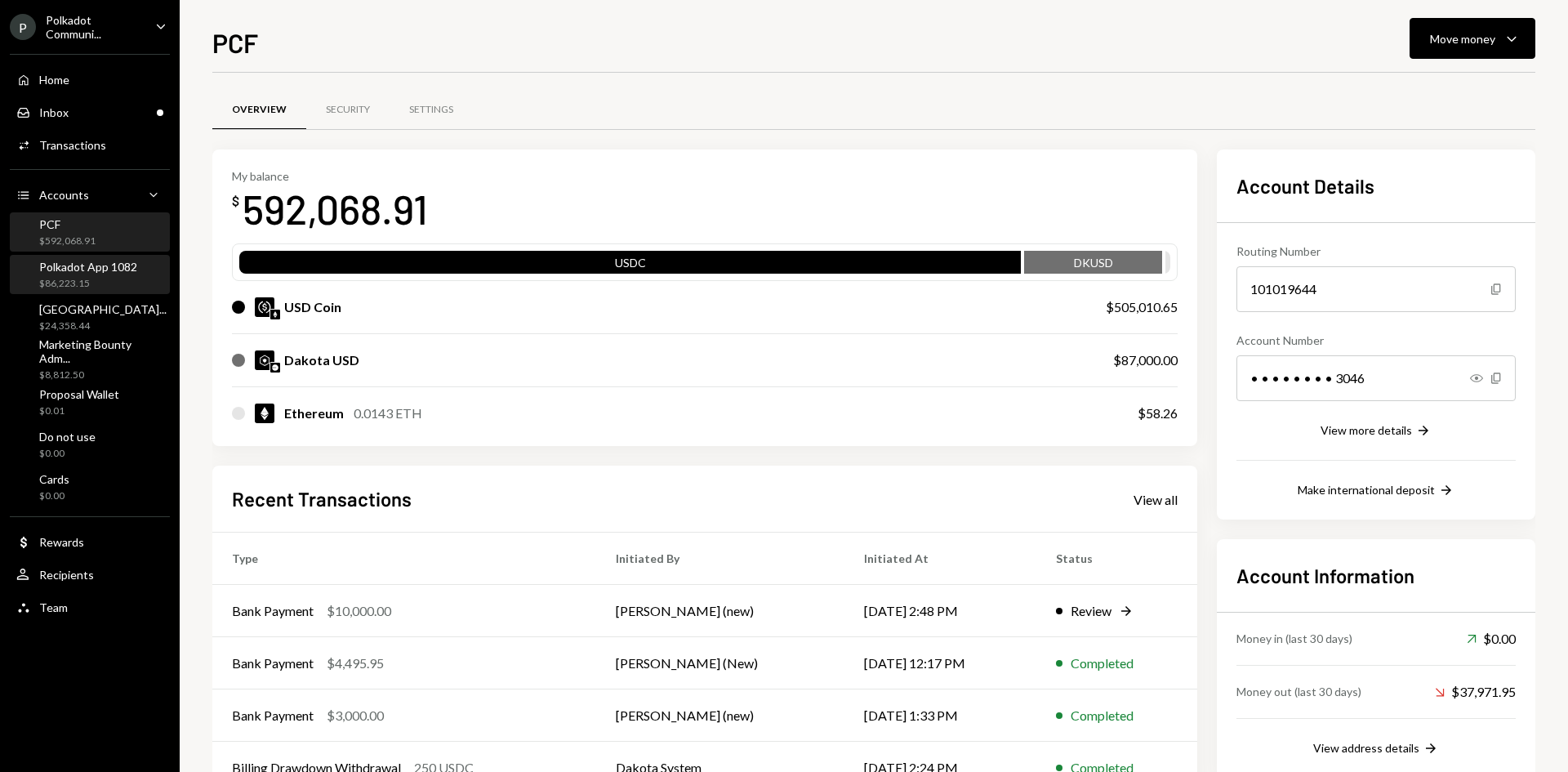
click at [68, 260] on div "Polkadot App 1082" at bounding box center [88, 266] width 98 height 14
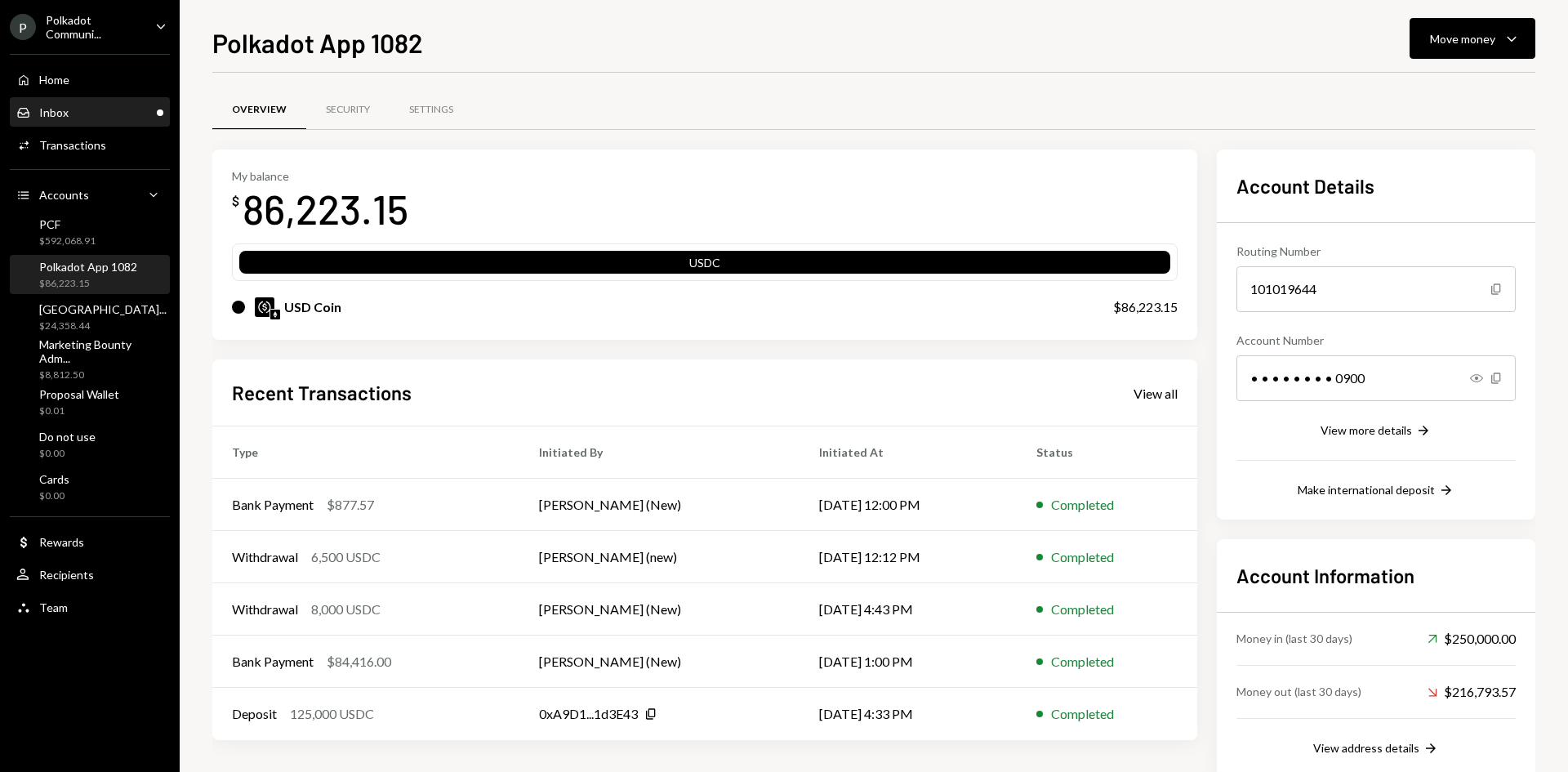
click at [95, 113] on div "Inbox Inbox" at bounding box center [90, 113] width 147 height 15
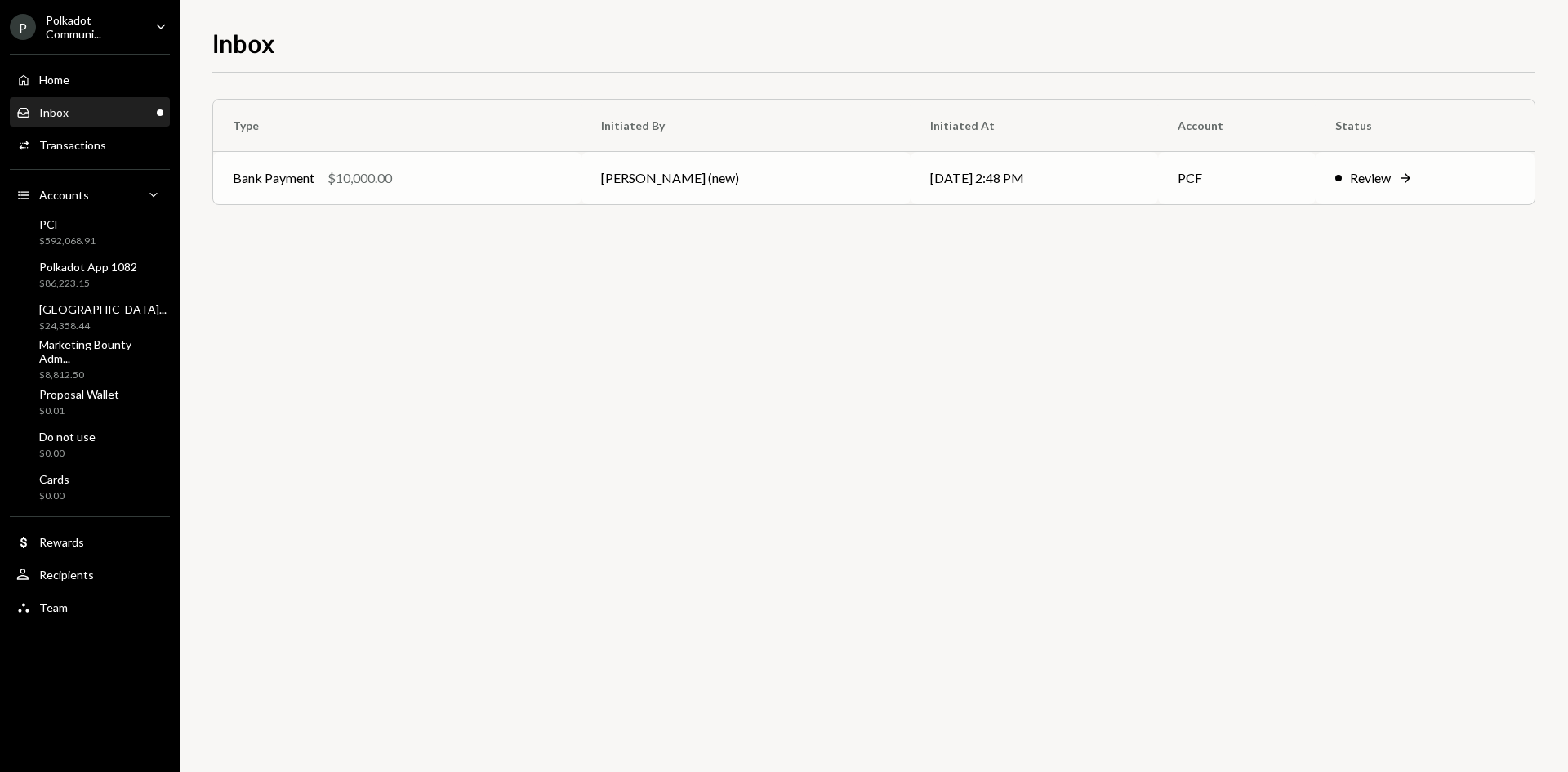
click at [525, 185] on div "Bank Payment $10,000.00" at bounding box center [397, 178] width 329 height 20
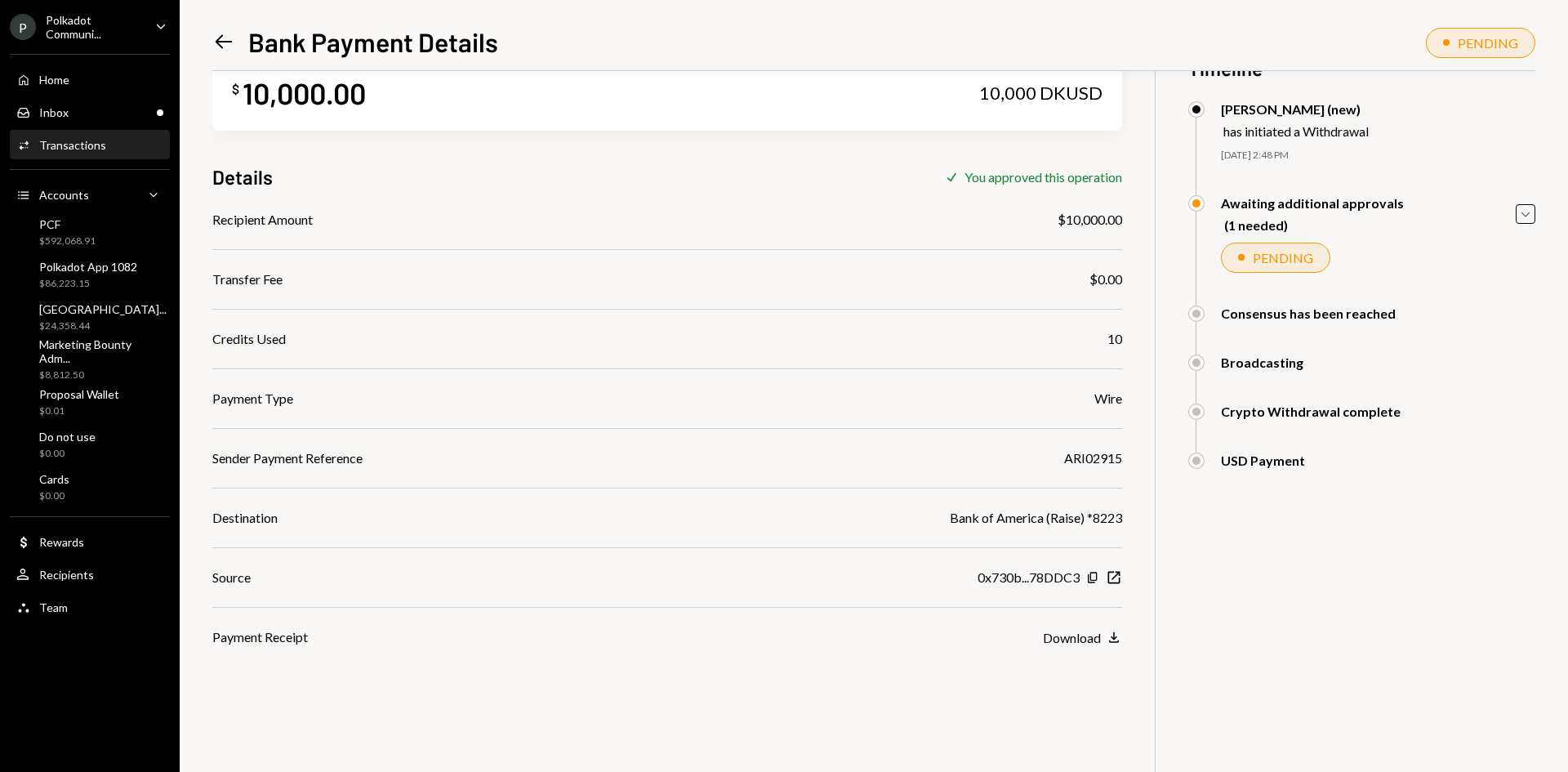
scroll to position [71, 0]
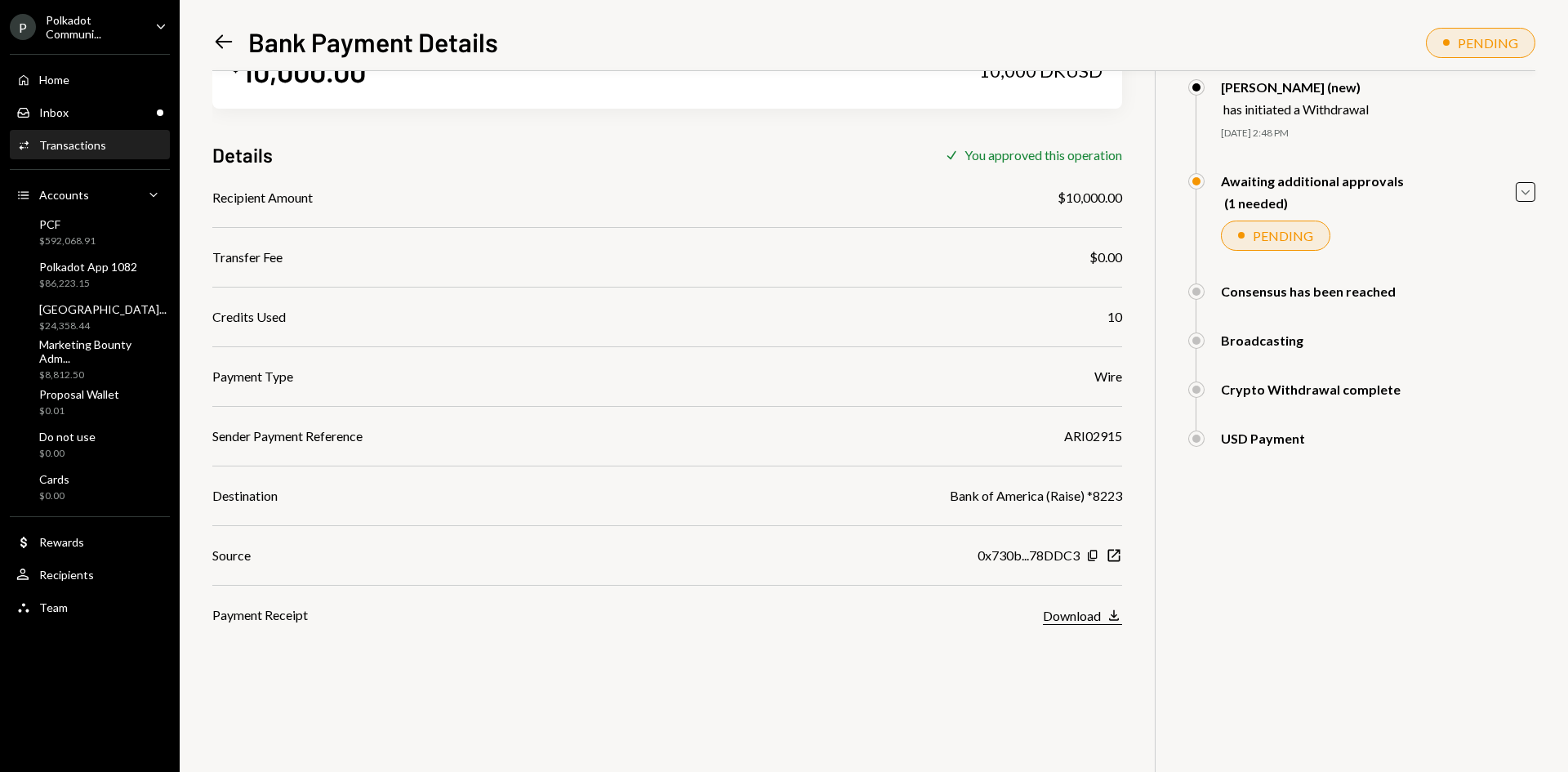
click at [1055, 615] on div "Download" at bounding box center [1072, 615] width 58 height 16
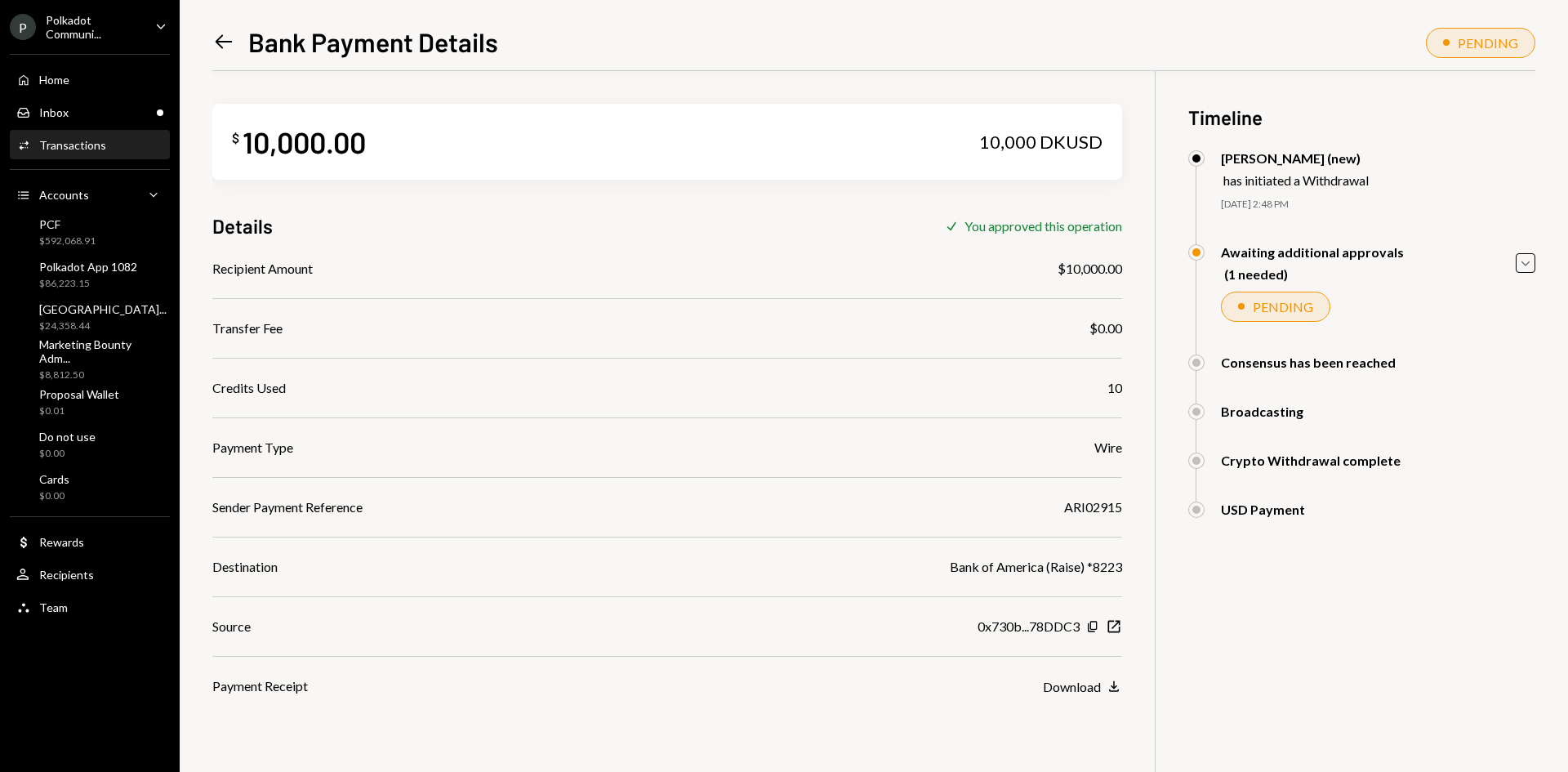
scroll to position [71, 0]
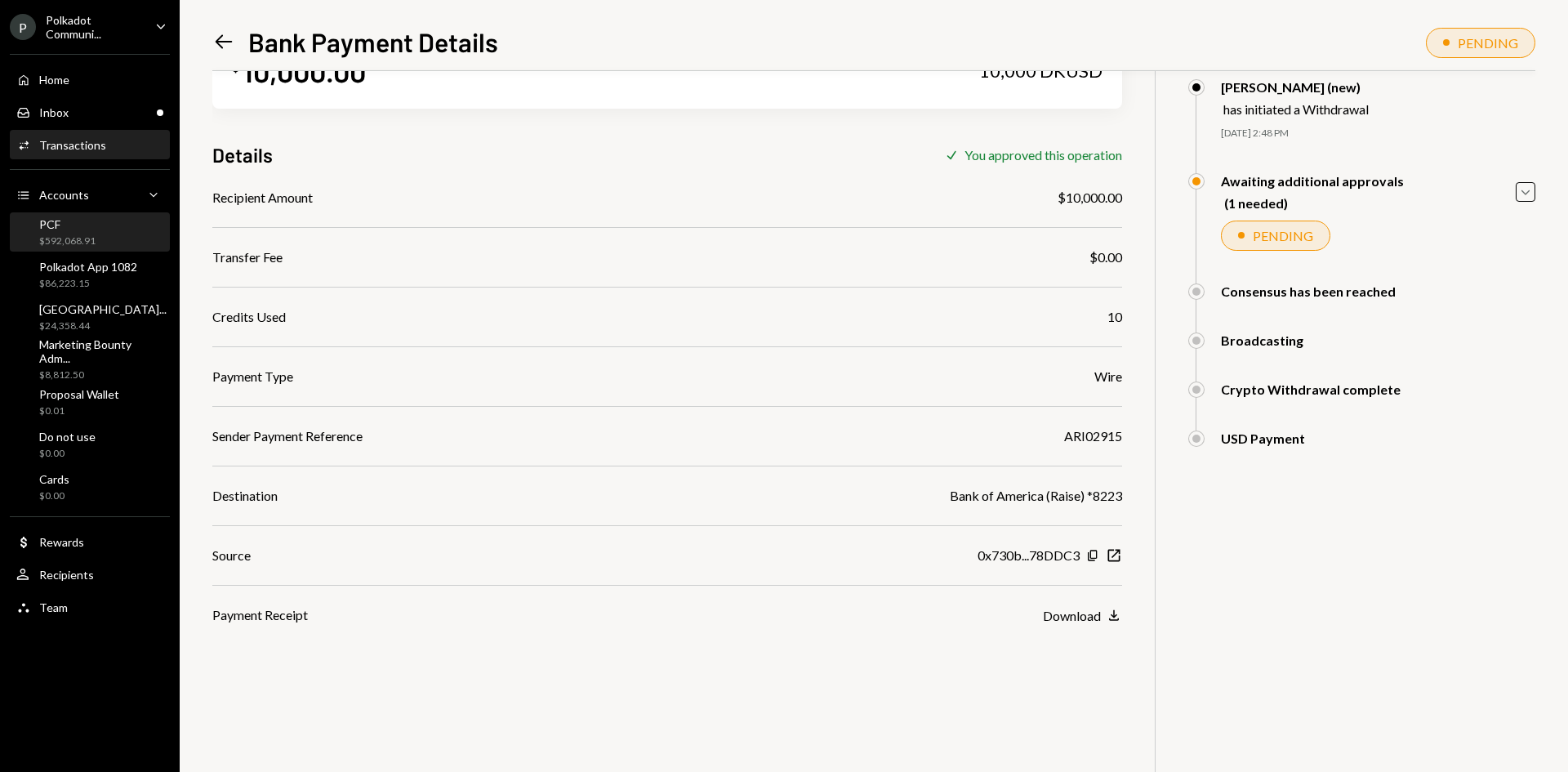
click at [61, 240] on div "$592,068.91" at bounding box center [67, 241] width 57 height 14
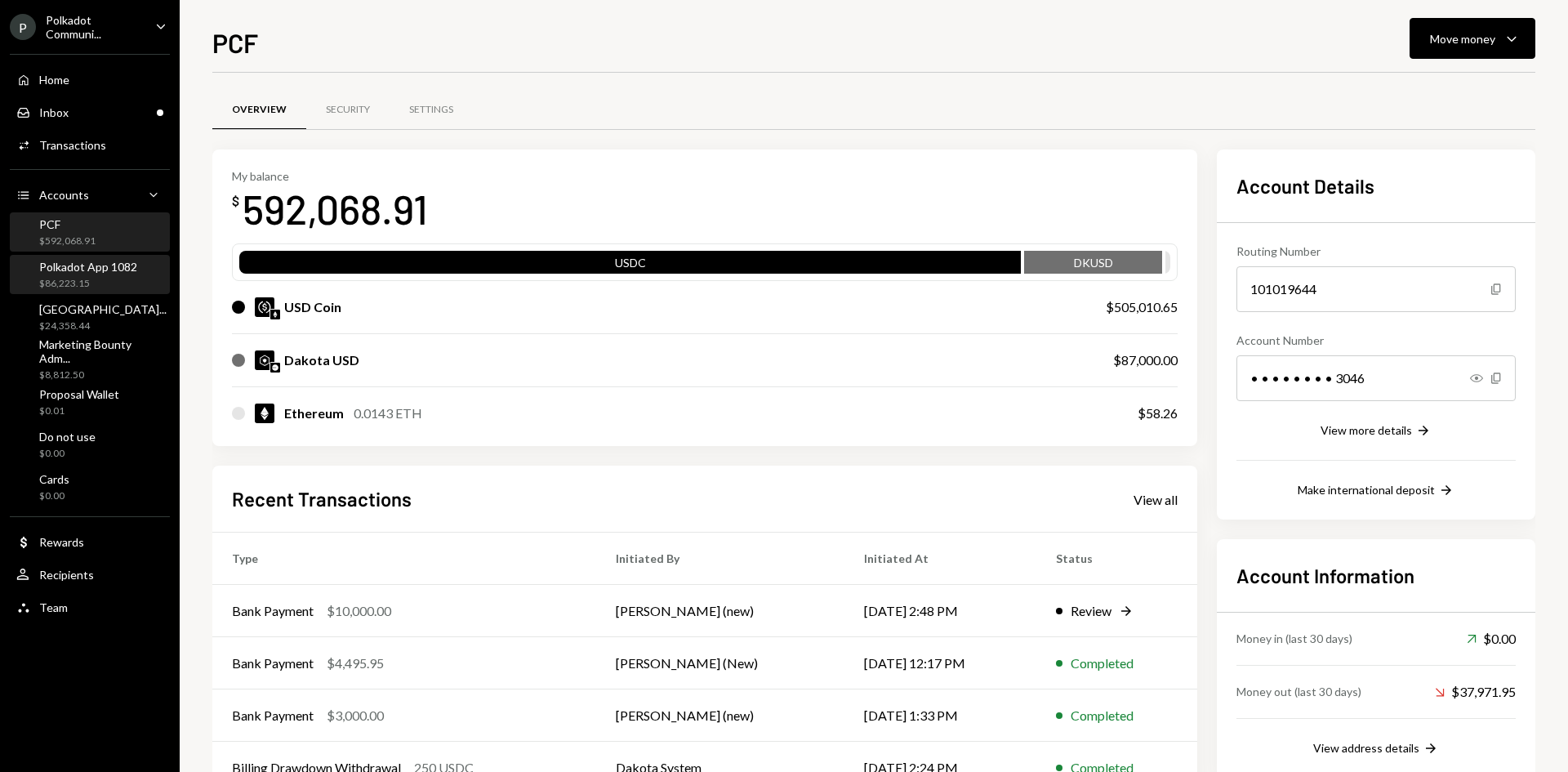
click at [67, 268] on div "Polkadot App 1082" at bounding box center [88, 266] width 98 height 14
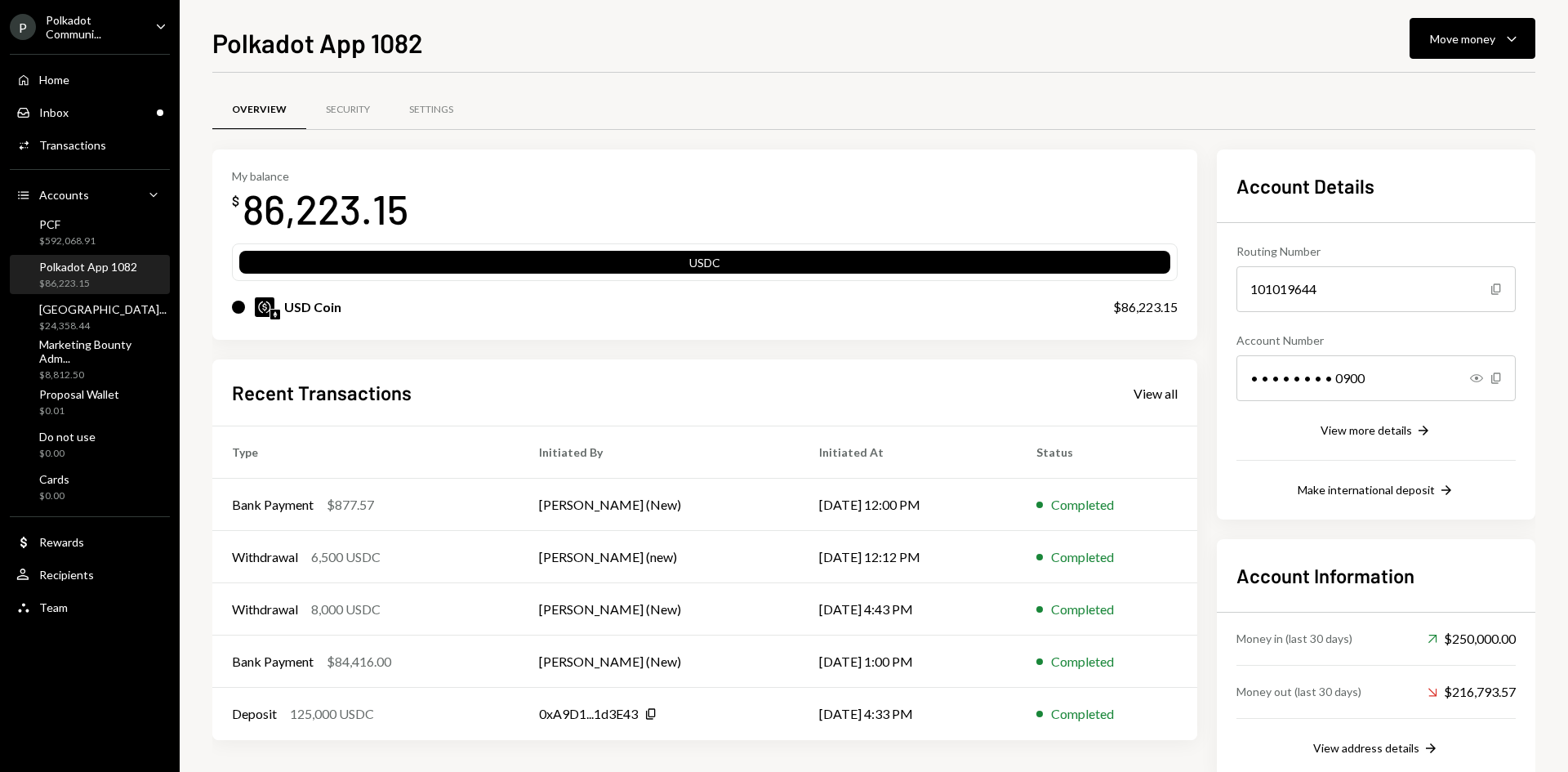
click at [67, 268] on div "Polkadot App 1082" at bounding box center [88, 266] width 98 height 14
click at [71, 333] on div "$24,358.44" at bounding box center [103, 326] width 127 height 14
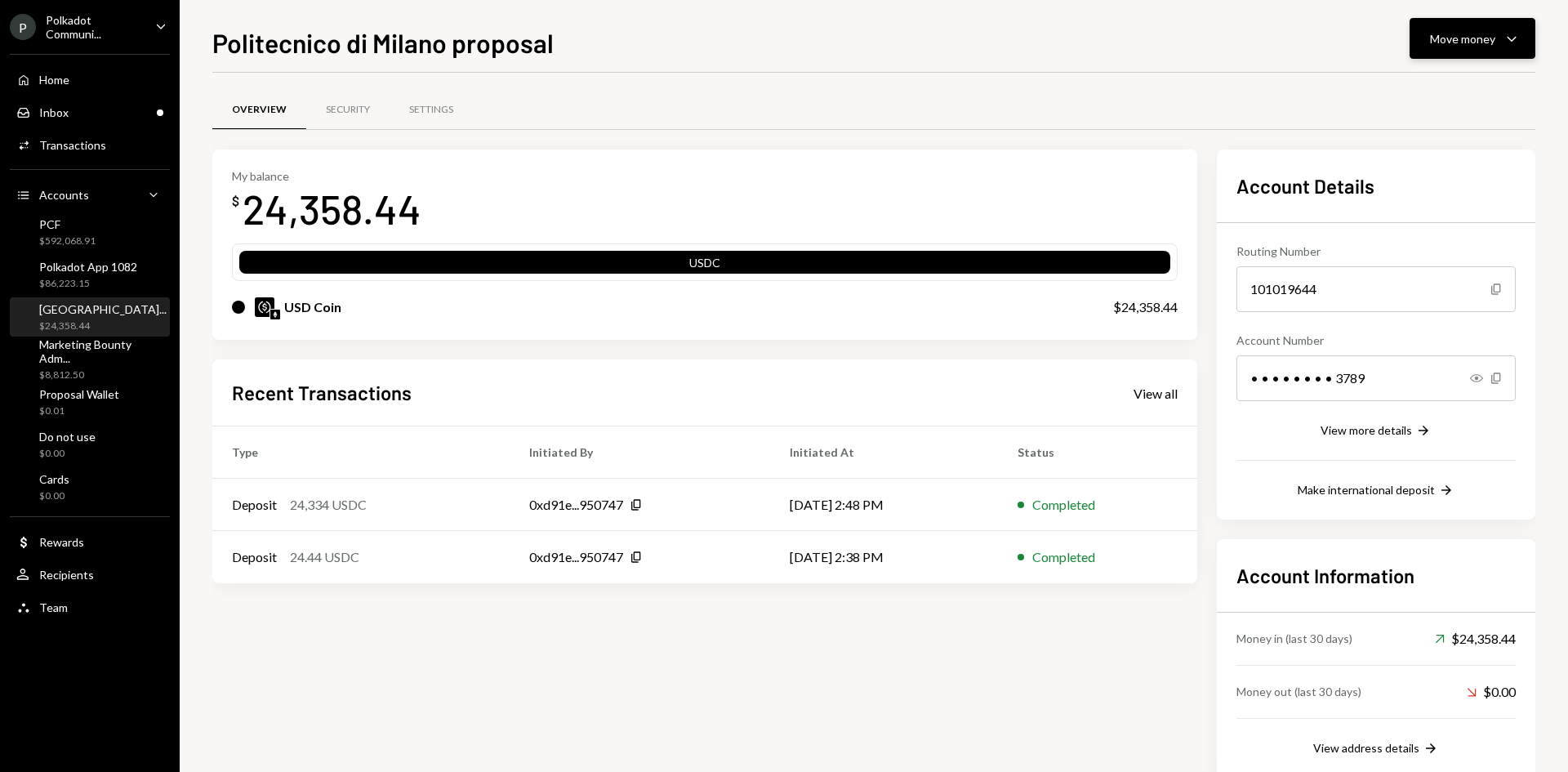
click at [1485, 34] on div "Move money" at bounding box center [1463, 39] width 66 height 17
click at [1433, 77] on div "Withdraw Send" at bounding box center [1446, 88] width 163 height 37
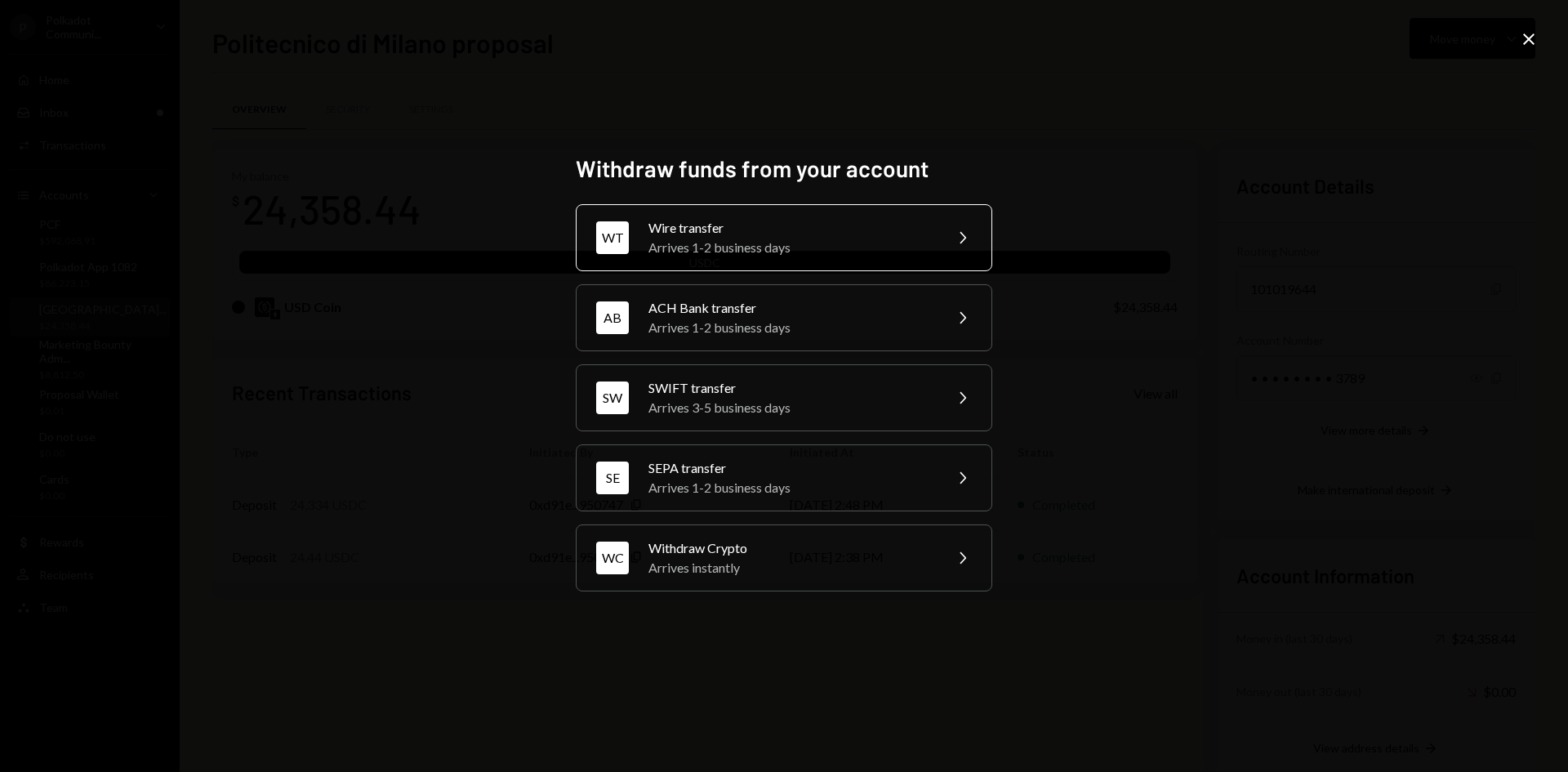
click at [773, 241] on div "Arrives 1-2 business days" at bounding box center [790, 247] width 284 height 20
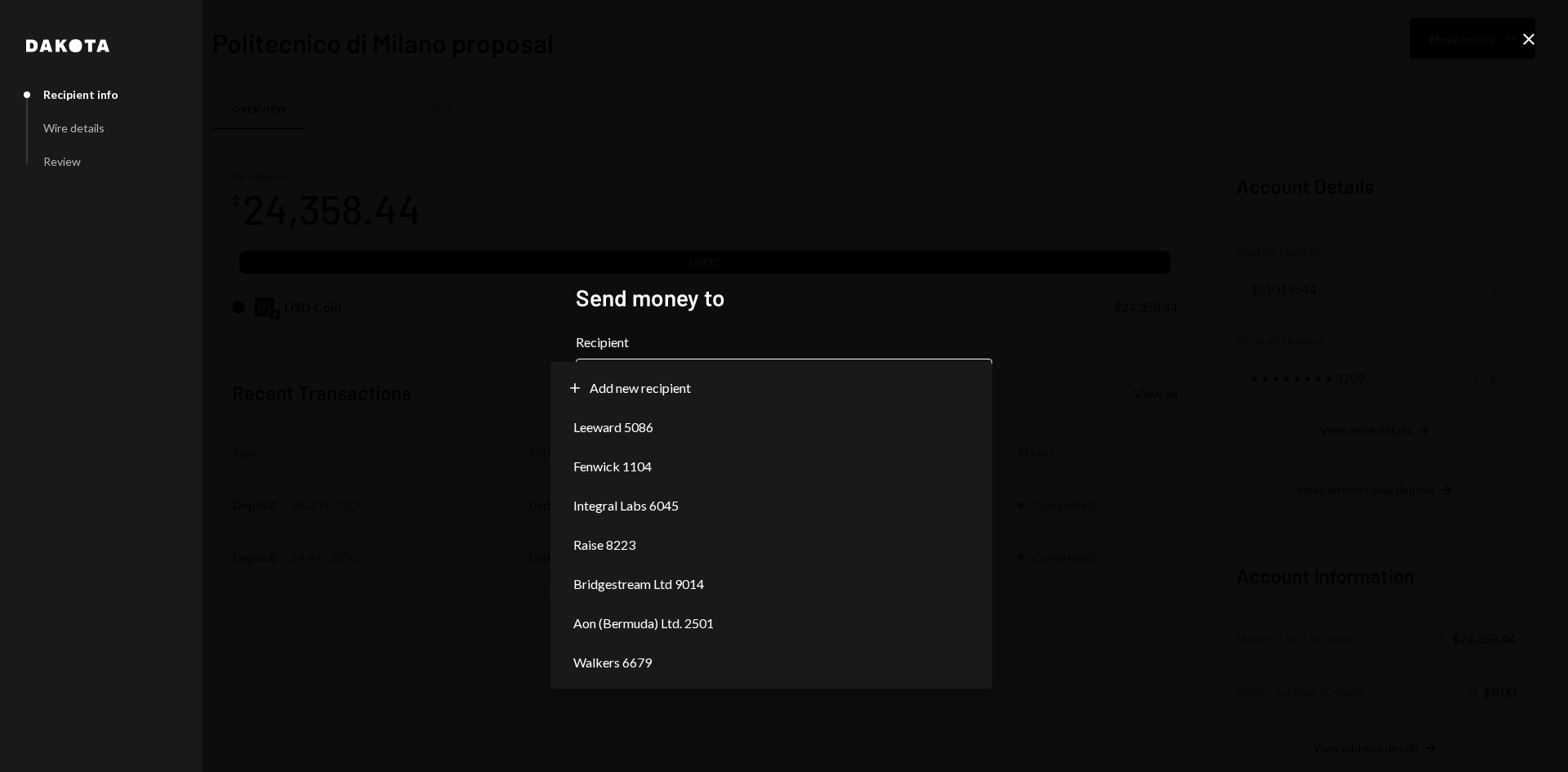
click at [815, 361] on button "Chevron Down" at bounding box center [784, 381] width 416 height 46
select select "**********"
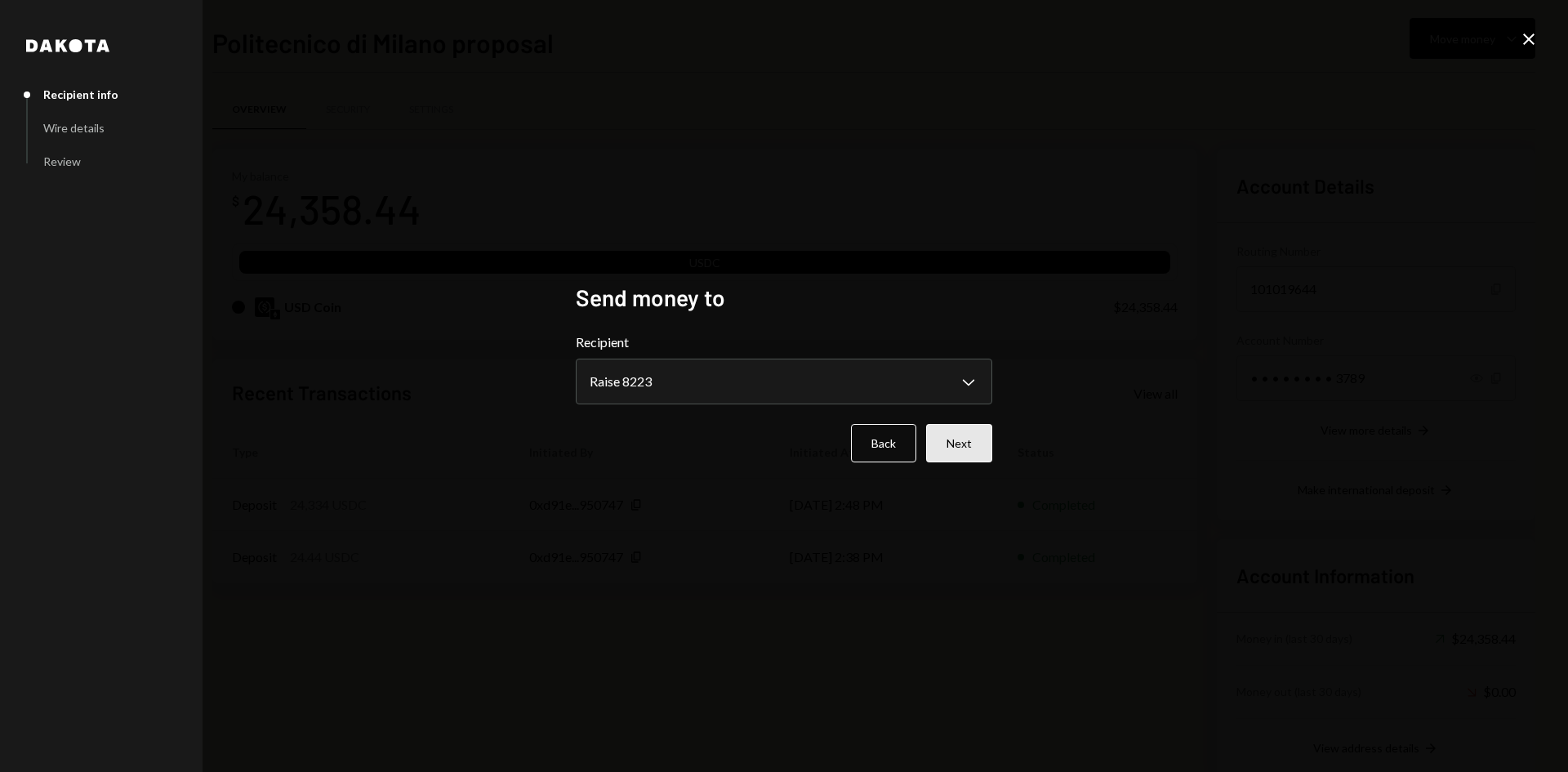
click at [981, 443] on button "Next" at bounding box center [959, 443] width 67 height 39
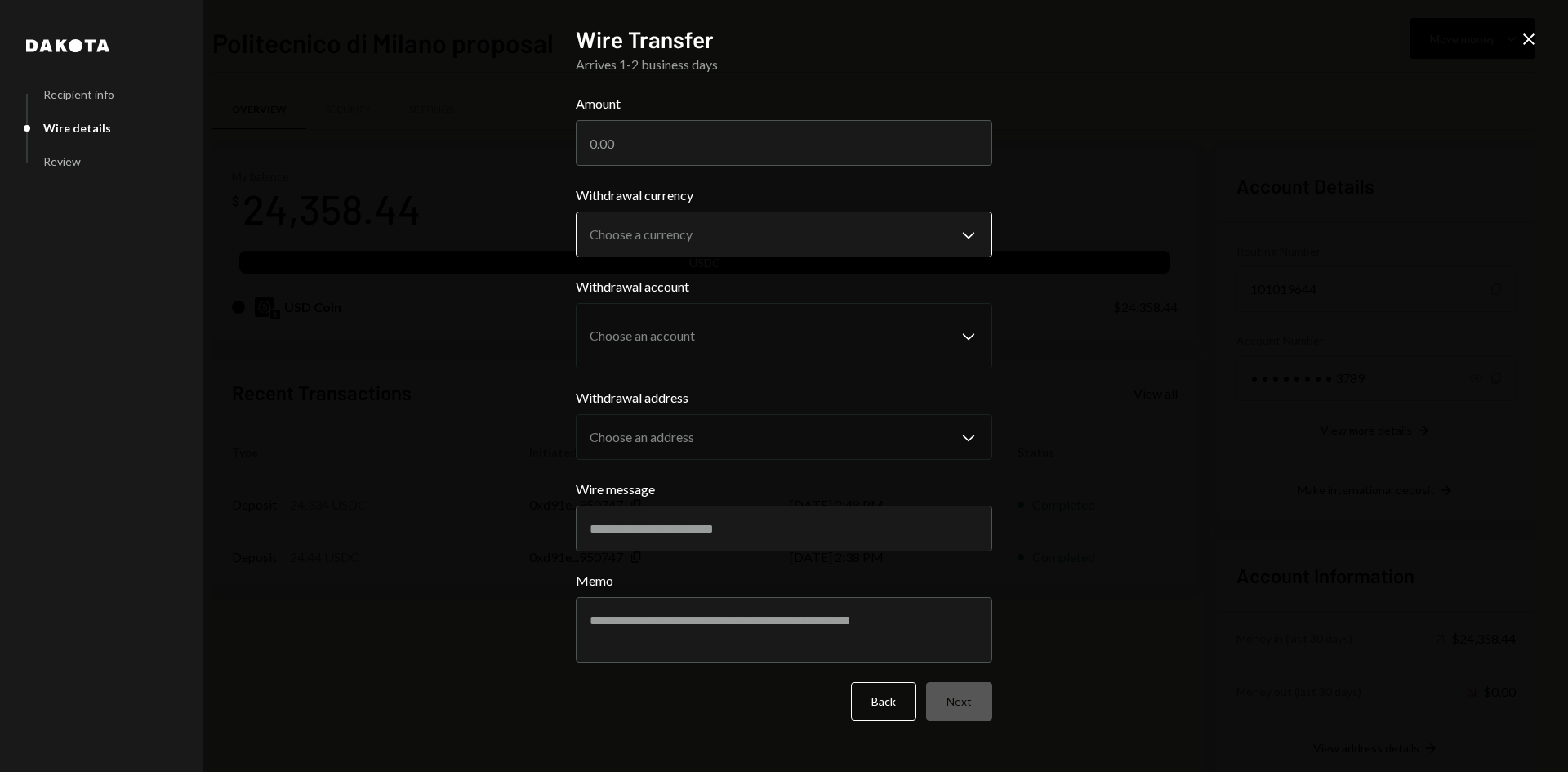
click at [773, 255] on body "P Polkadot Communi... Caret Down Home Home Inbox Inbox Activities Transactions …" at bounding box center [784, 386] width 1568 height 772
click at [795, 243] on body "P Polkadot Communi... Caret Down Home Home Inbox Inbox Activities Transactions …" at bounding box center [784, 386] width 1568 height 772
click at [767, 146] on input "Amount" at bounding box center [784, 143] width 416 height 46
type input "5000"
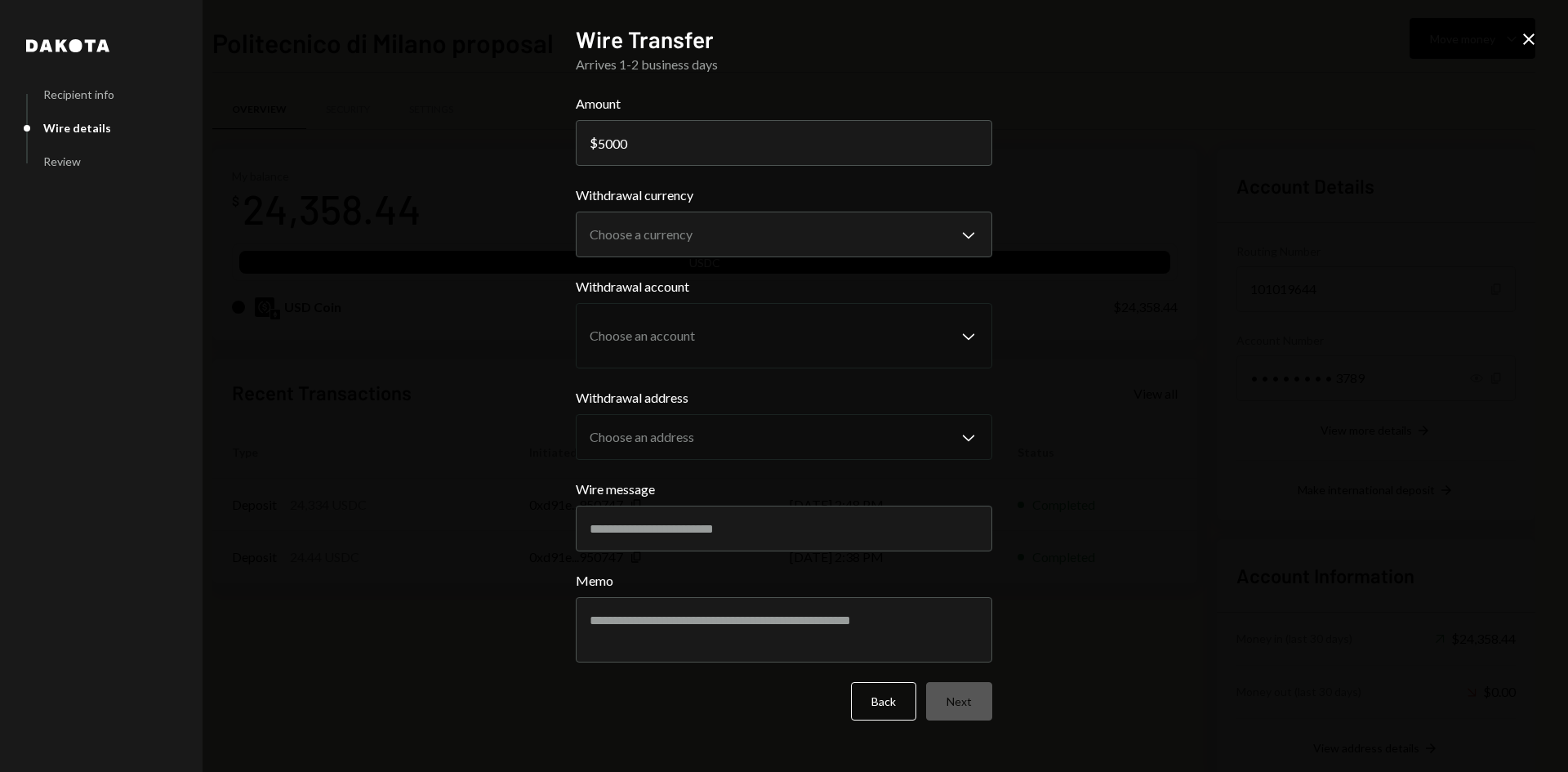
drag, startPoint x: 1294, startPoint y: 253, endPoint x: 1258, endPoint y: 258, distance: 36.3
click at [1281, 253] on div "**********" at bounding box center [784, 386] width 1568 height 772
click at [991, 243] on body "P Polkadot Communi... Caret Down Home Home Inbox Inbox Activities Transactions …" at bounding box center [784, 386] width 1568 height 772
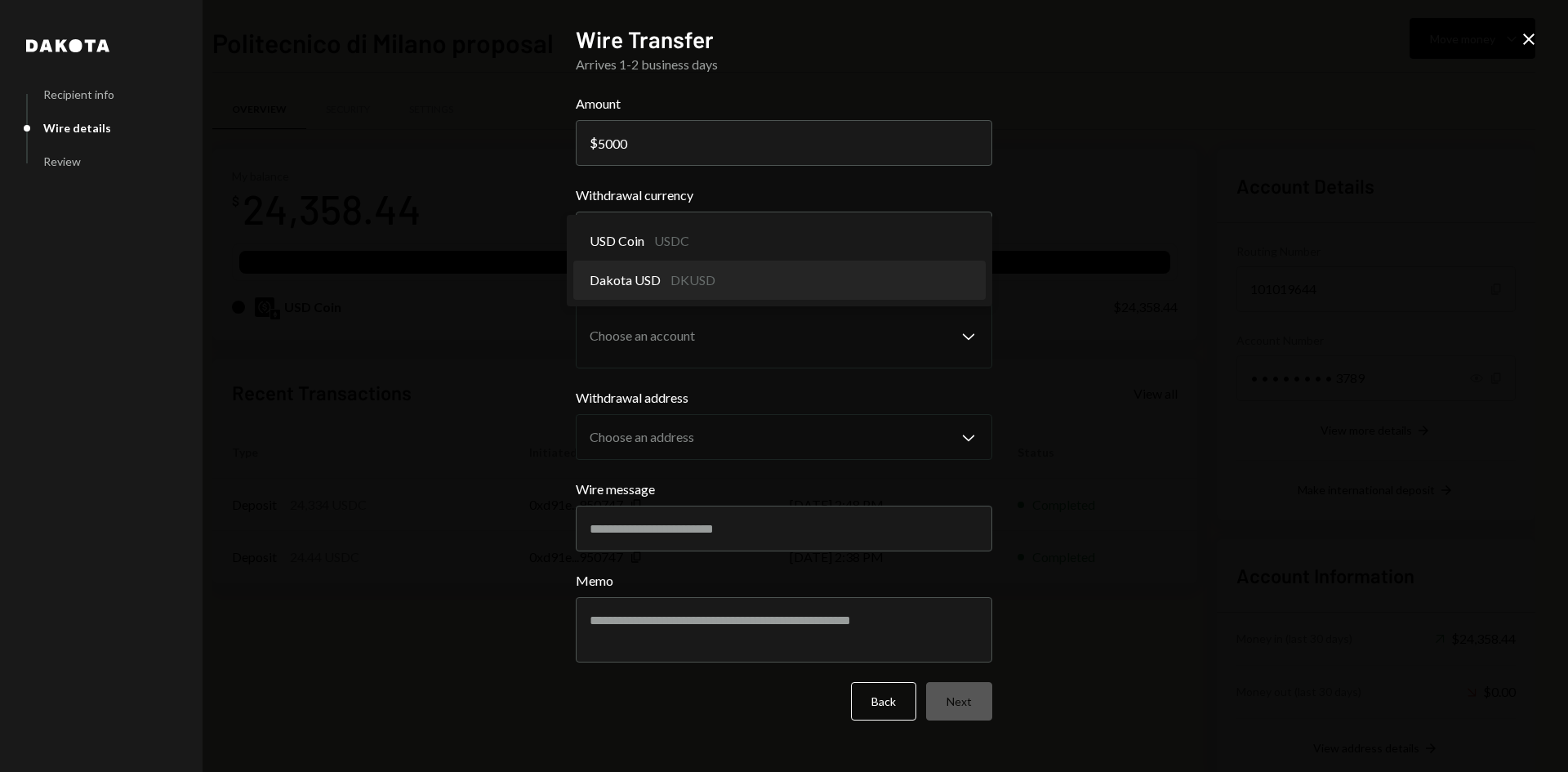
select select "*****"
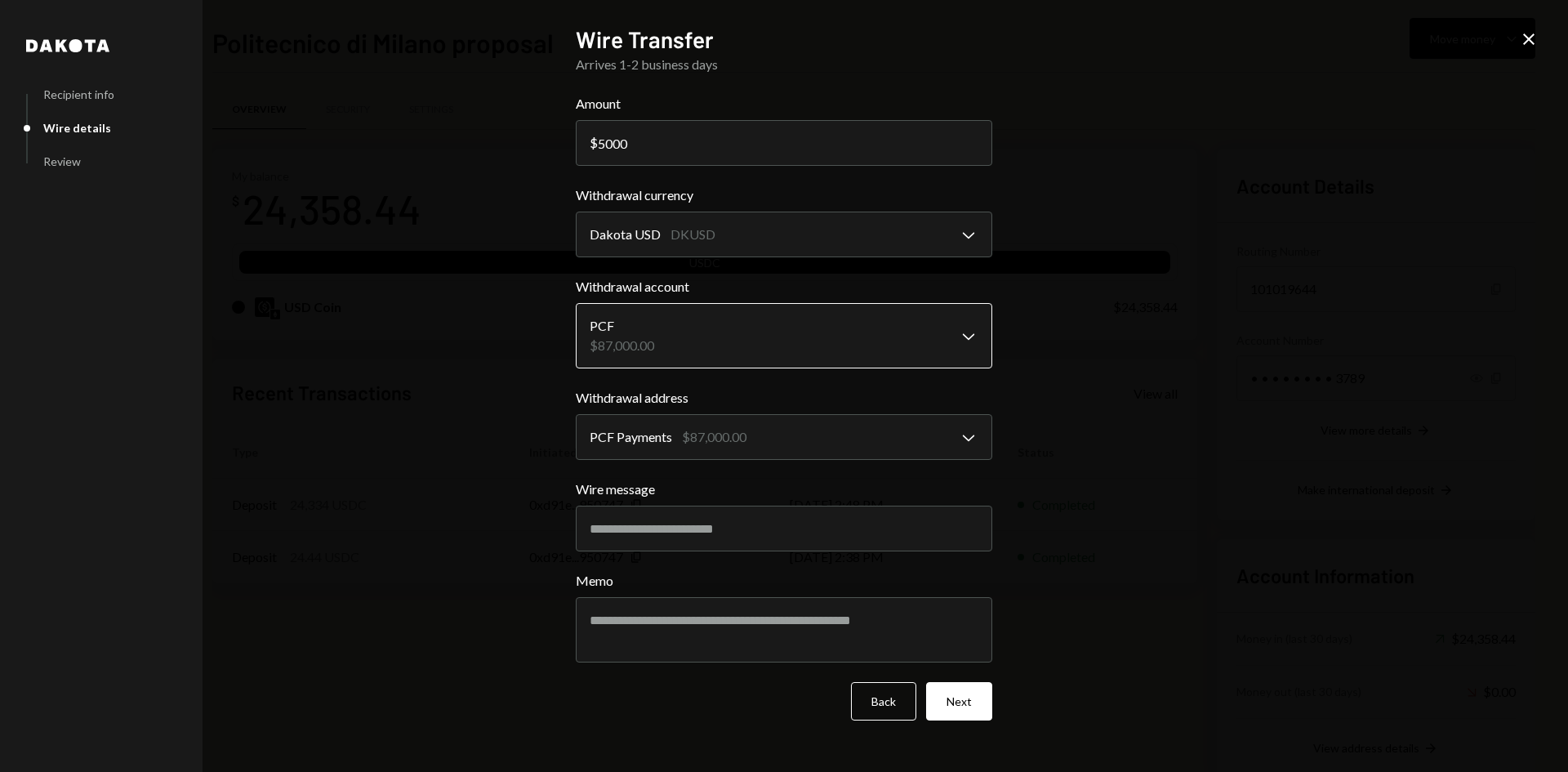
click at [694, 333] on body "P Polkadot Communi... Caret Down Home Home Inbox Inbox Activities Transactions …" at bounding box center [784, 386] width 1568 height 772
click at [697, 333] on body "P Polkadot Communi... Caret Down Home Home Inbox Inbox Activities Transactions …" at bounding box center [784, 386] width 1568 height 772
click at [1527, 28] on div "**********" at bounding box center [784, 386] width 1568 height 772
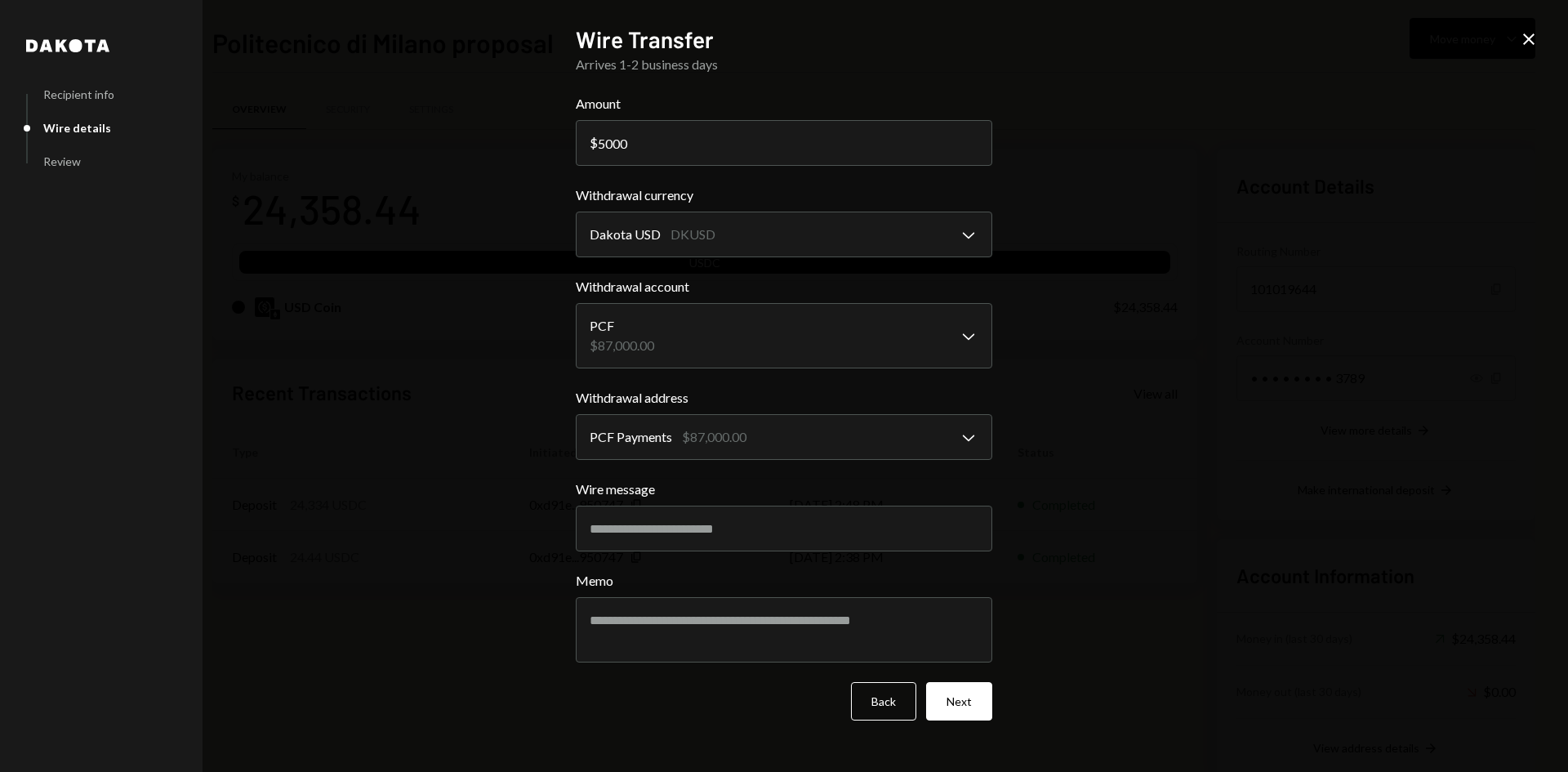
click at [1527, 42] on icon at bounding box center [1529, 39] width 11 height 11
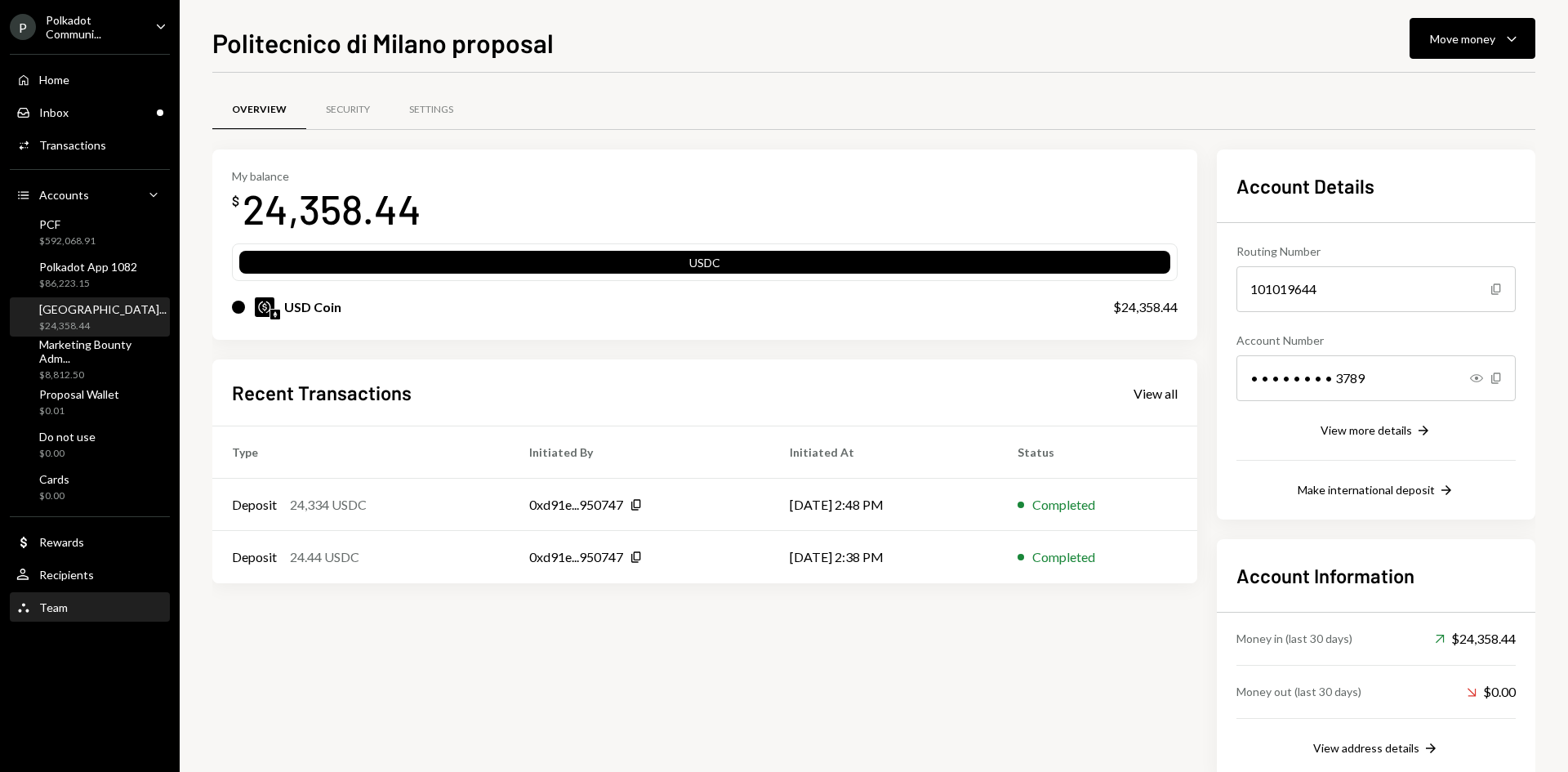
click at [60, 599] on div "Team Team" at bounding box center [90, 608] width 147 height 28
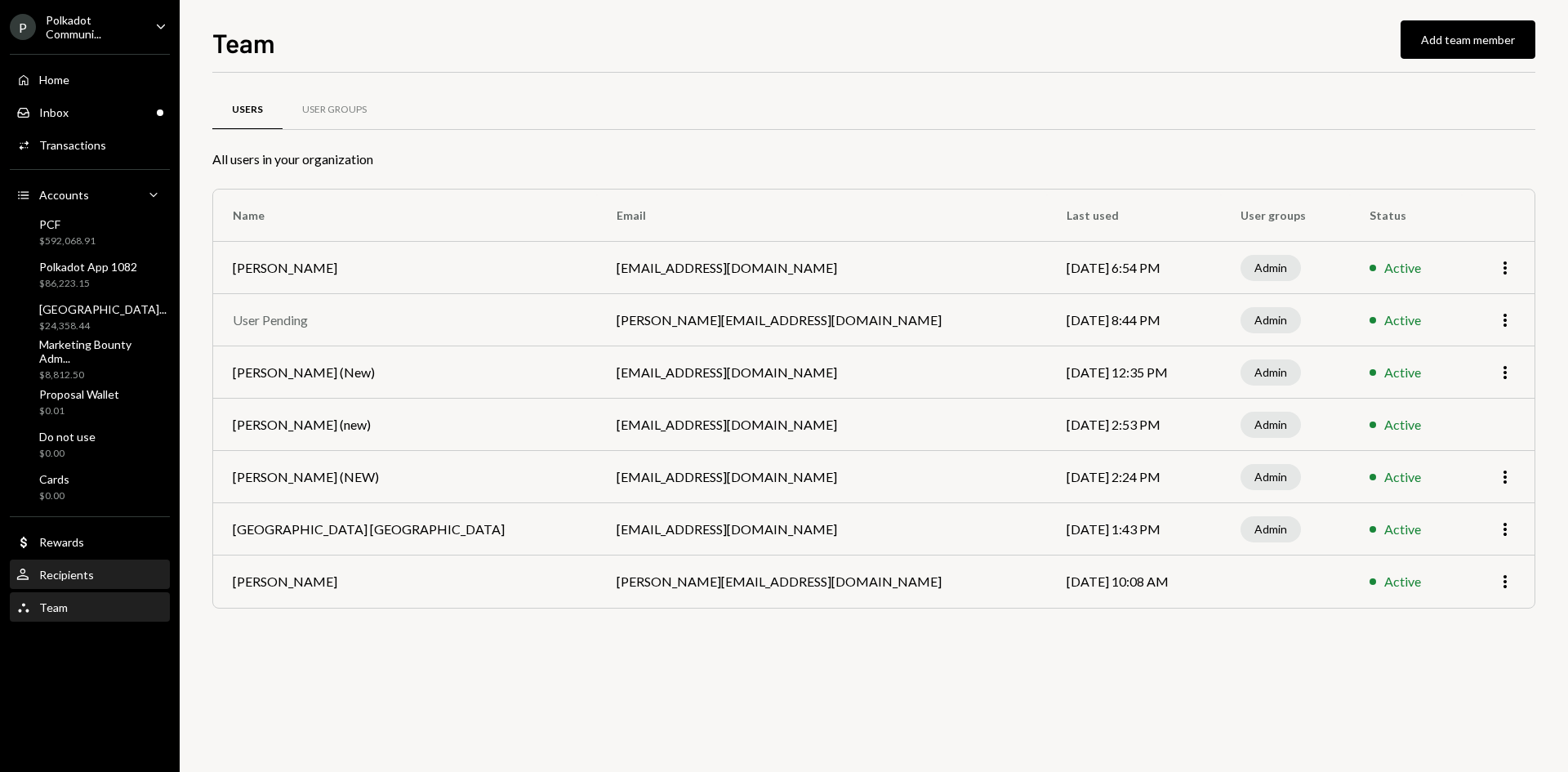
click at [71, 572] on div "Recipients" at bounding box center [67, 574] width 55 height 14
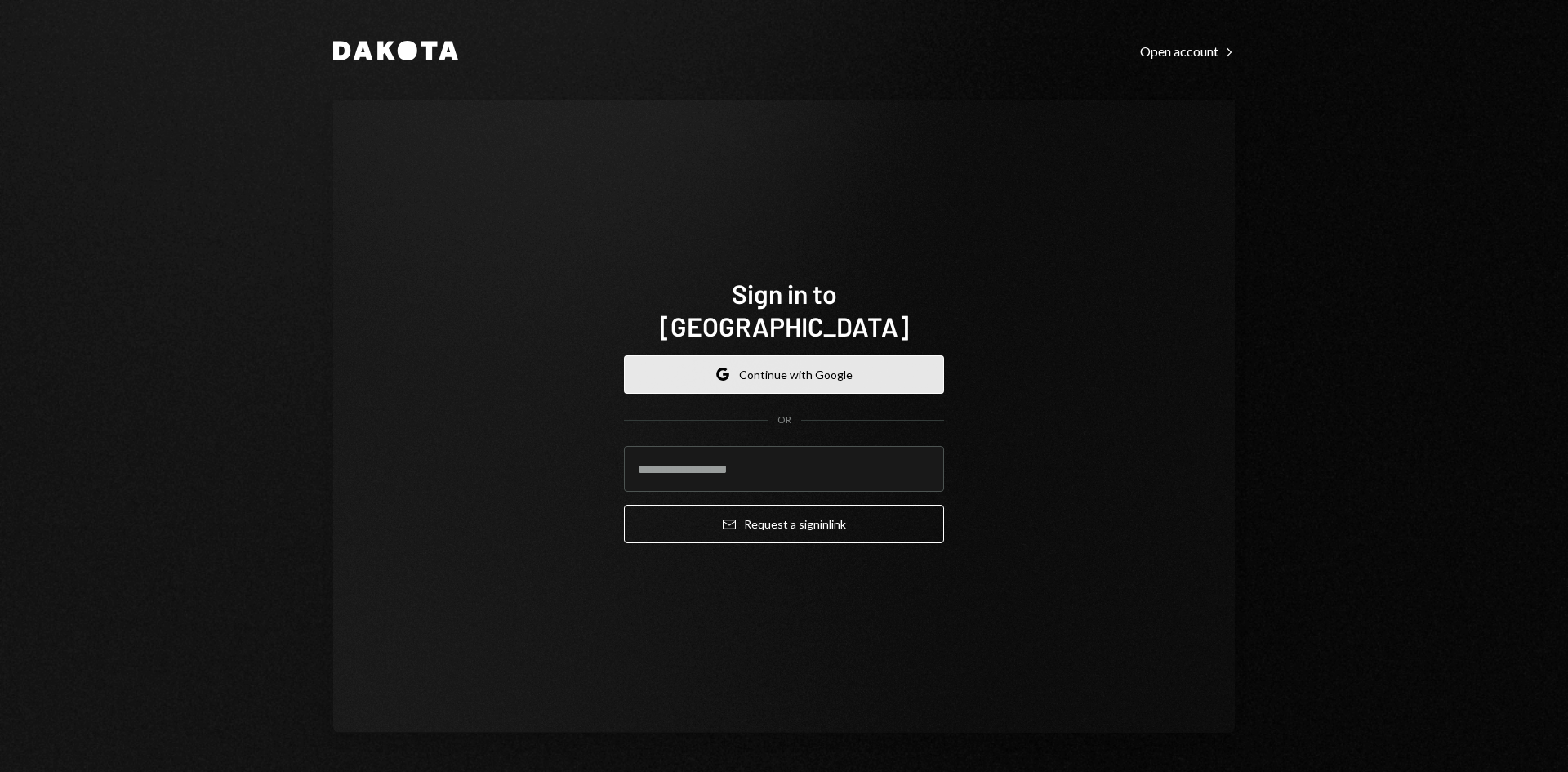
click at [770, 355] on button "Google Continue with Google" at bounding box center [784, 374] width 320 height 39
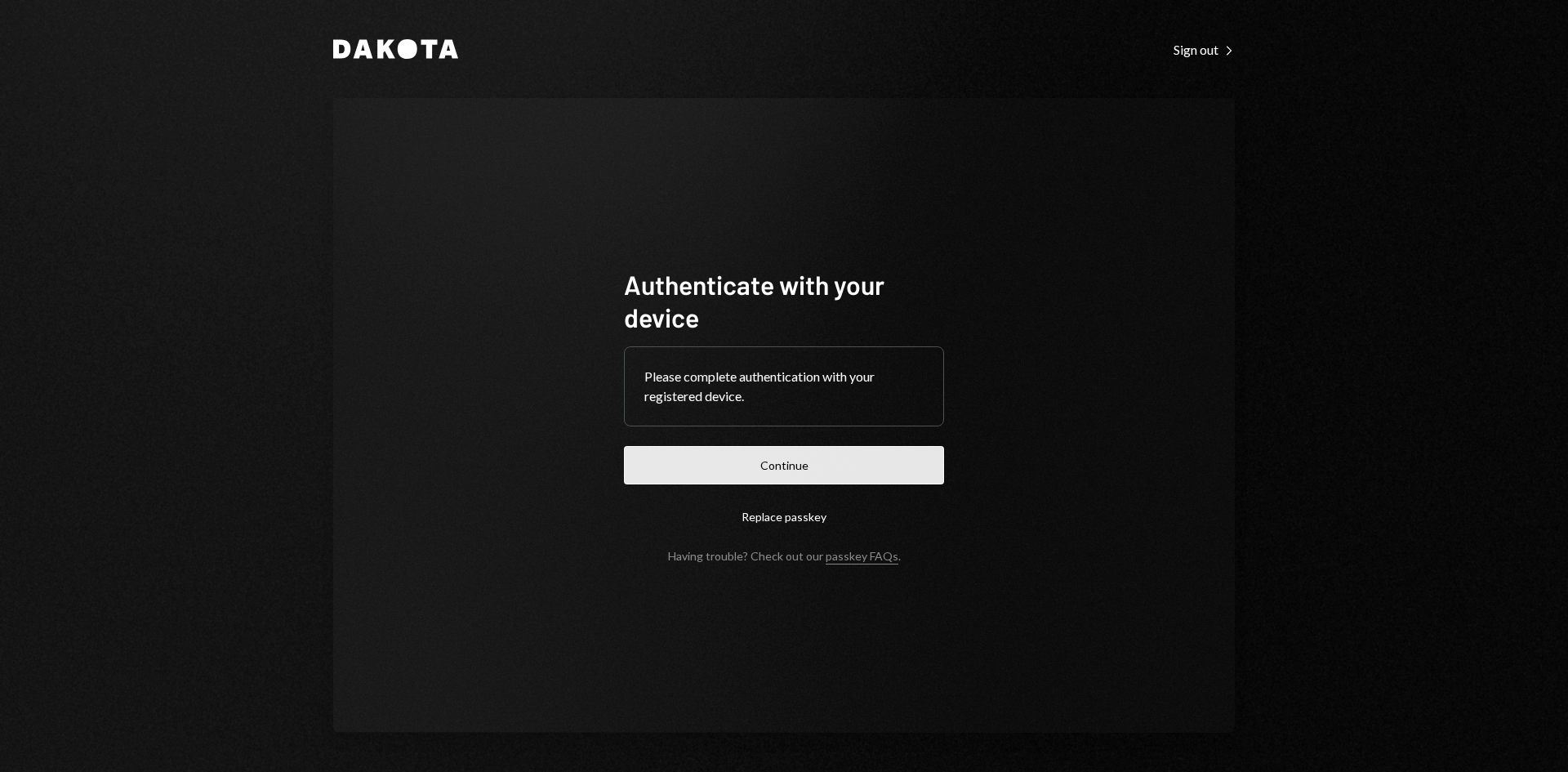
click at [775, 463] on button "Continue" at bounding box center [784, 465] width 320 height 39
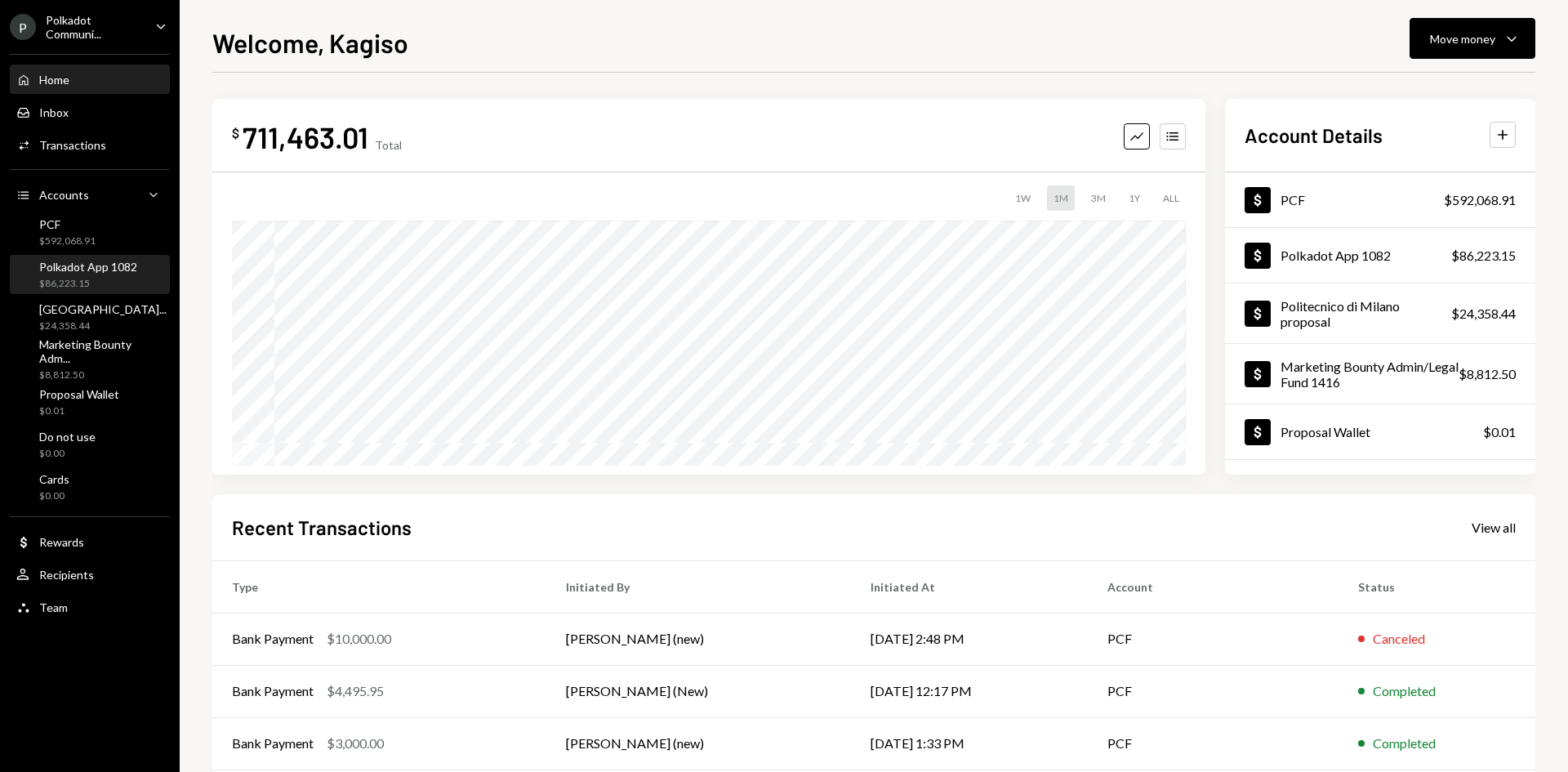
click at [93, 277] on div "$86,223.15" at bounding box center [88, 283] width 98 height 14
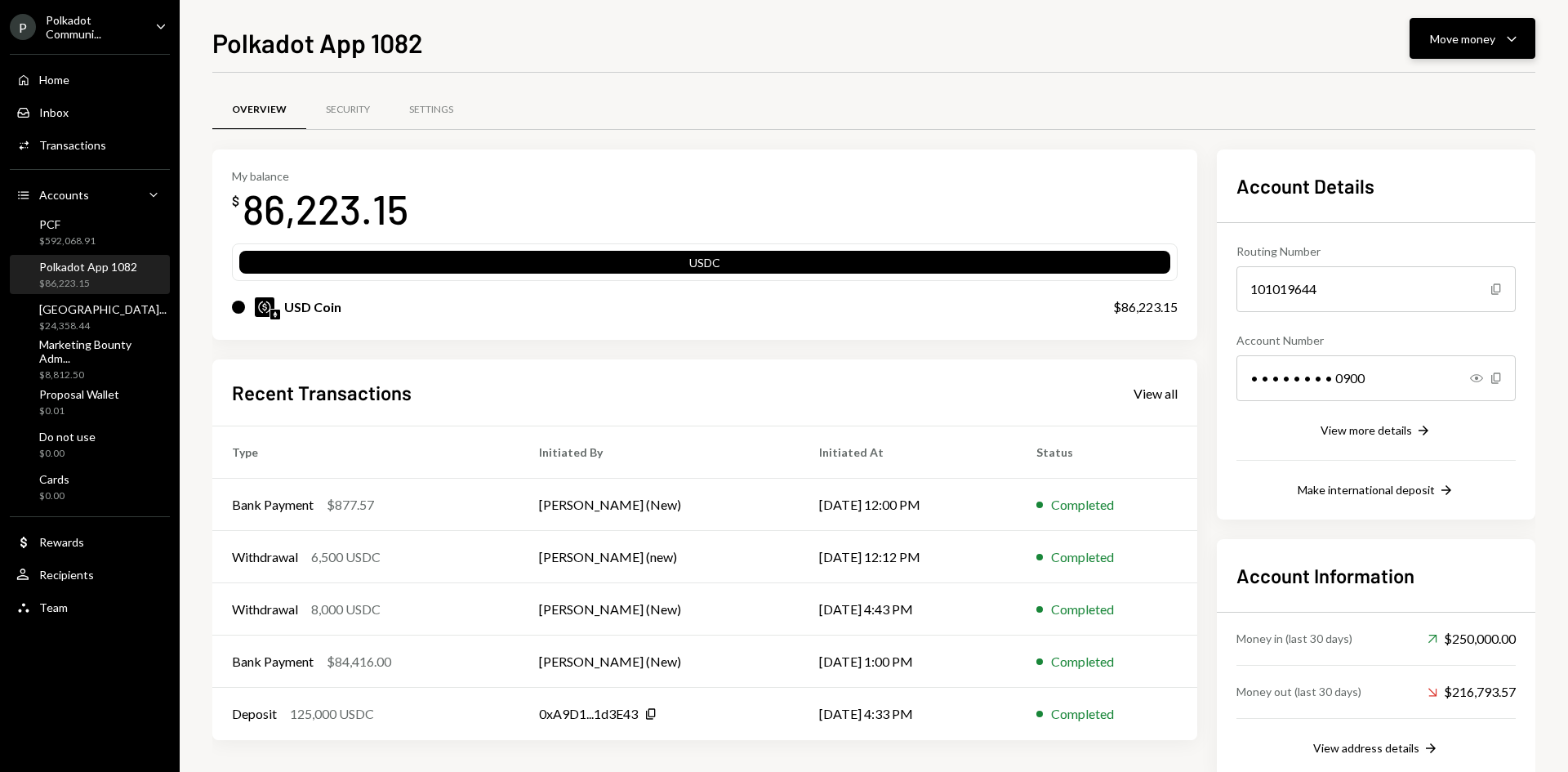
click at [1486, 35] on div "Move money" at bounding box center [1463, 39] width 66 height 17
click at [1437, 123] on div "Transfer" at bounding box center [1459, 124] width 119 height 17
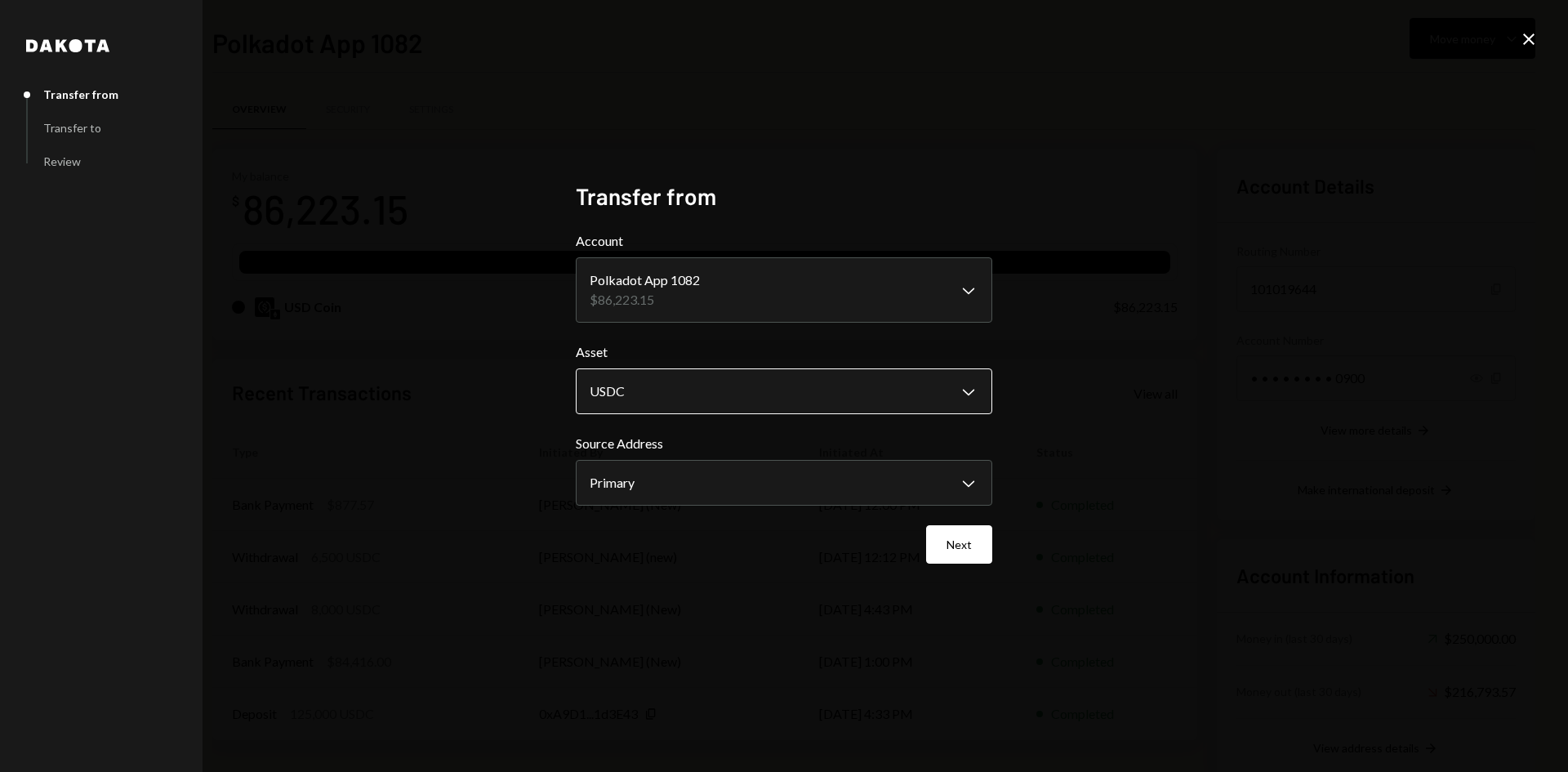
click at [687, 388] on body "P Polkadot Communi... Caret Down Home Home Inbox Inbox Activities Transactions …" at bounding box center [784, 386] width 1568 height 772
click at [678, 493] on body "P Polkadot Communi... Caret Down Home Home Inbox Inbox Activities Transactions …" at bounding box center [784, 386] width 1568 height 772
click at [970, 544] on button "Next" at bounding box center [959, 544] width 67 height 39
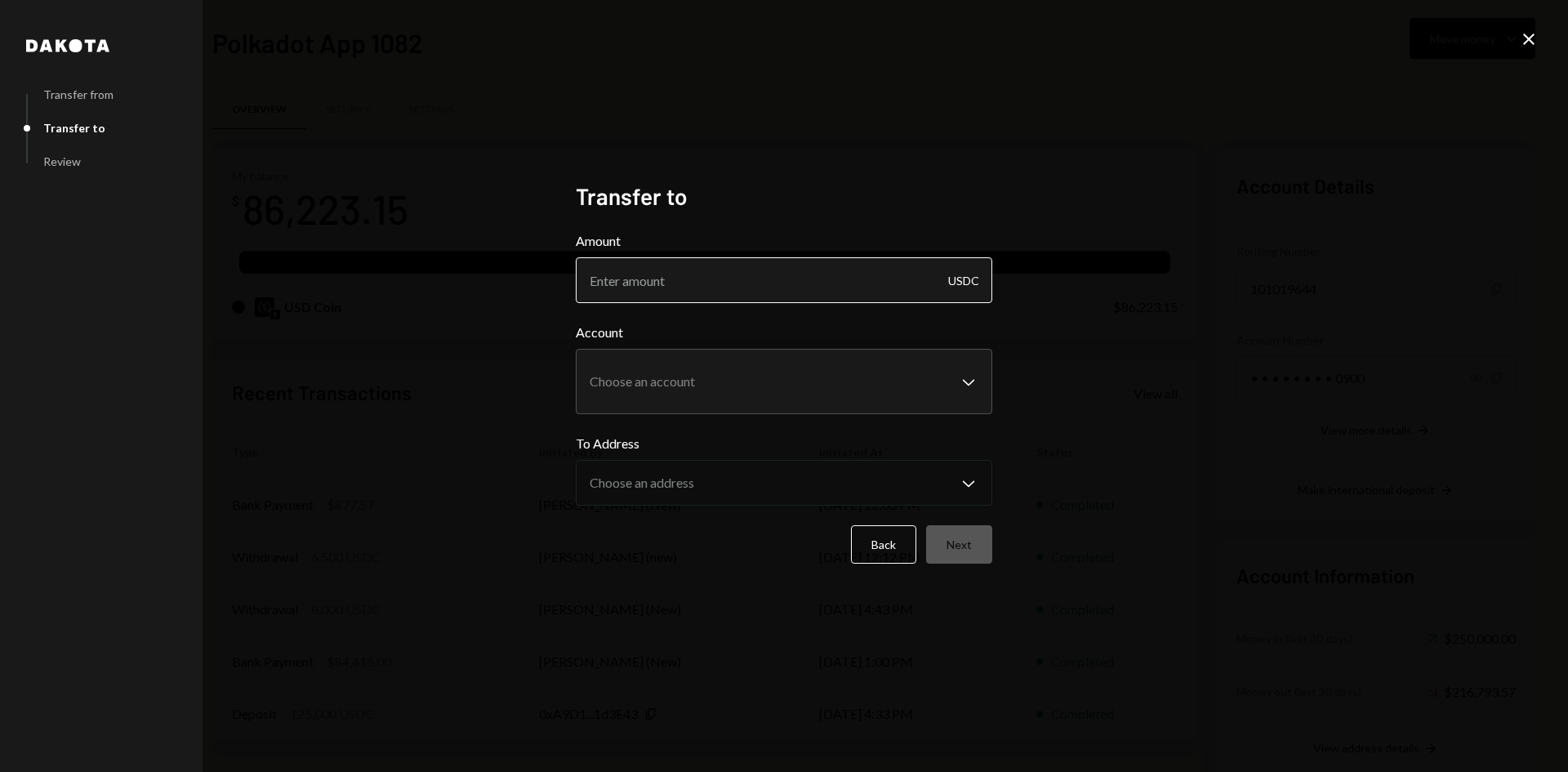
click at [810, 301] on input "Amount" at bounding box center [784, 280] width 416 height 46
type input "15000"
click at [821, 409] on body "P Polkadot Communi... Caret Down Home Home Inbox Inbox Activities Transactions …" at bounding box center [784, 386] width 1568 height 772
click at [485, 491] on div "**********" at bounding box center [784, 386] width 1568 height 772
click at [877, 526] on button "Back" at bounding box center [884, 544] width 66 height 39
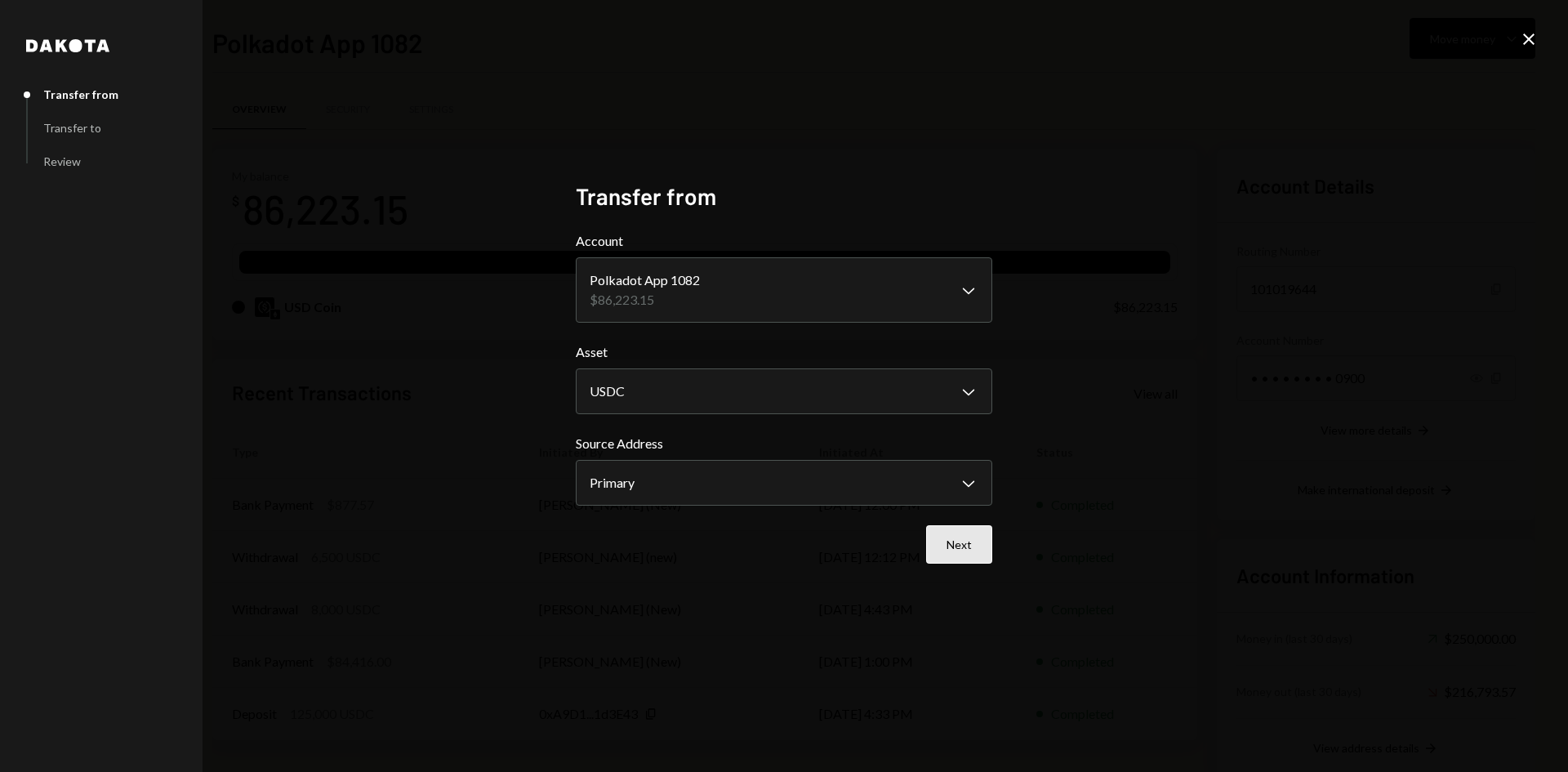
click at [977, 535] on button "Next" at bounding box center [959, 544] width 67 height 39
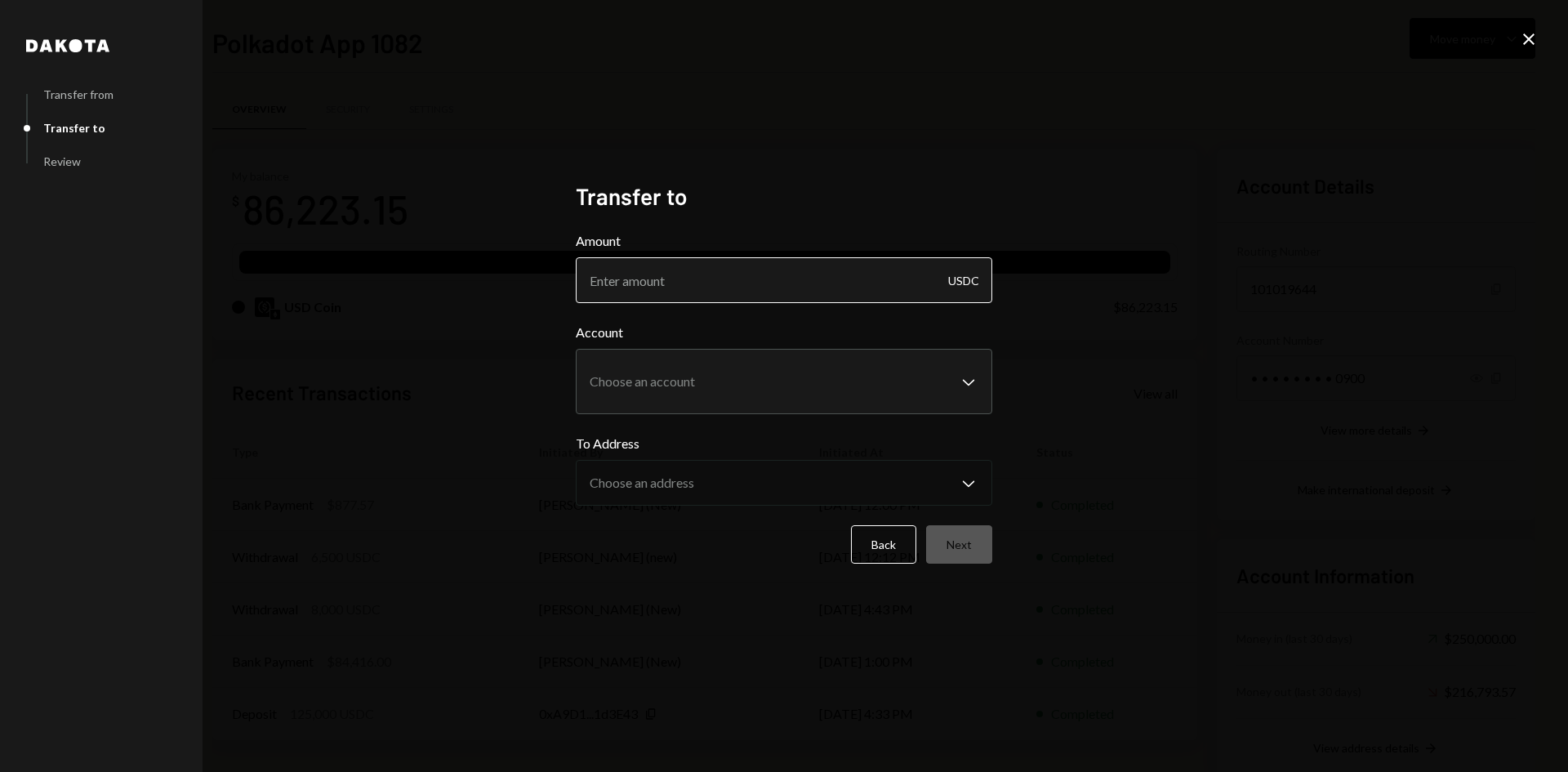
click at [802, 279] on input "Amount" at bounding box center [784, 280] width 416 height 46
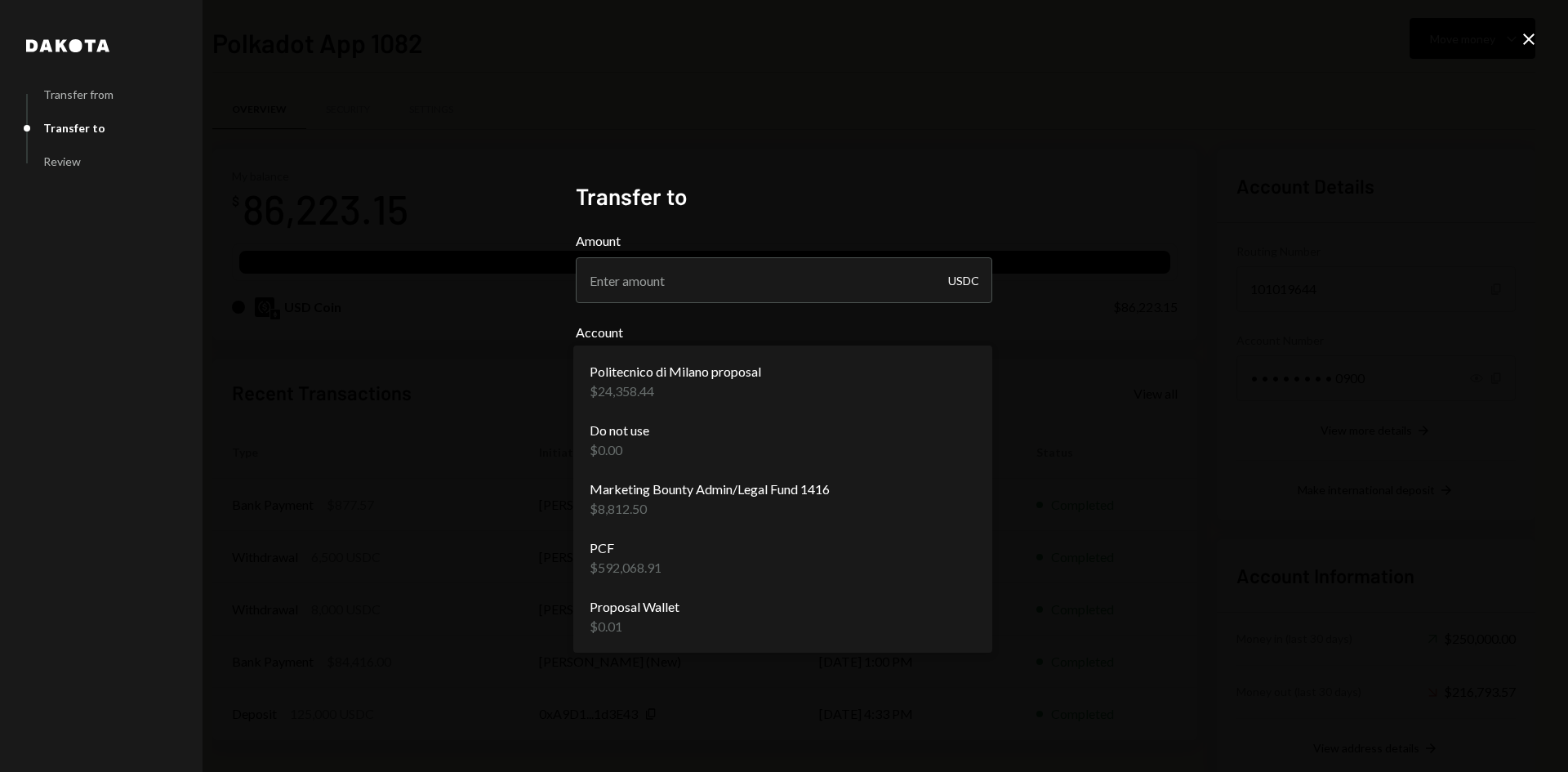
click at [779, 365] on body "P Polkadot Communi... Caret Down Home Home Inbox Inbox Activities Transactions …" at bounding box center [784, 386] width 1568 height 772
click at [412, 533] on div "**********" at bounding box center [784, 386] width 1568 height 772
click at [811, 363] on body "P Polkadot Communi... Caret Down Home Home Inbox Inbox Activities Transactions …" at bounding box center [784, 386] width 1568 height 772
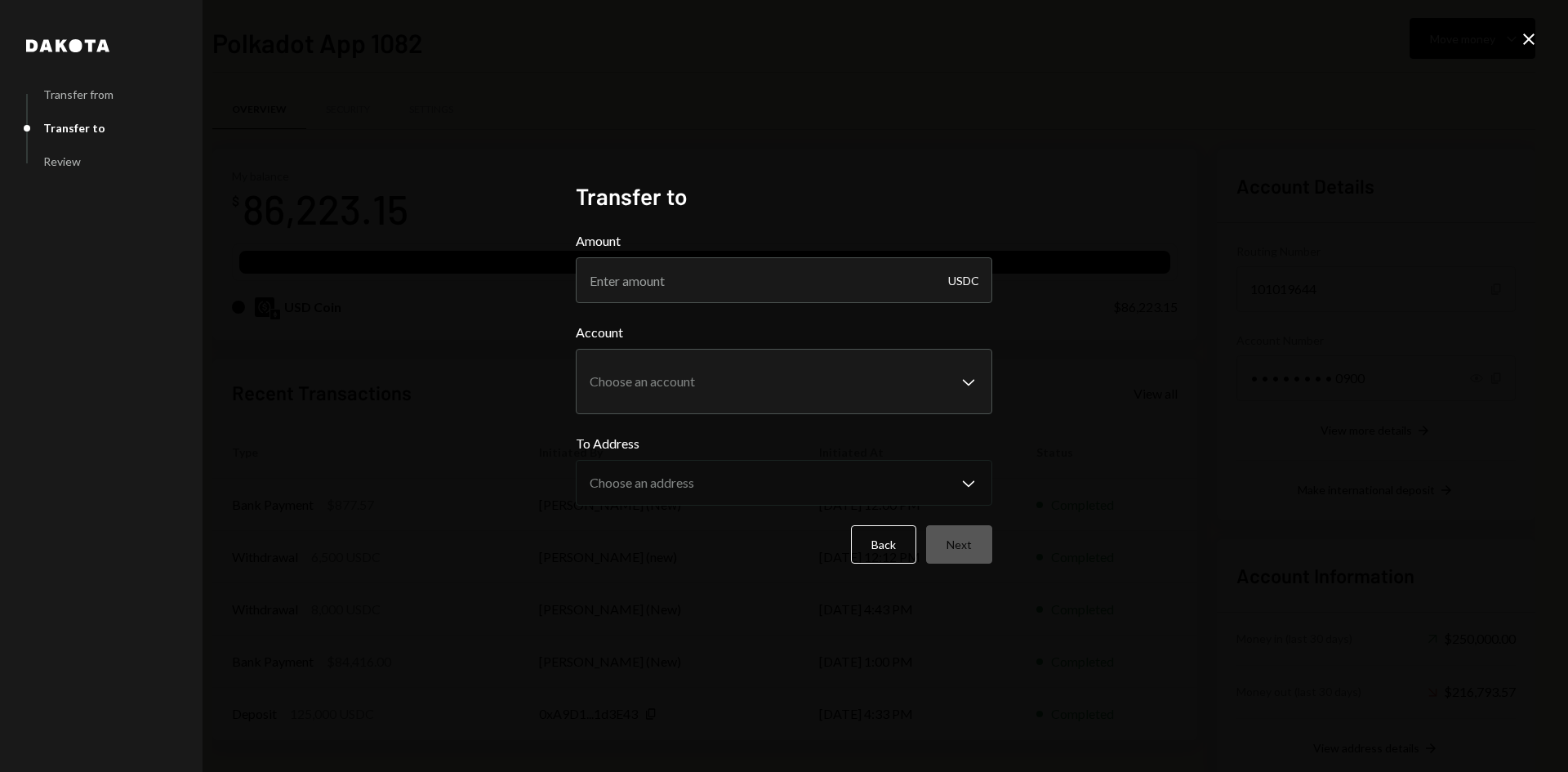
click at [606, 226] on div "**********" at bounding box center [784, 386] width 416 height 408
click at [885, 542] on button "Back" at bounding box center [884, 544] width 66 height 39
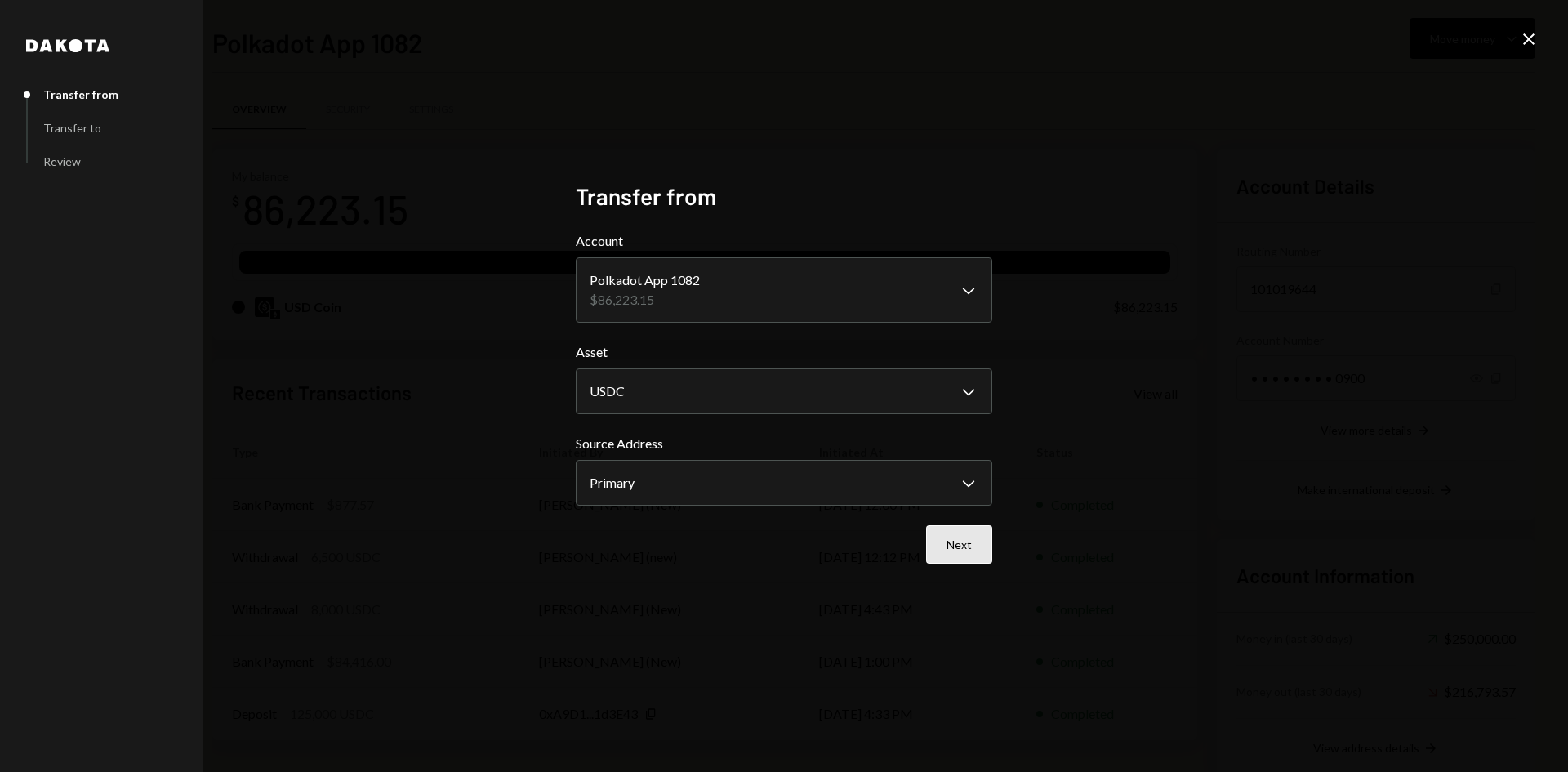
click at [991, 535] on button "Next" at bounding box center [959, 544] width 67 height 39
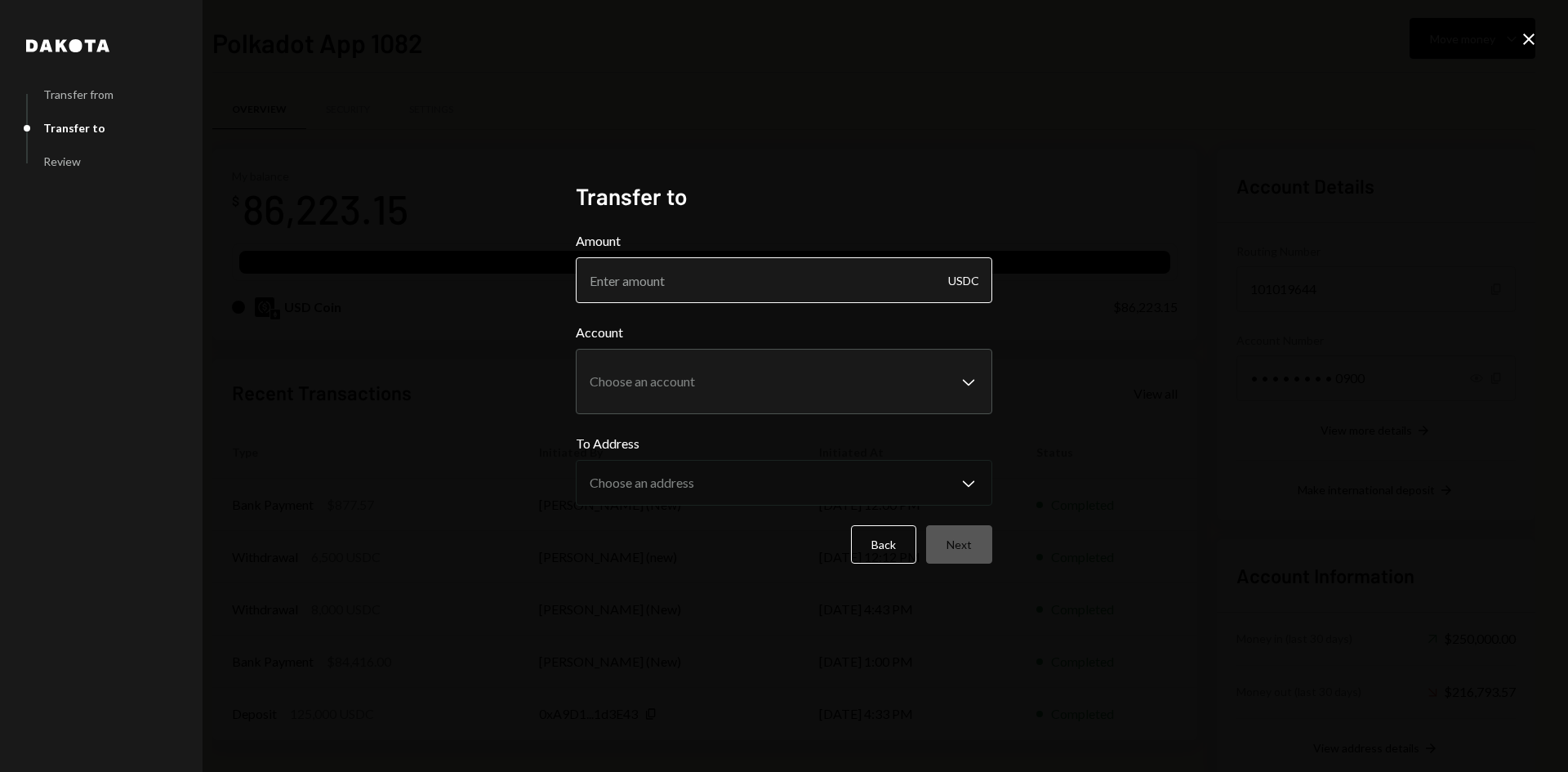
click at [882, 288] on input "Amount" at bounding box center [784, 280] width 416 height 46
click at [895, 546] on button "Back" at bounding box center [884, 544] width 66 height 39
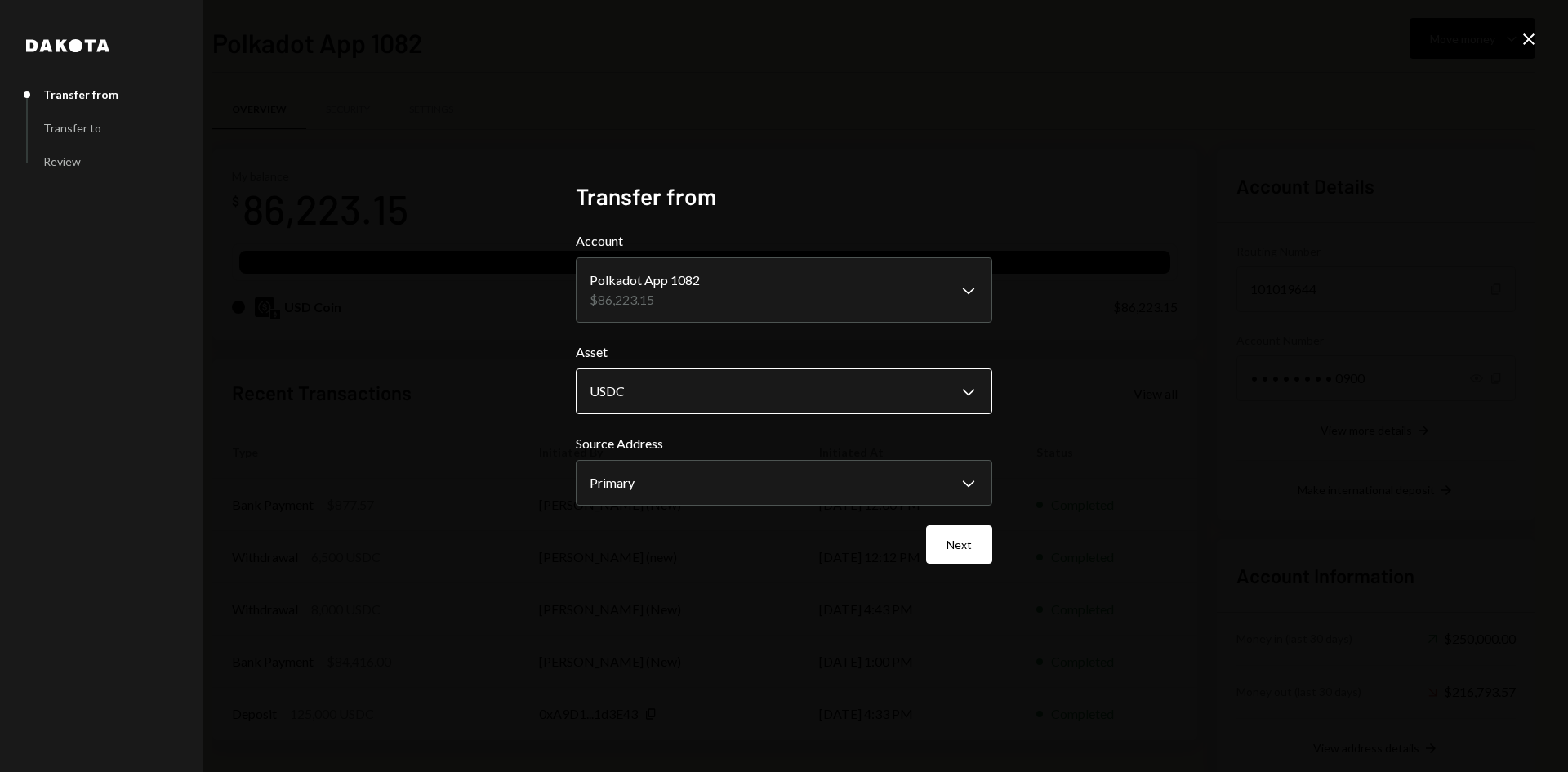
click at [825, 403] on body "P Polkadot Communi... Caret Down Home Home Inbox Inbox Activities Transactions …" at bounding box center [784, 386] width 1568 height 772
click at [1533, 36] on icon at bounding box center [1529, 39] width 11 height 11
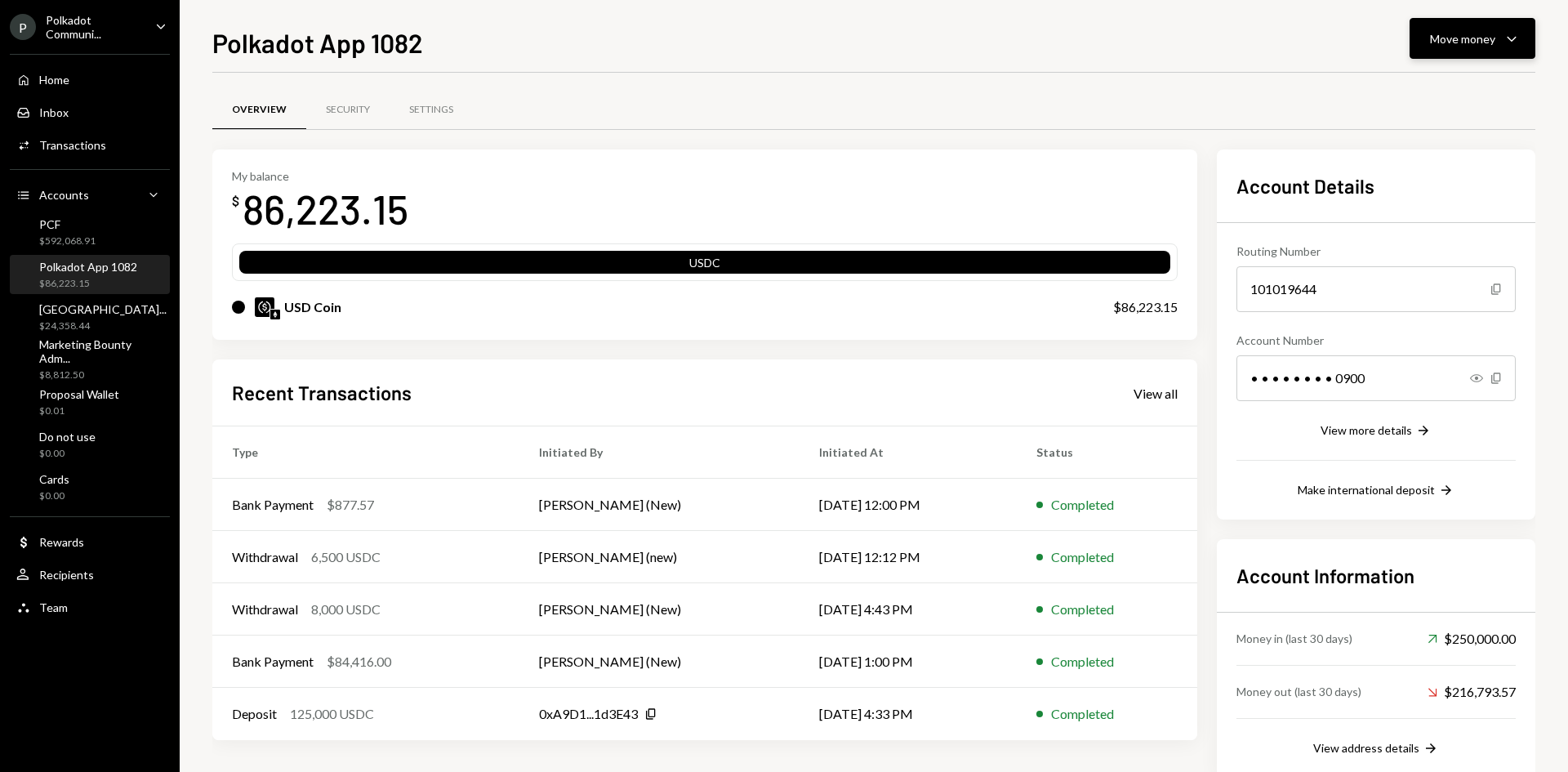
click at [1448, 45] on div "Move money" at bounding box center [1463, 39] width 66 height 17
click at [1423, 215] on div "Swap stablecoins" at bounding box center [1459, 212] width 119 height 17
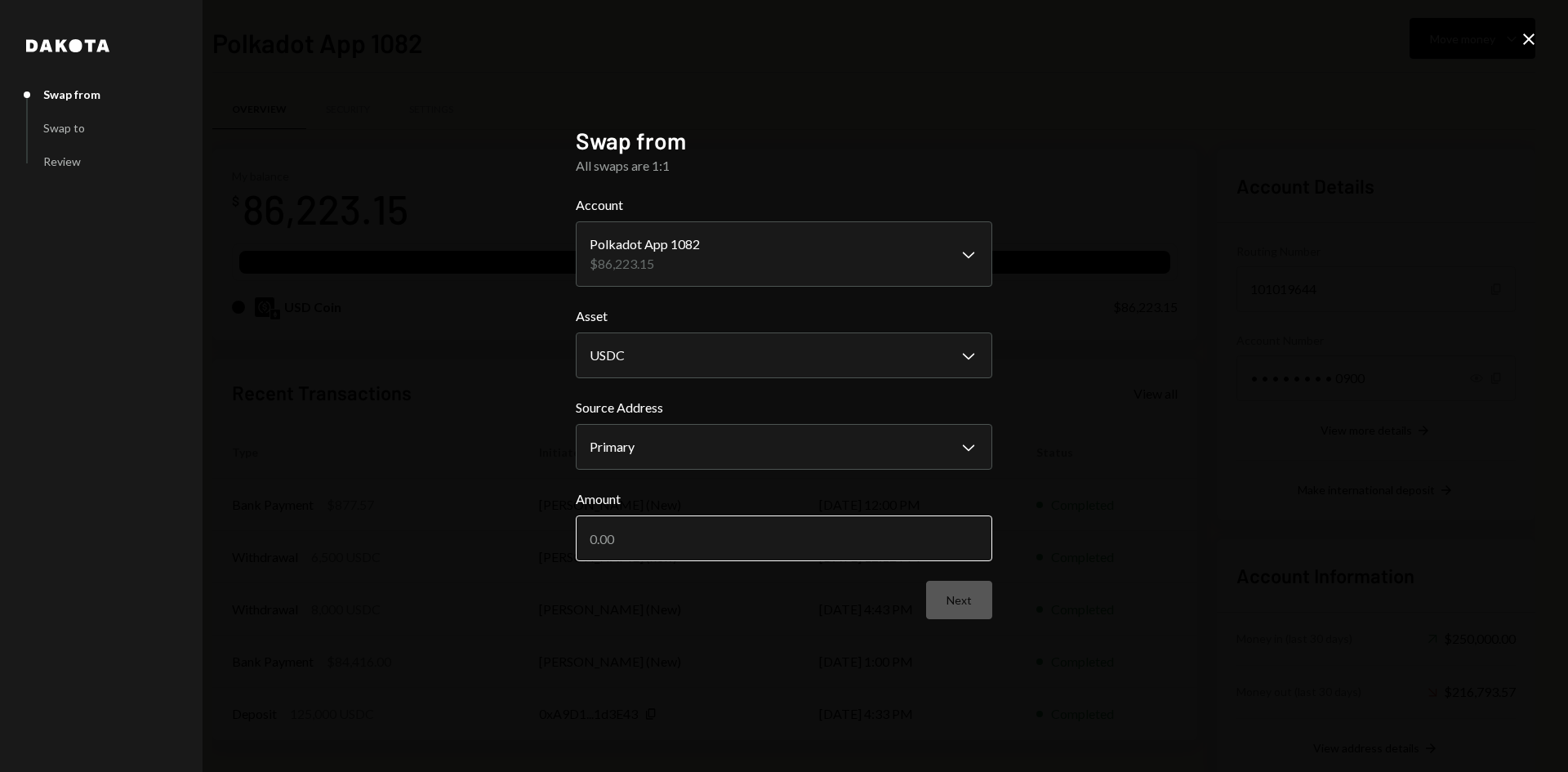
click at [871, 536] on input "Amount" at bounding box center [784, 538] width 416 height 46
type input "15000"
click at [848, 618] on div "Next" at bounding box center [784, 600] width 416 height 39
click at [948, 595] on button "Next" at bounding box center [959, 600] width 67 height 39
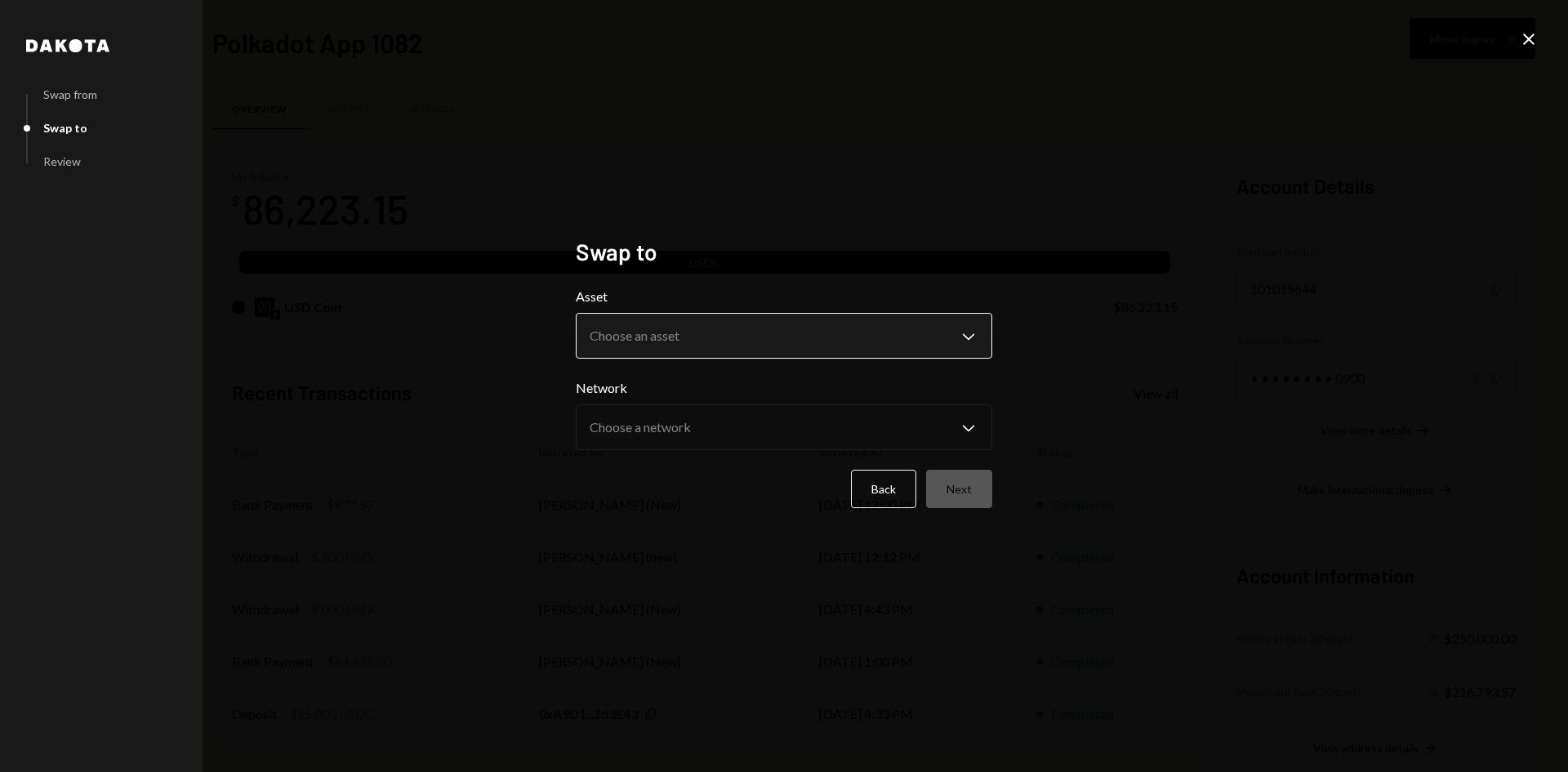
click at [781, 331] on body "P Polkadot Communi... Caret Down Home Home Inbox Inbox Activities Transactions …" at bounding box center [784, 386] width 1568 height 772
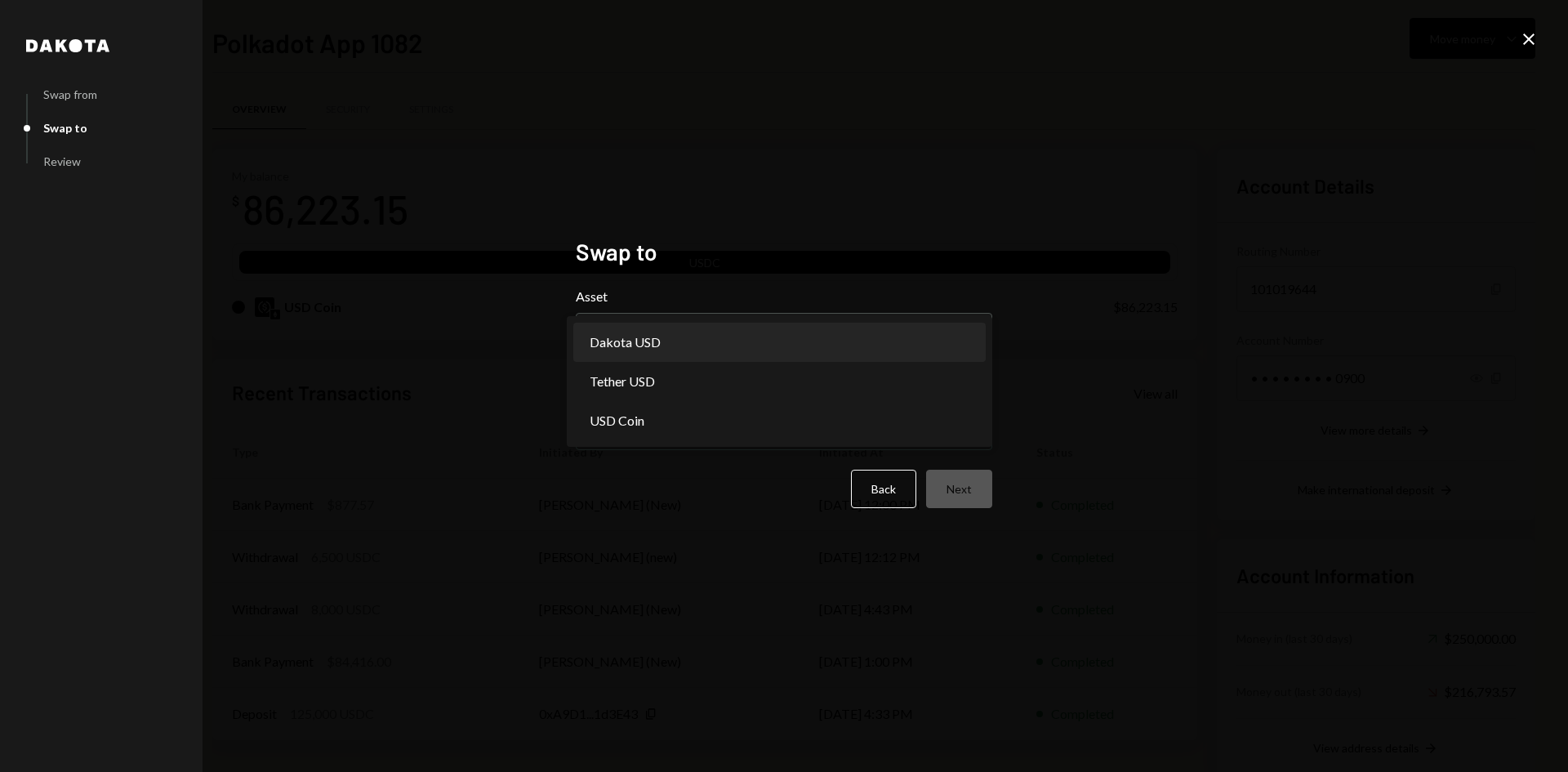
select select "*****"
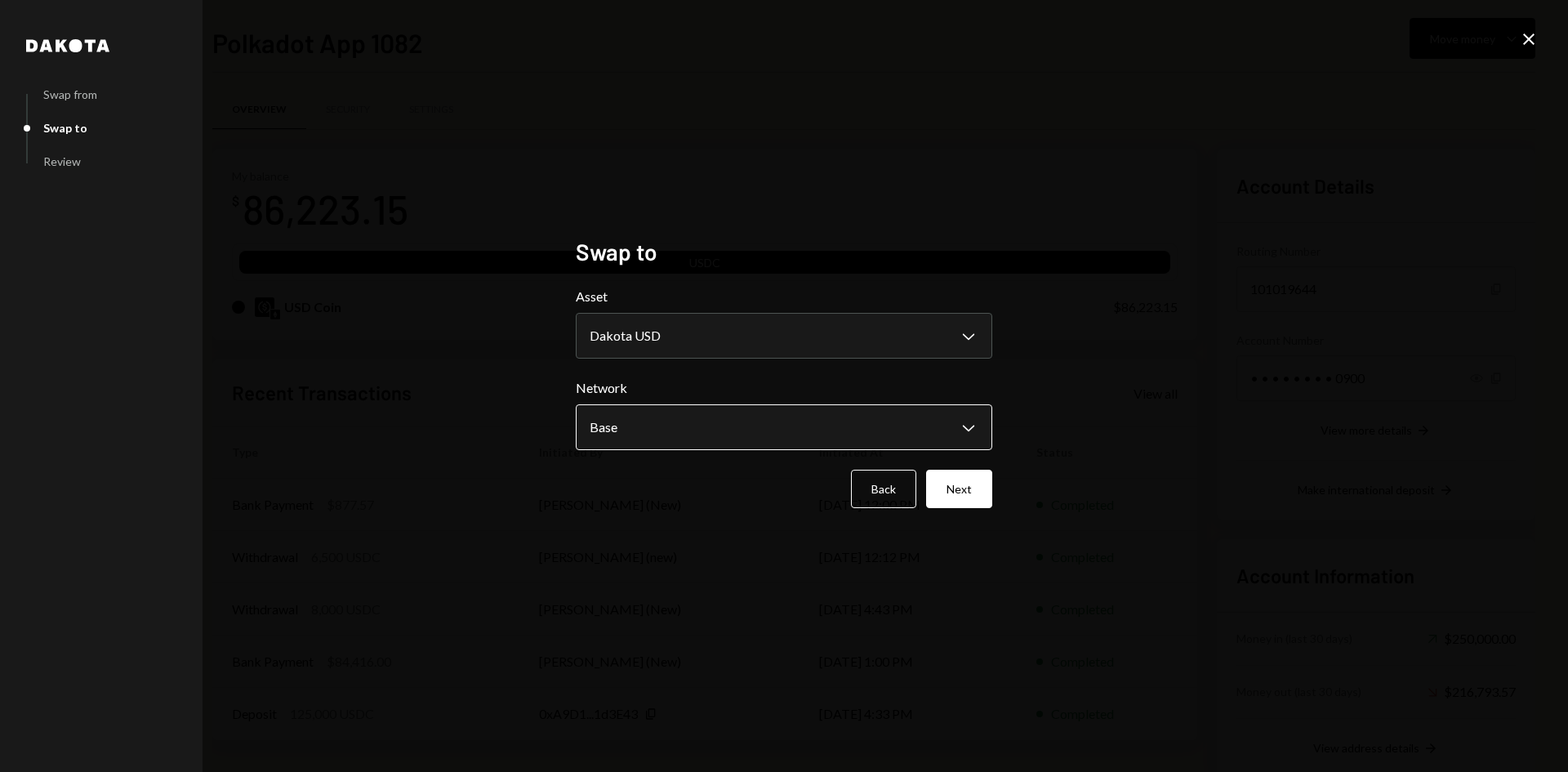
click at [698, 423] on body "P Polkadot Communi... Caret Down Home Home Inbox Inbox Activities Transactions …" at bounding box center [784, 386] width 1568 height 772
click at [962, 494] on button "Next" at bounding box center [959, 489] width 67 height 39
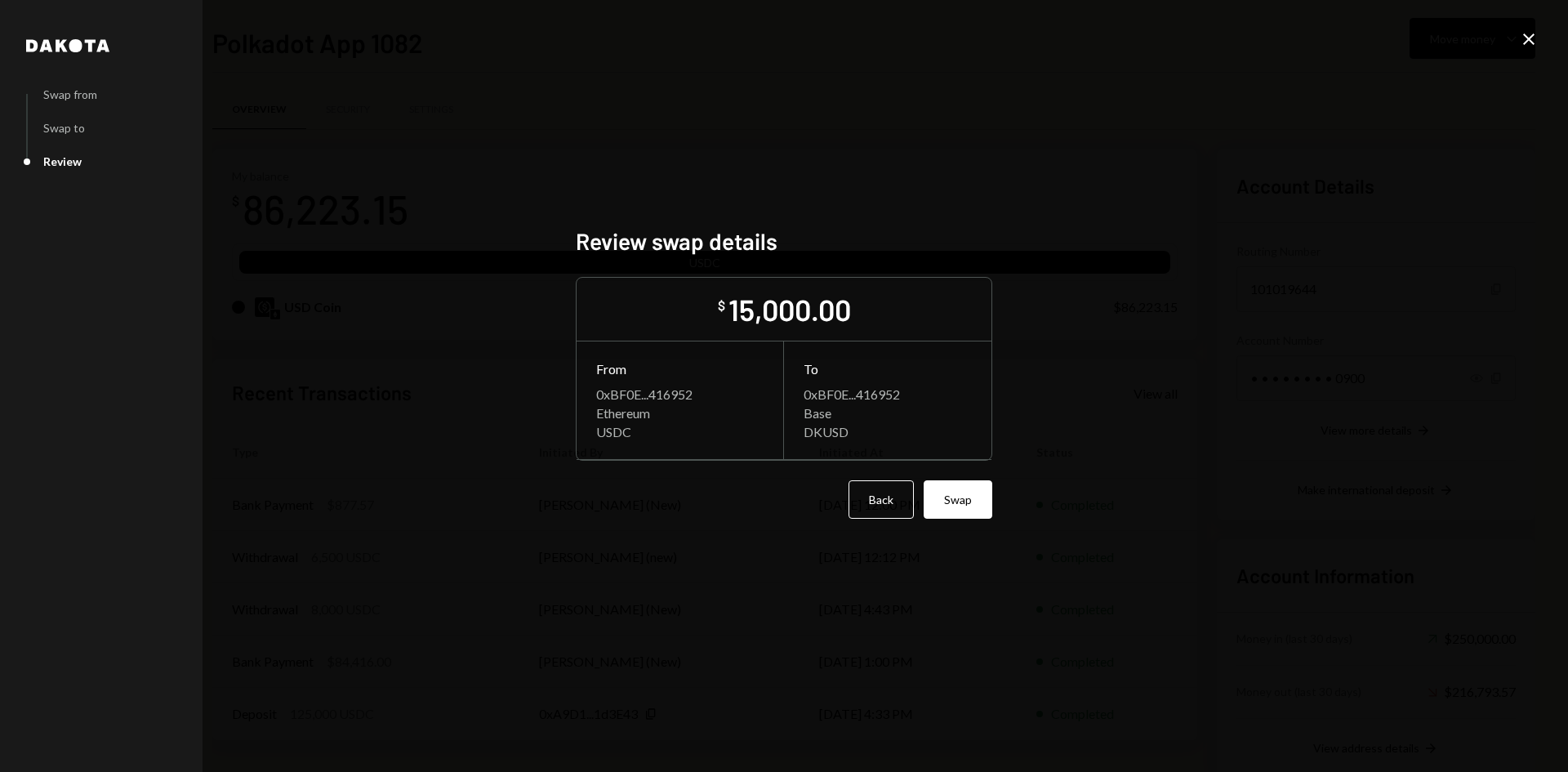
click at [1532, 34] on icon "Close" at bounding box center [1529, 39] width 20 height 20
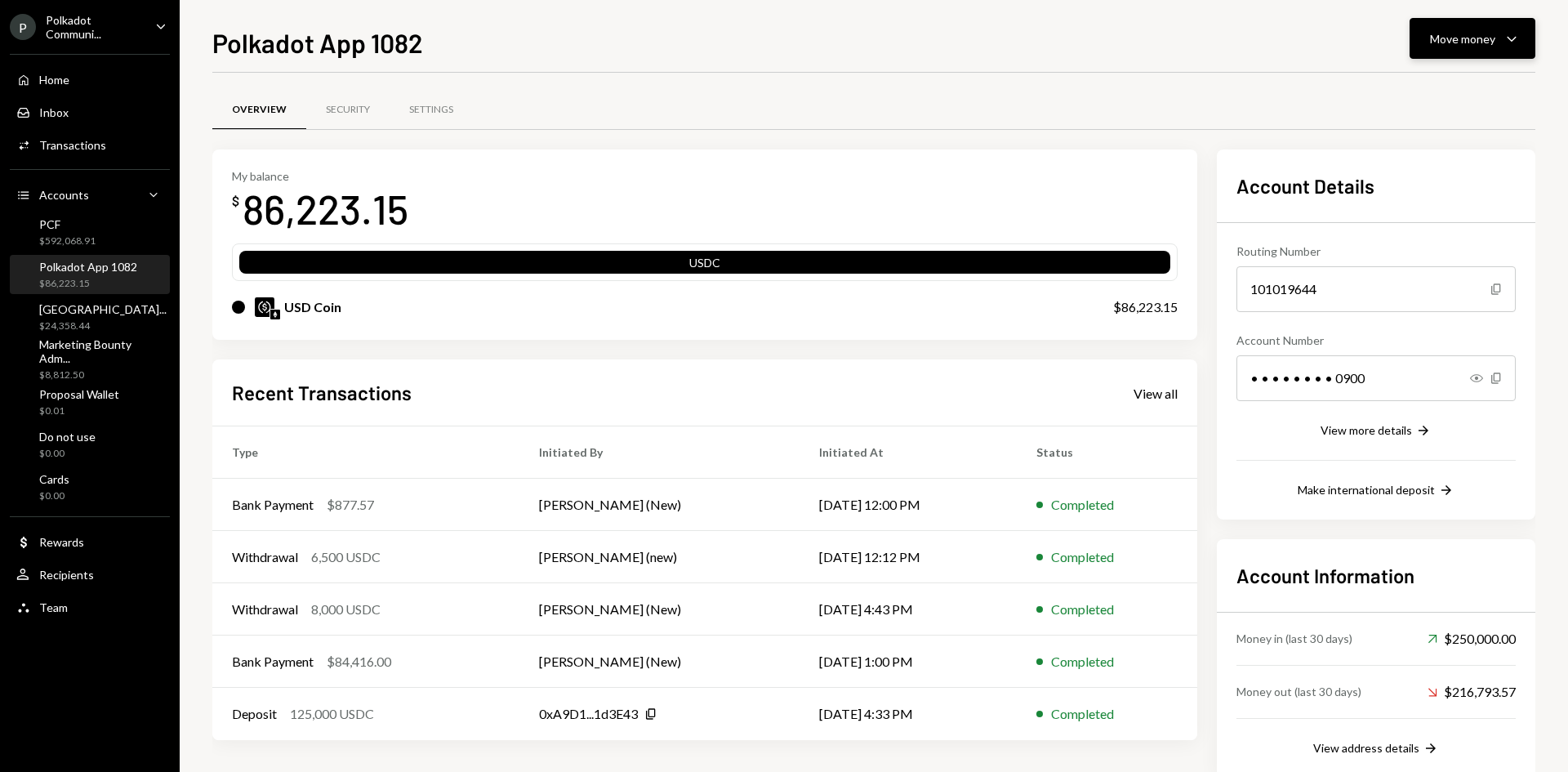
click at [1484, 32] on div "Move money" at bounding box center [1463, 39] width 66 height 17
click at [1446, 213] on div "Swap stablecoins" at bounding box center [1459, 212] width 119 height 17
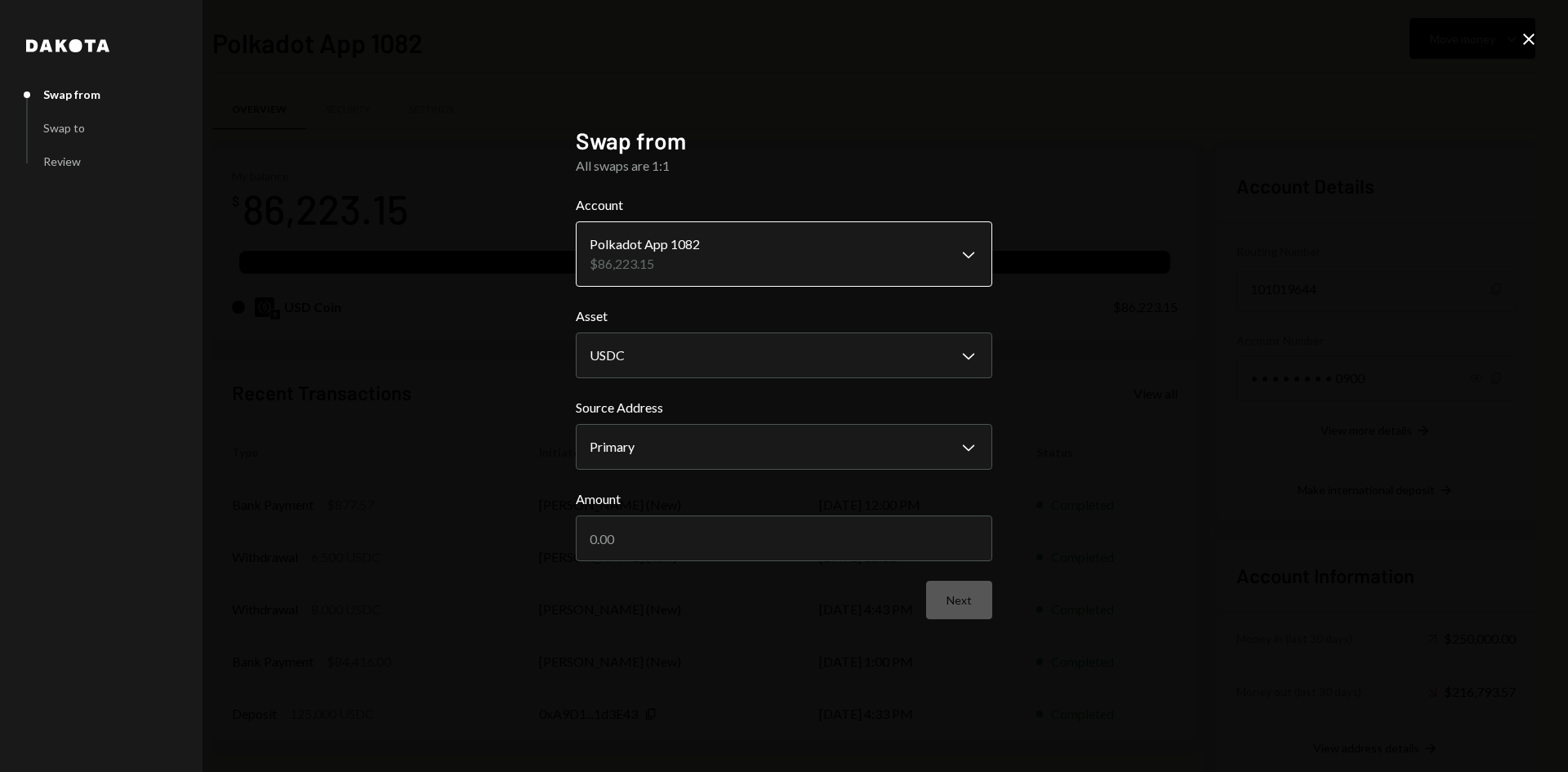
click at [779, 232] on body "P Polkadot Communi... Caret Down Home Home Inbox Inbox Activities Transactions …" at bounding box center [784, 386] width 1568 height 772
click at [920, 550] on input "Amount" at bounding box center [784, 538] width 416 height 46
type input "15000"
click at [933, 597] on button "Next" at bounding box center [959, 600] width 67 height 39
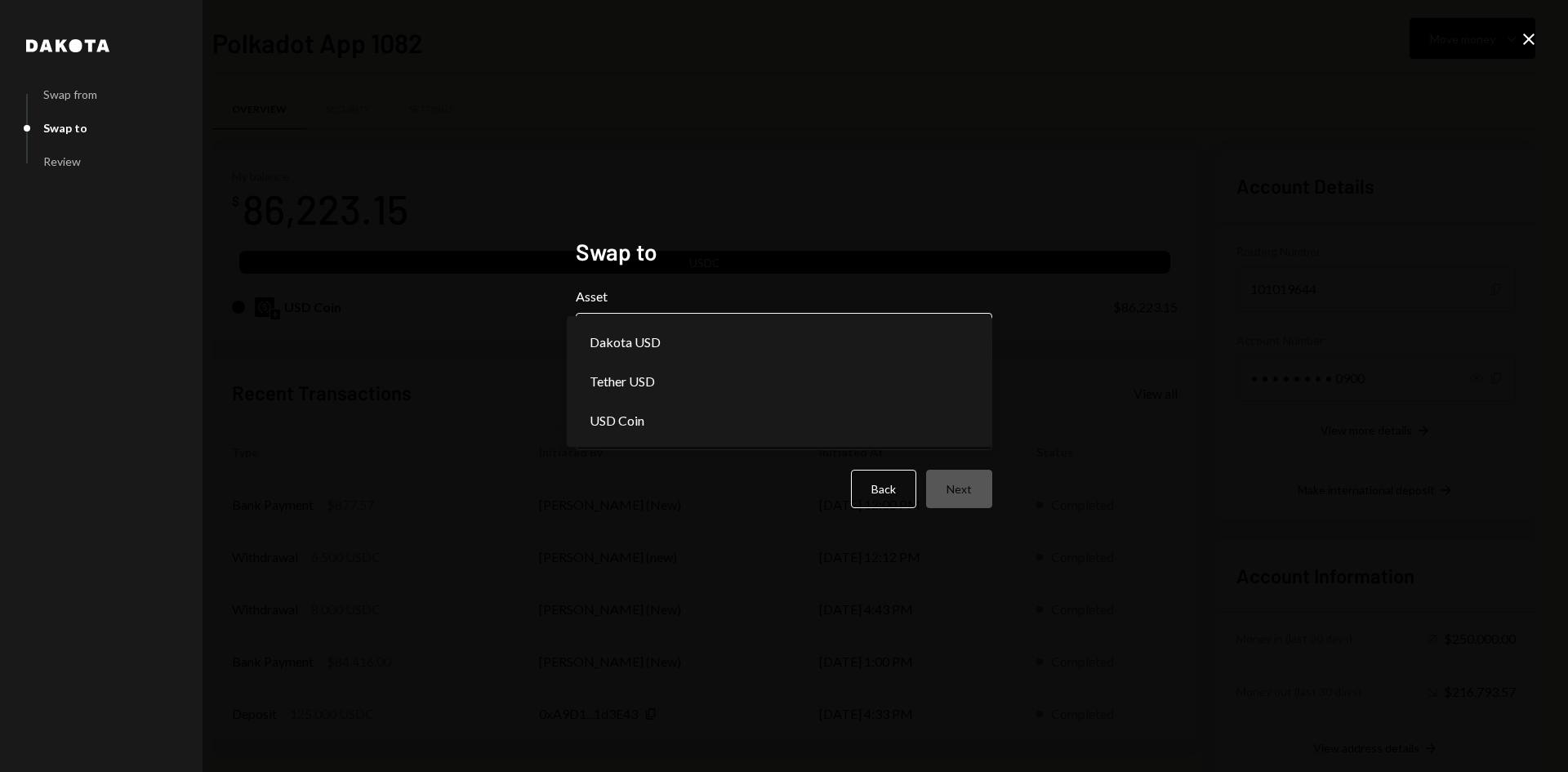
click at [746, 315] on button "Choose an asset Chevron Down" at bounding box center [784, 336] width 416 height 46
select select "*****"
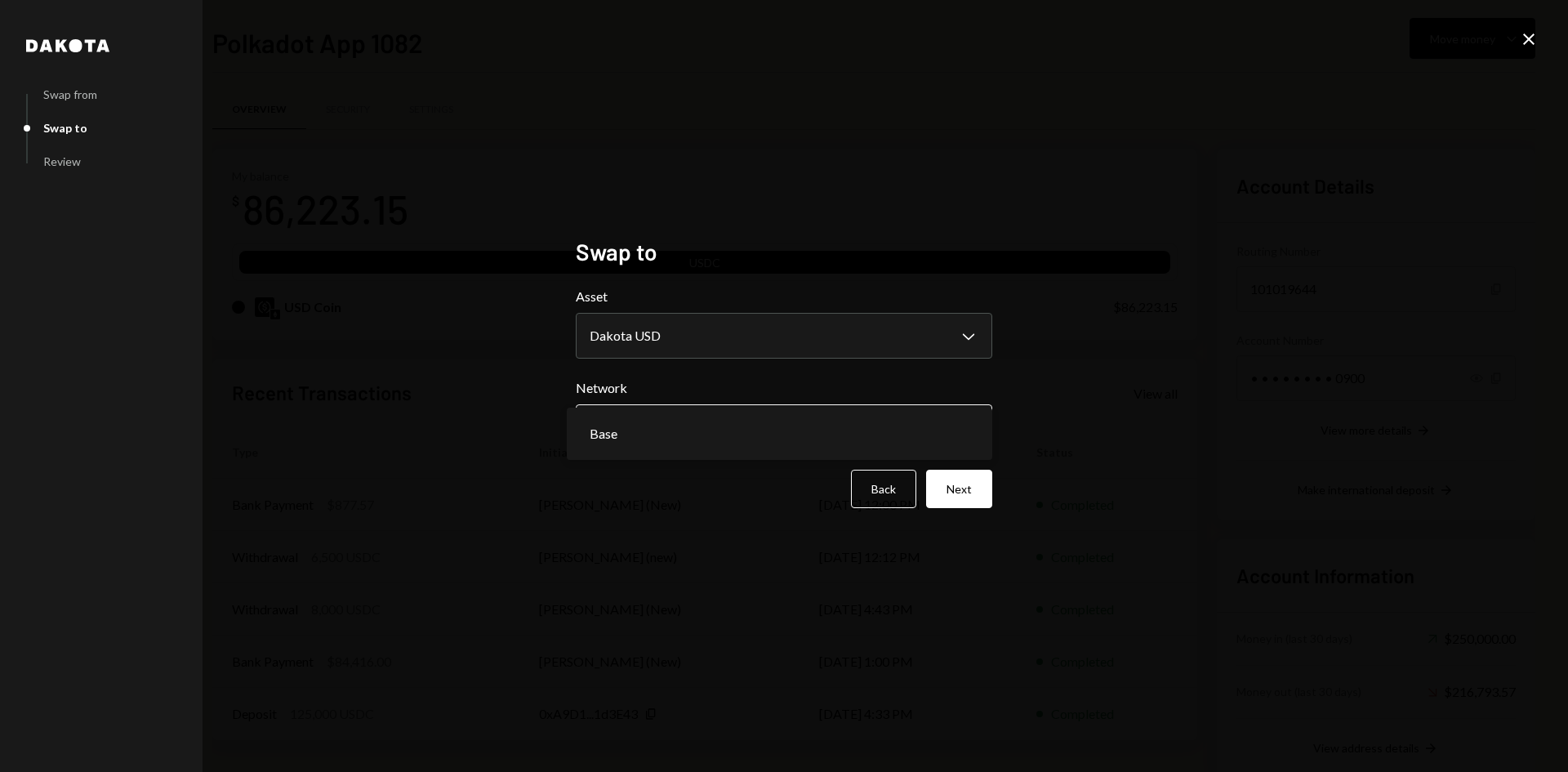
click at [664, 420] on body "P Polkadot Communi... Caret Down Home Home Inbox Inbox Activities Transactions …" at bounding box center [784, 386] width 1568 height 772
click at [977, 490] on button "Next" at bounding box center [959, 489] width 67 height 39
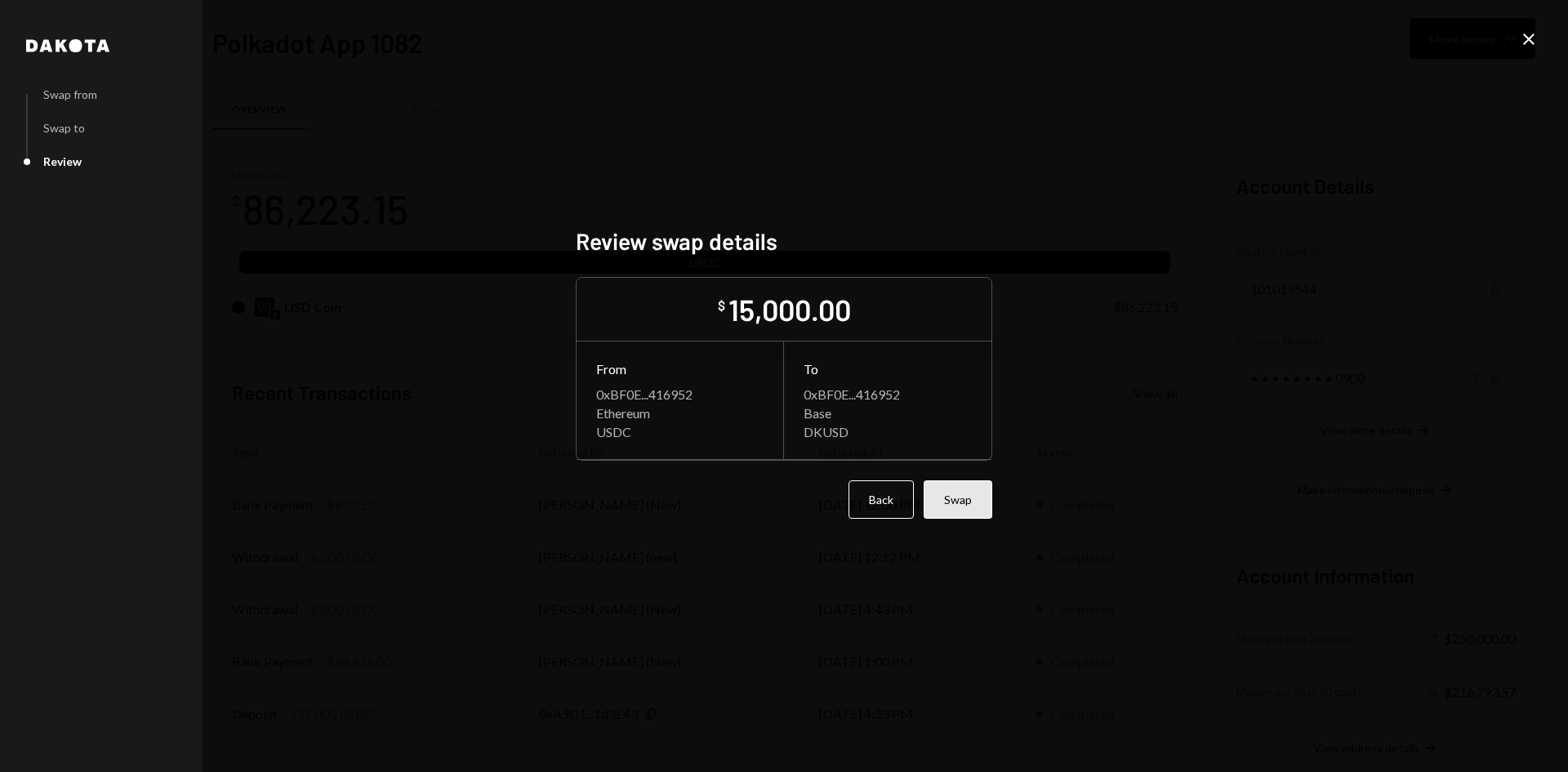
click at [950, 501] on button "Swap" at bounding box center [958, 499] width 69 height 39
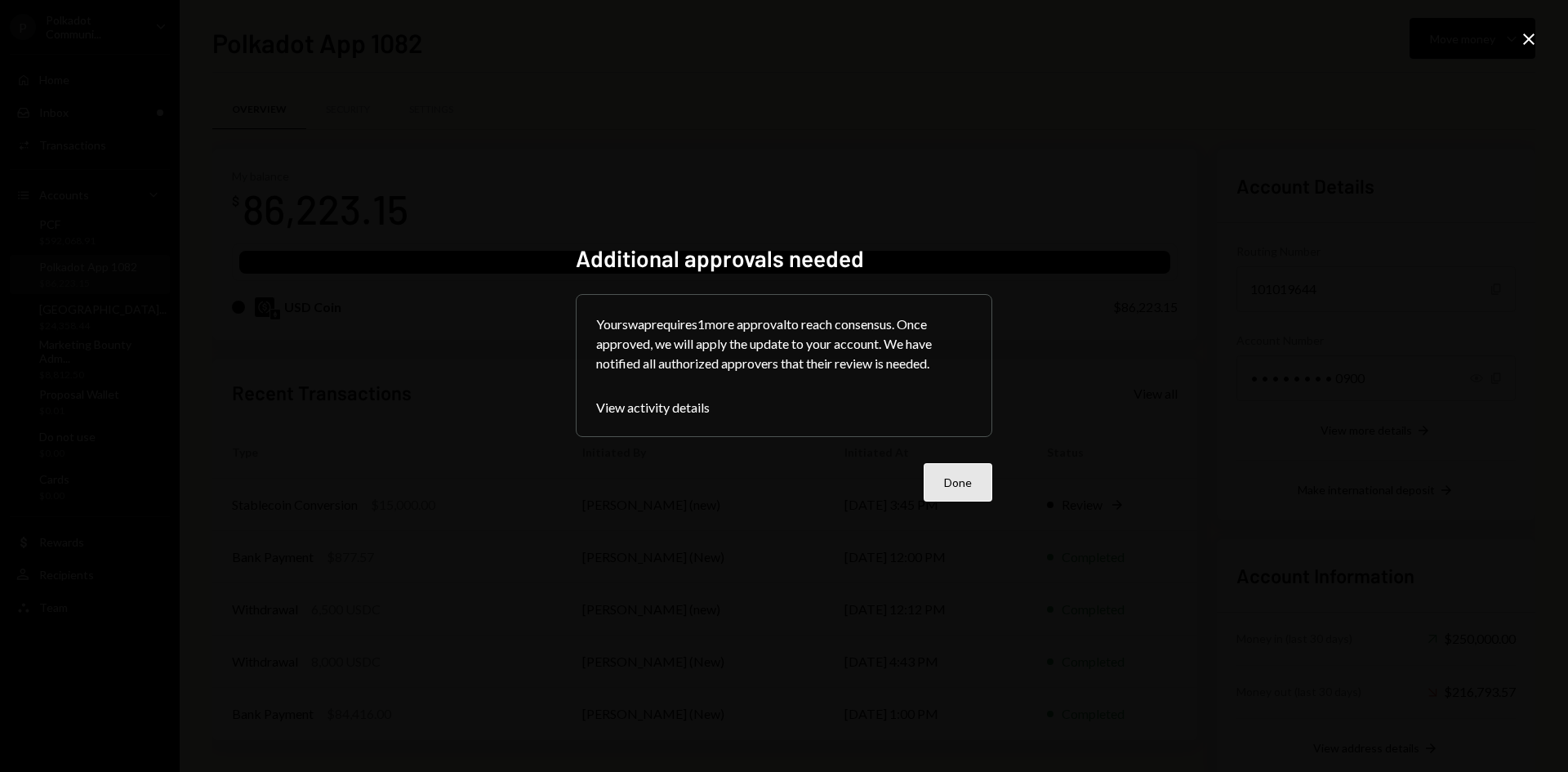
click at [962, 481] on button "Done" at bounding box center [958, 482] width 69 height 39
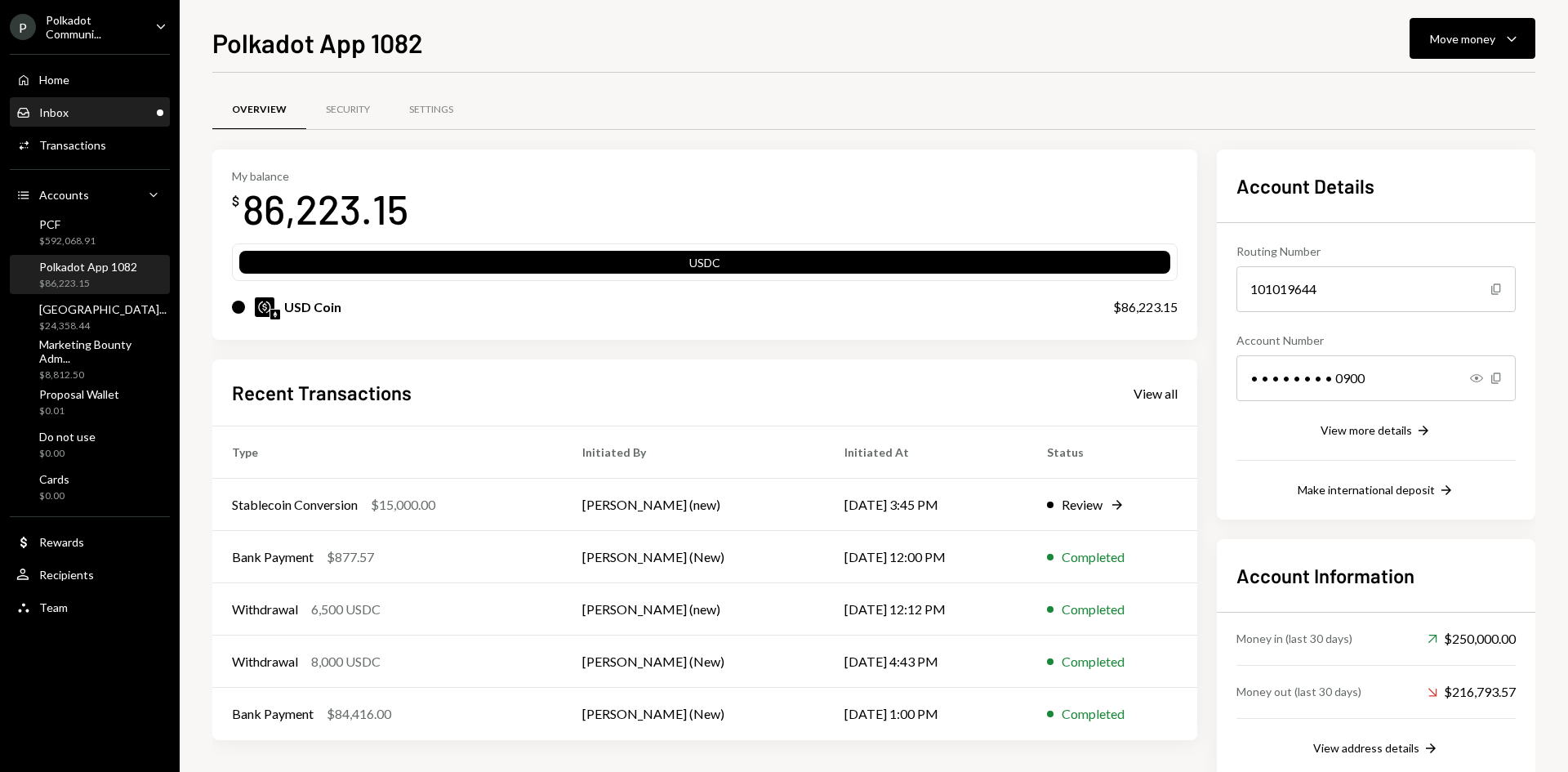
click at [126, 112] on div "Inbox Inbox" at bounding box center [90, 113] width 147 height 15
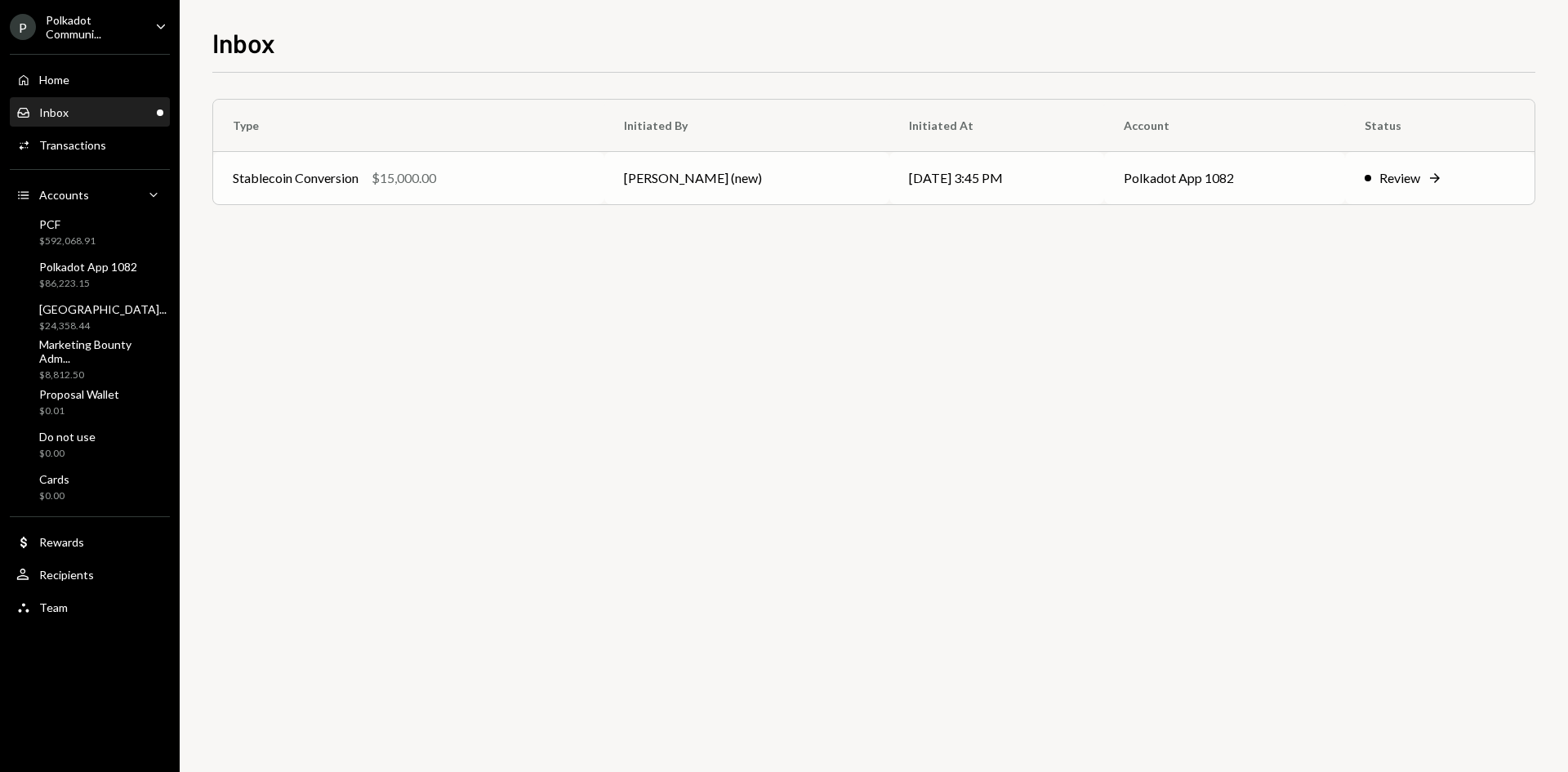
click at [1002, 191] on td "08/11/25 3:45 PM" at bounding box center [996, 178] width 214 height 53
